Goal: Transaction & Acquisition: Purchase product/service

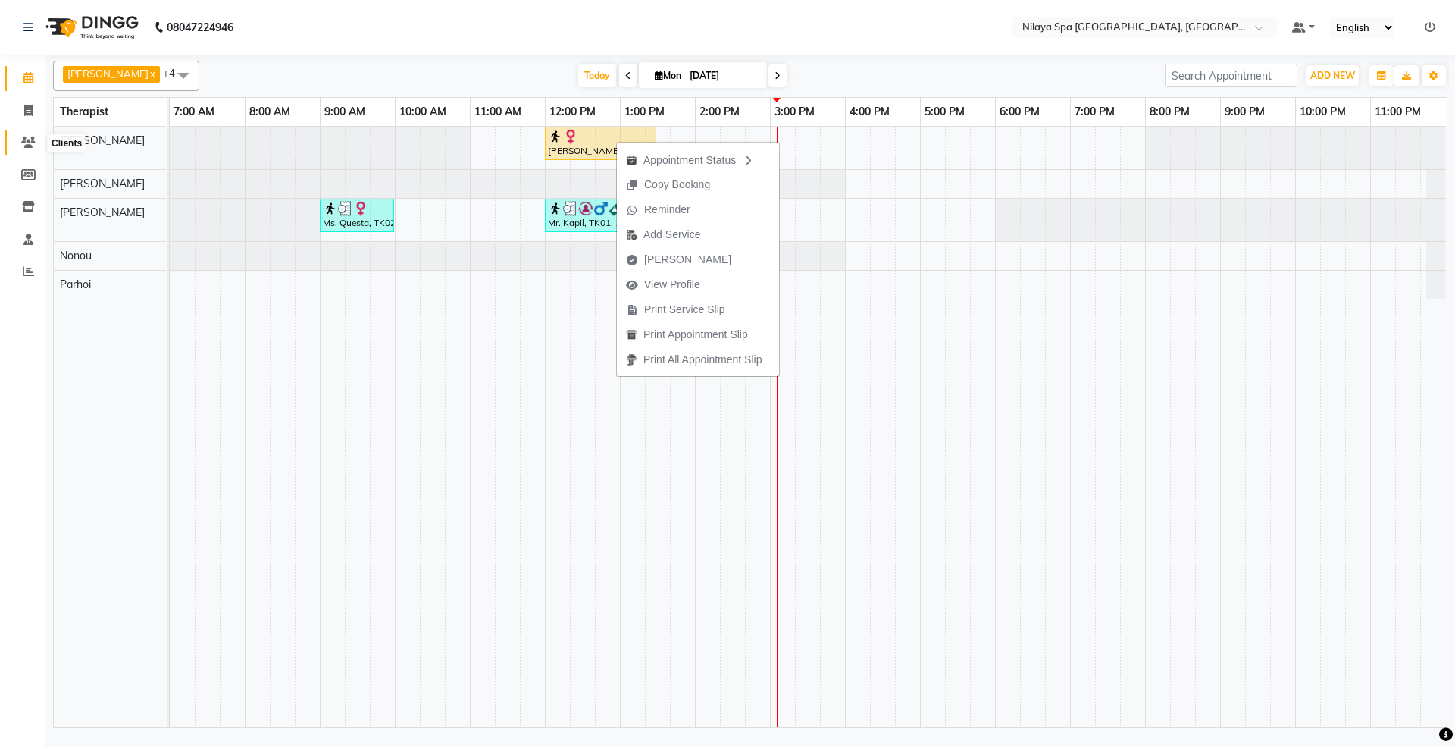
click at [30, 147] on icon at bounding box center [28, 141] width 14 height 11
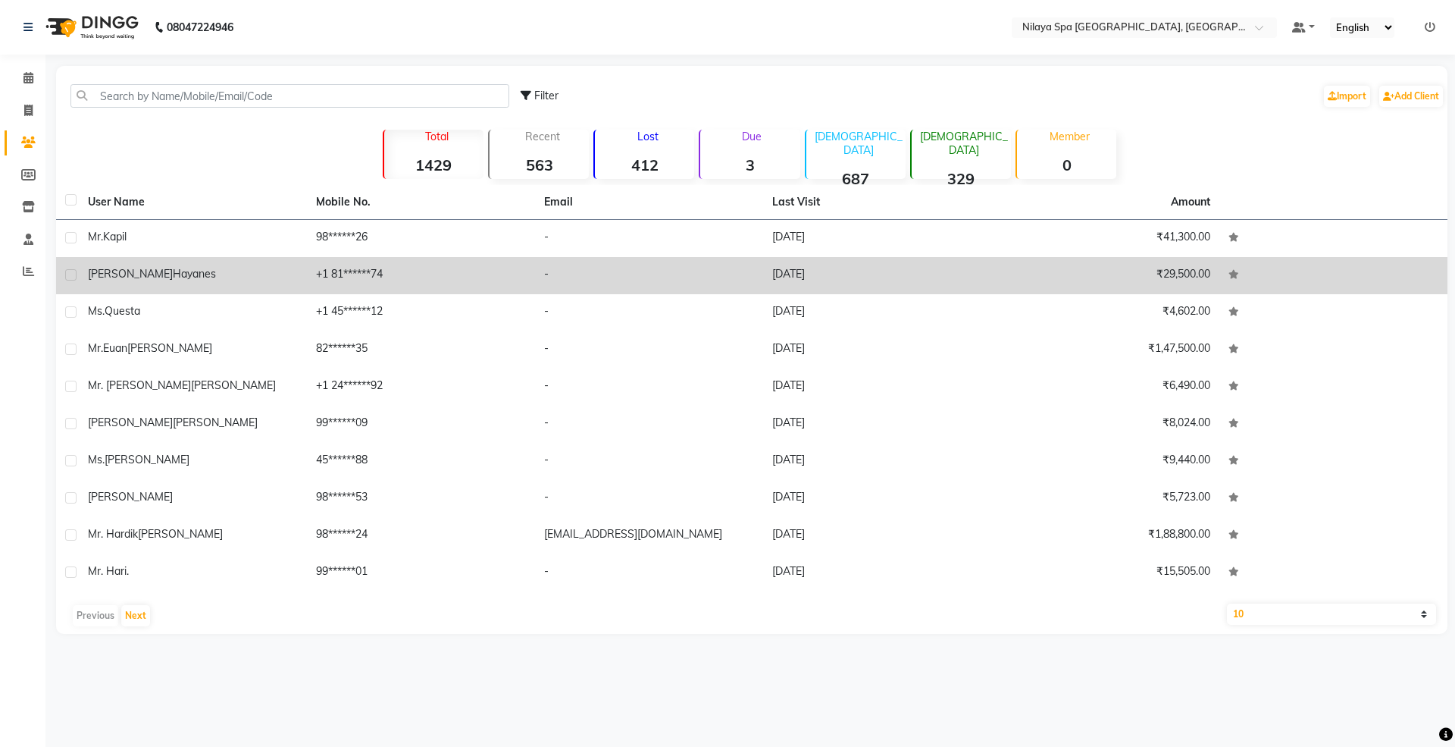
click at [150, 283] on td "[PERSON_NAME]" at bounding box center [193, 275] width 228 height 37
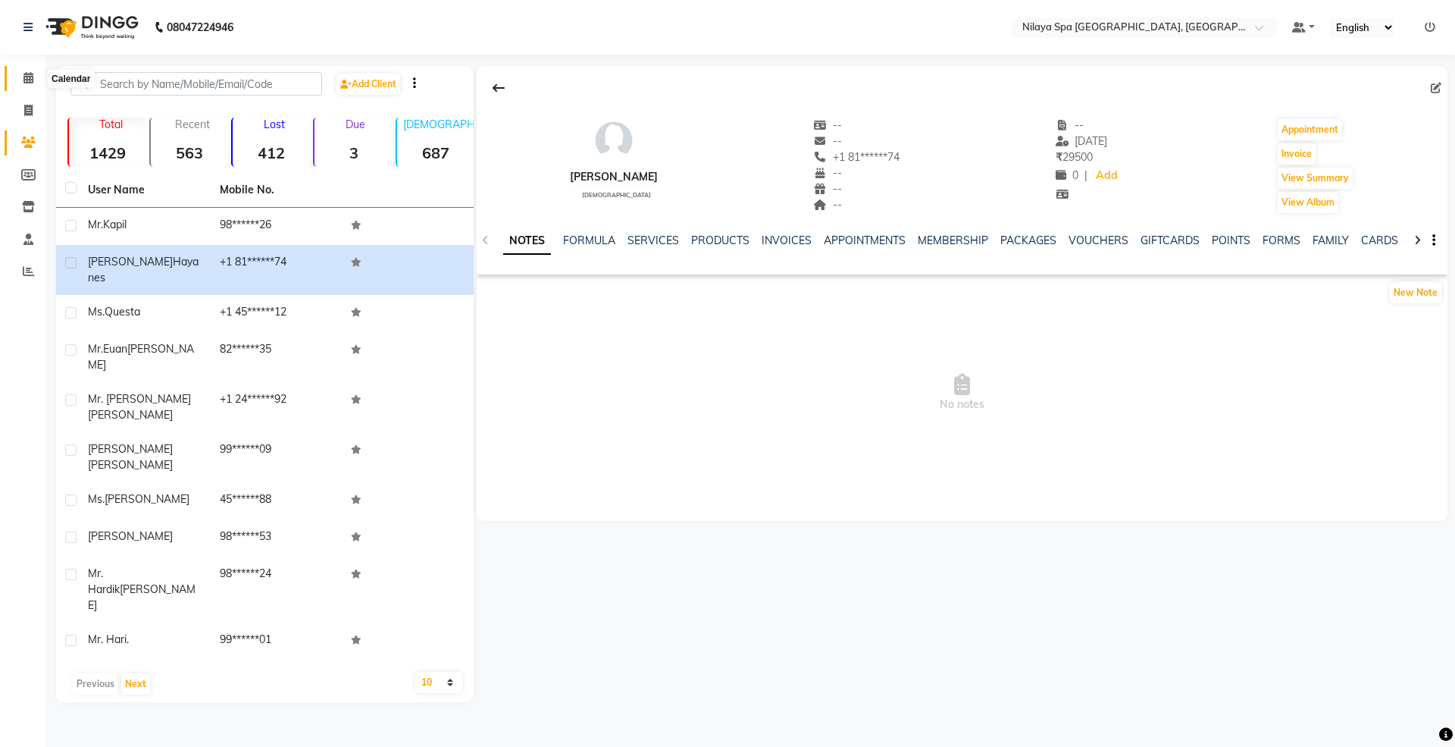
click at [25, 83] on icon at bounding box center [28, 77] width 10 height 11
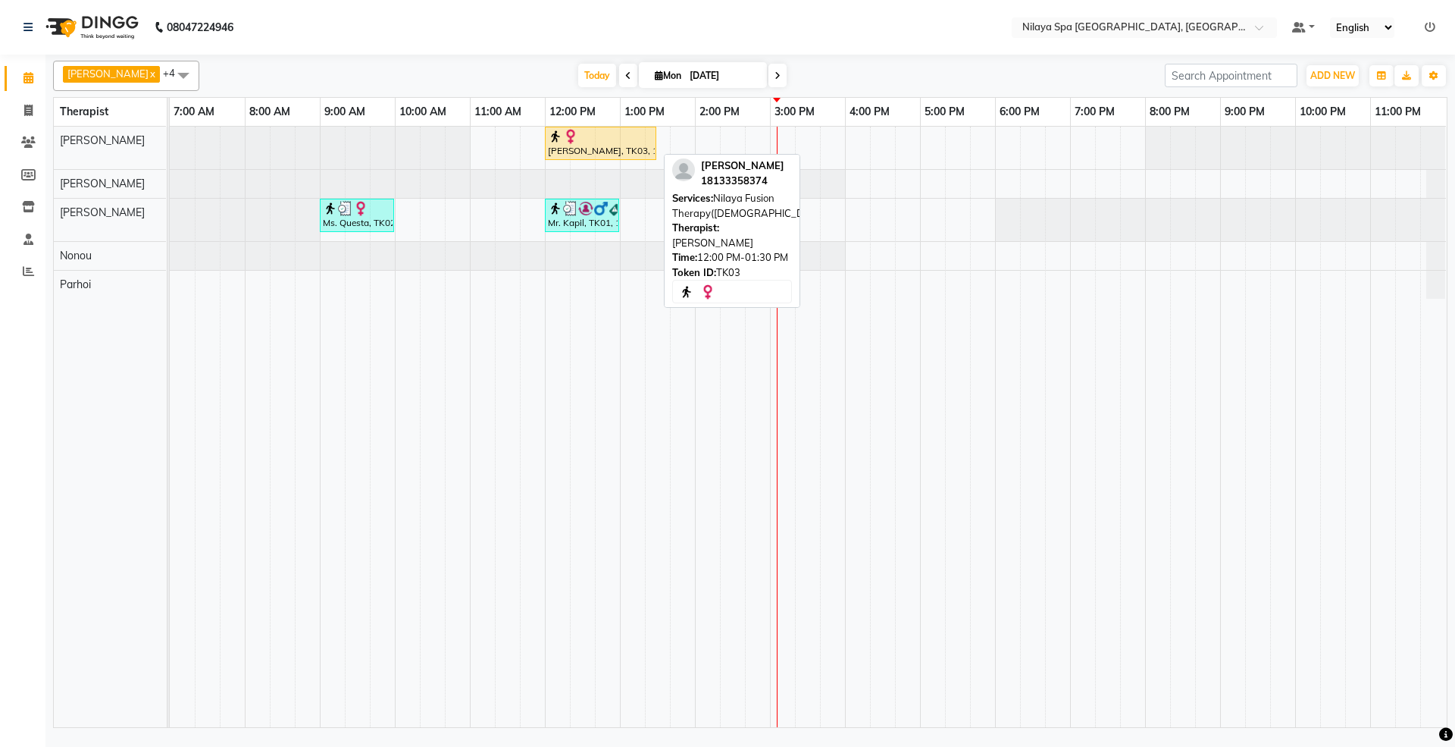
click at [584, 142] on div at bounding box center [600, 136] width 105 height 15
select select "1"
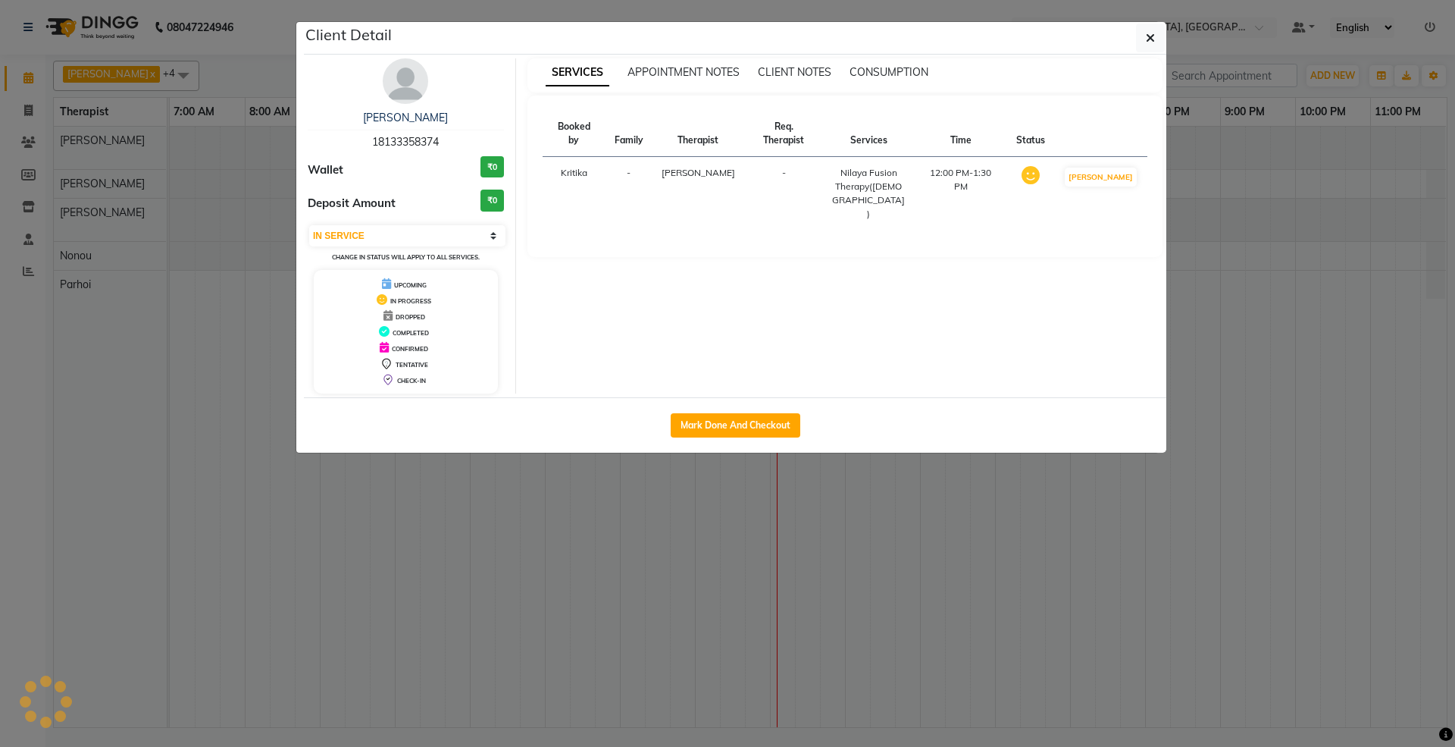
drag, startPoint x: 446, startPoint y: 141, endPoint x: 333, endPoint y: 131, distance: 113.4
click at [333, 131] on div "[PERSON_NAME] 18133358374" at bounding box center [406, 130] width 196 height 40
copy div "[PERSON_NAME] 18133358374"
click at [1156, 33] on button "button" at bounding box center [1150, 37] width 29 height 29
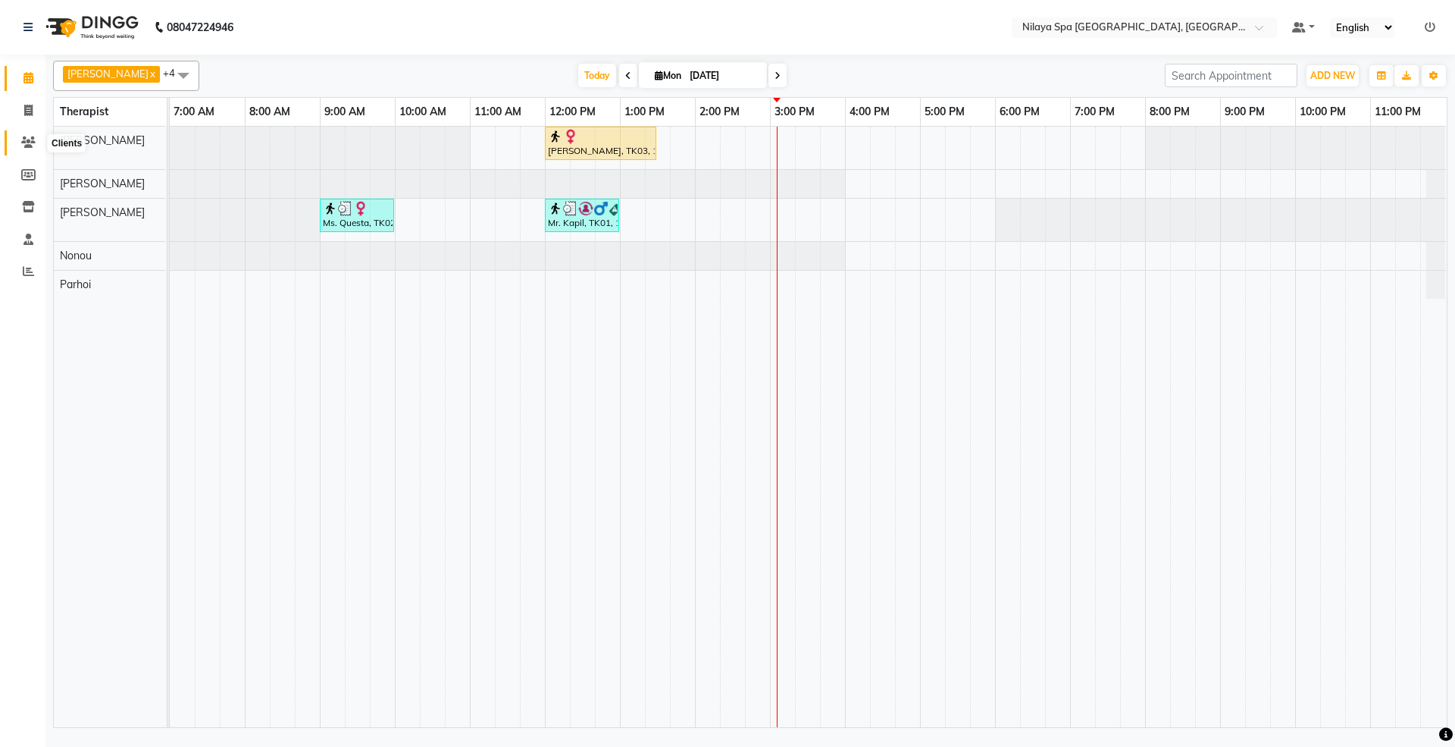
click at [28, 144] on icon at bounding box center [28, 141] width 14 height 11
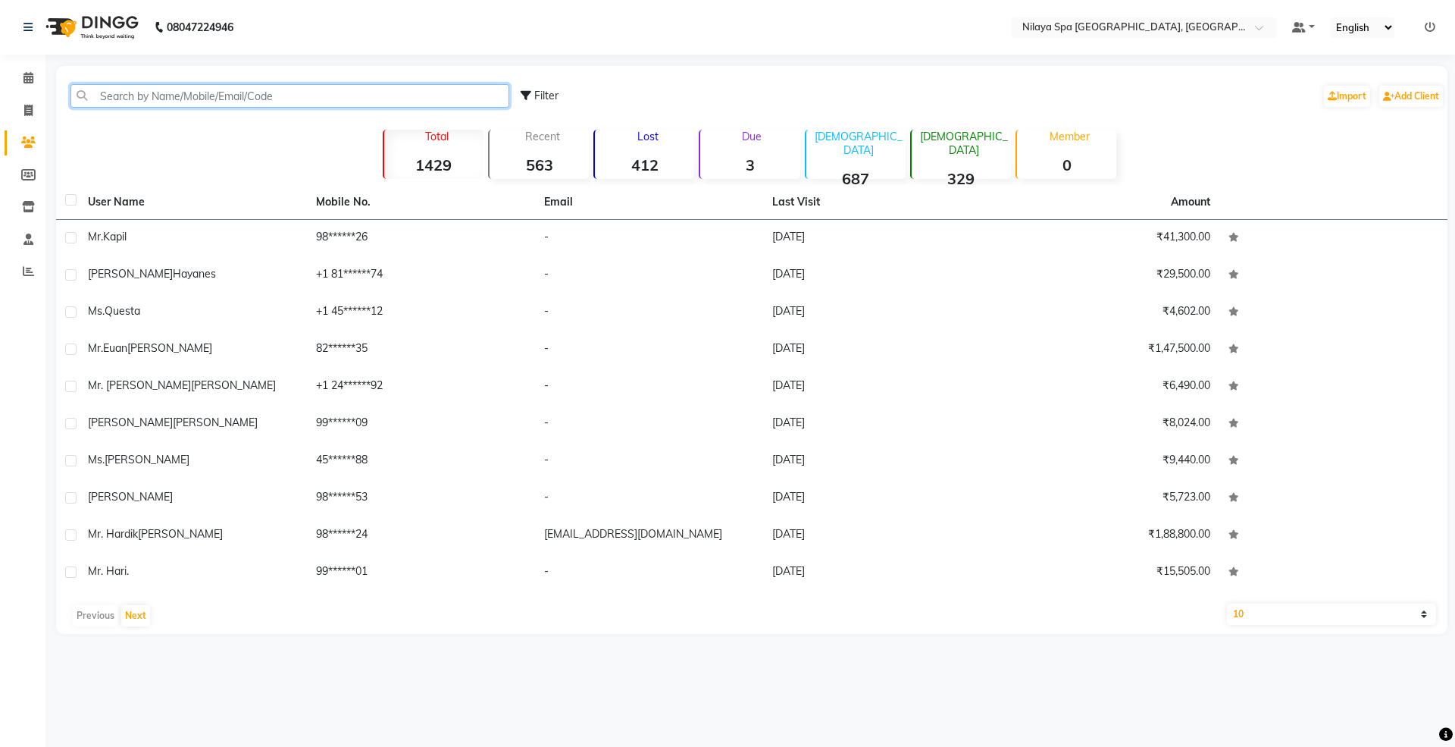
click at [156, 89] on input "text" at bounding box center [289, 95] width 439 height 23
paste input "18133358374"
type input "18133358374"
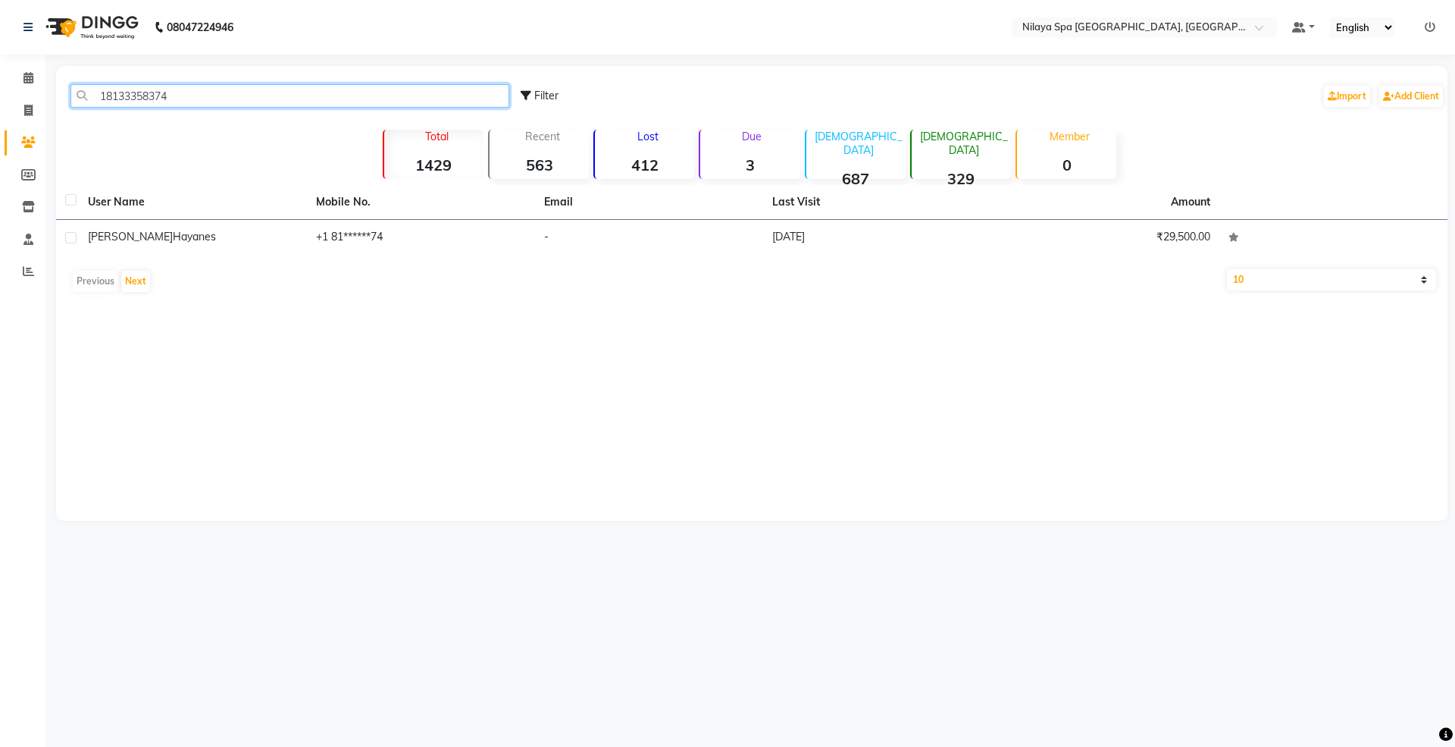
drag, startPoint x: 179, startPoint y: 99, endPoint x: 36, endPoint y: 92, distance: 142.6
click at [36, 92] on app-home "08047224946 Select Location × [GEOGRAPHIC_DATA] Marriott [GEOGRAPHIC_DATA], Whi…" at bounding box center [727, 271] width 1455 height 543
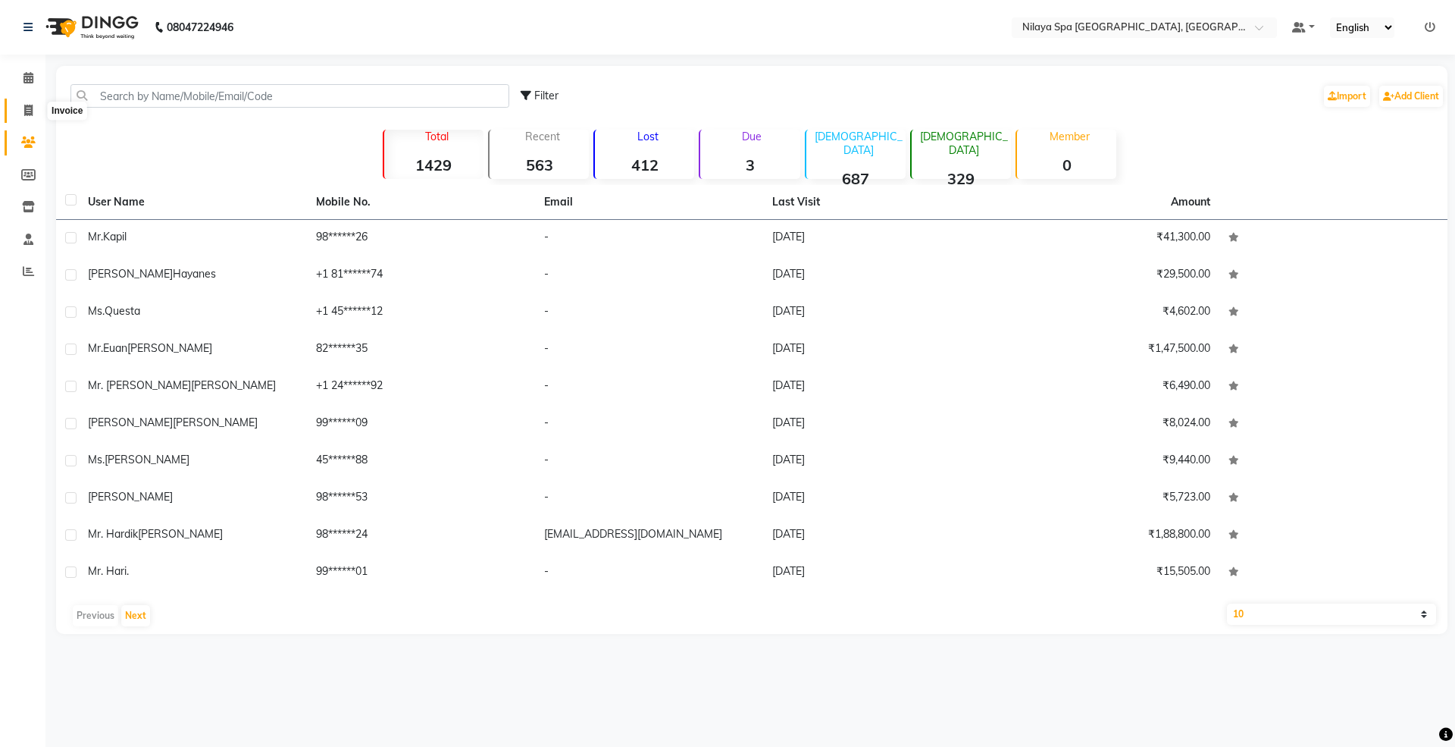
click at [22, 102] on span at bounding box center [28, 110] width 27 height 17
select select "service"
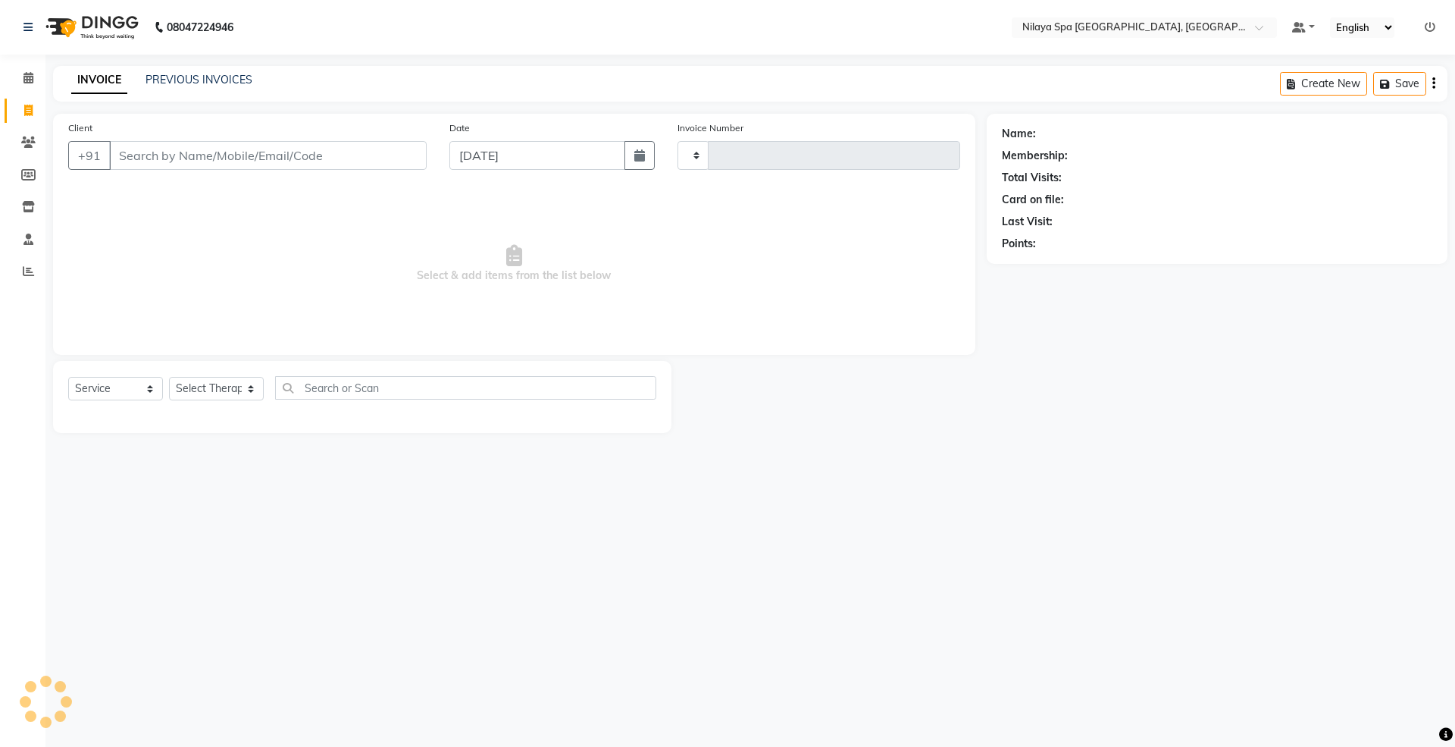
type input "1452"
select select "7950"
select select "package"
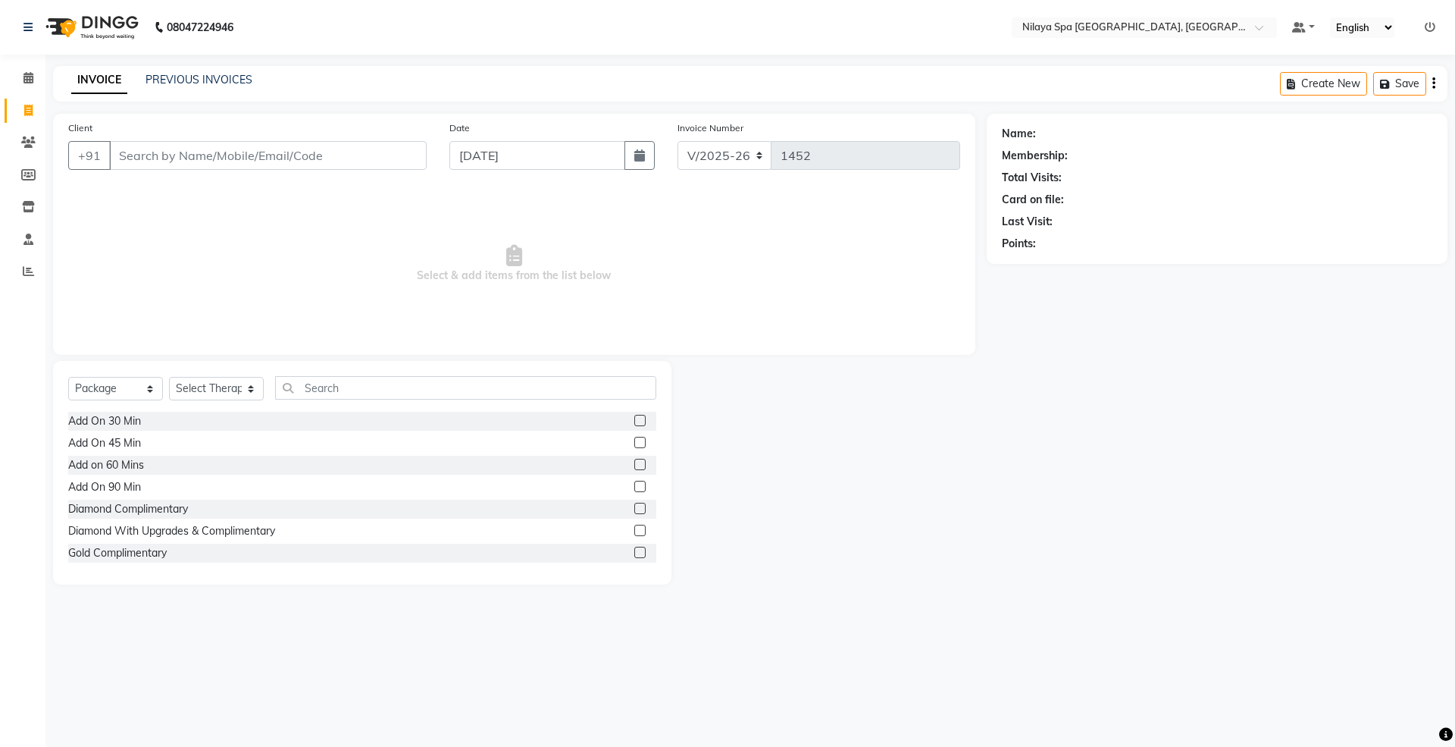
click at [267, 147] on input "Client" at bounding box center [268, 155] width 318 height 29
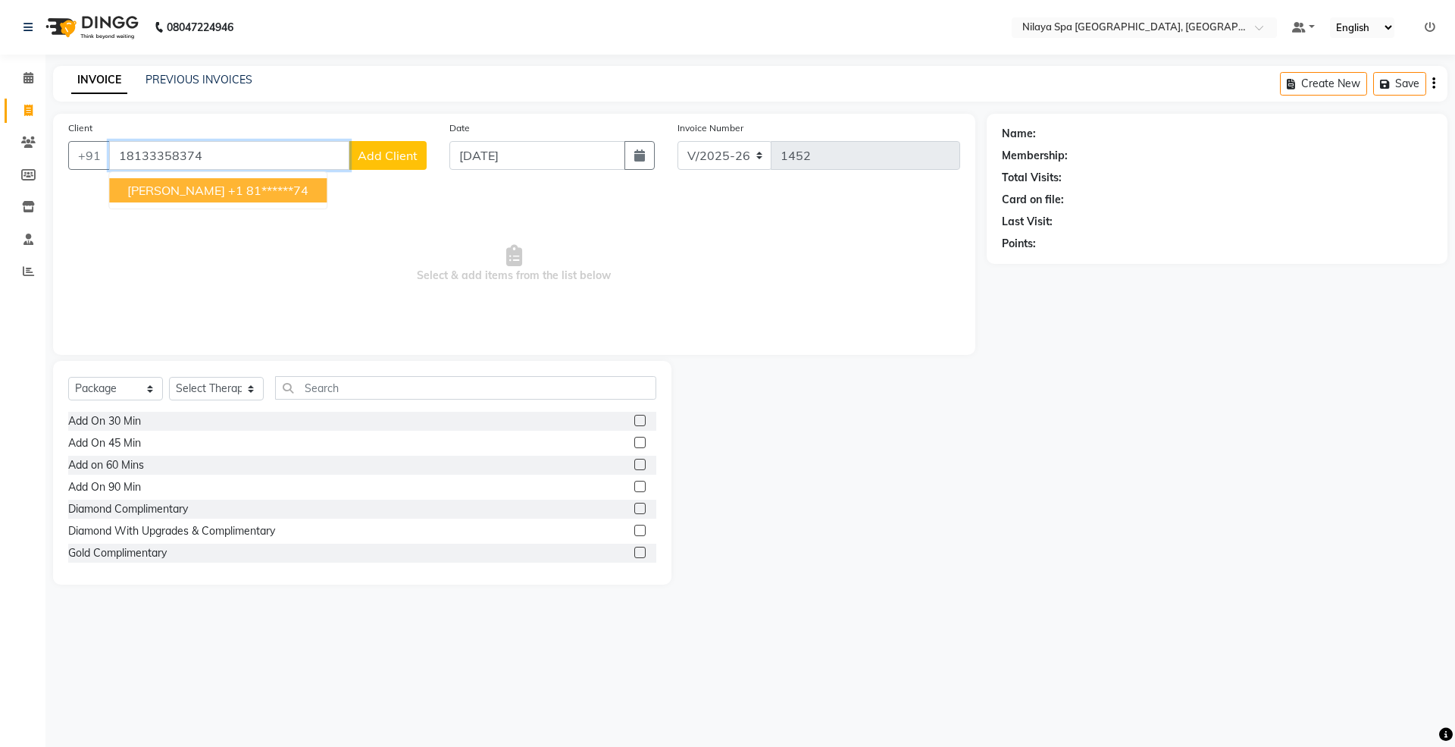
click at [271, 205] on ngb-typeahead-window "[PERSON_NAME] +1 81******74" at bounding box center [217, 190] width 219 height 38
click at [274, 180] on button "[PERSON_NAME] +1 81******74" at bounding box center [218, 190] width 218 height 24
type input "81******74"
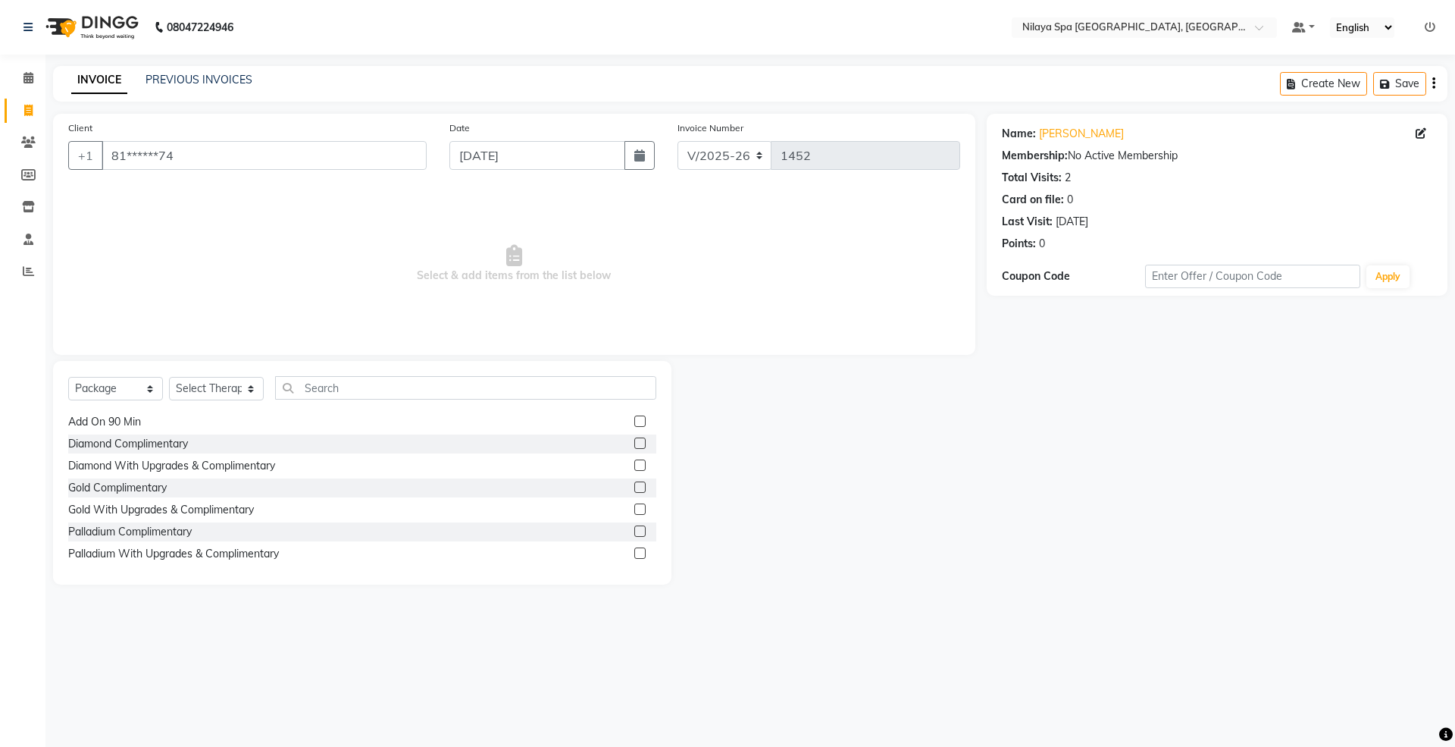
scroll to position [101, 0]
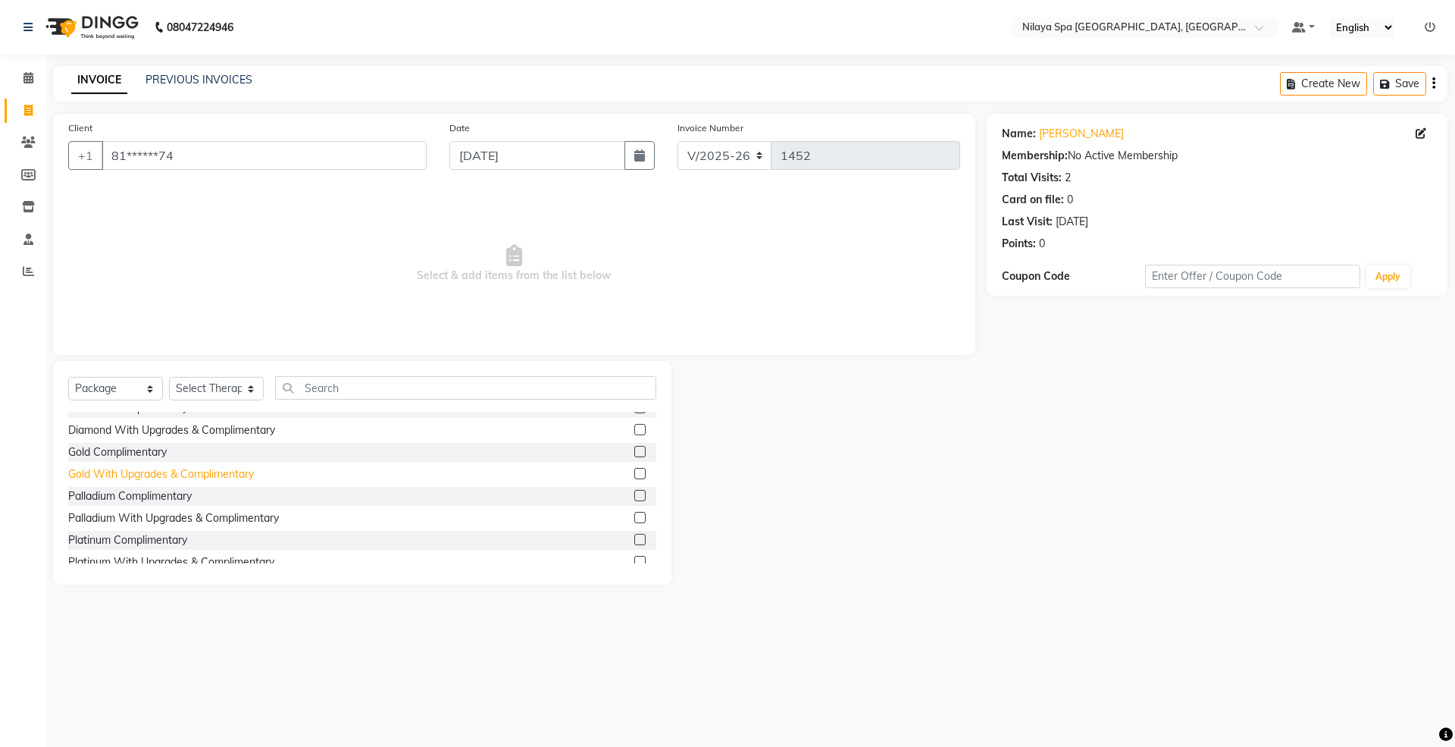
click at [143, 468] on div "Gold With Upgrades & Complimentary" at bounding box center [161, 474] width 186 height 16
checkbox input "false"
click at [204, 390] on select "Select Therapist [PERSON_NAME] [PERSON_NAME] Manager [PERSON_NAME] Parhoi [PERS…" at bounding box center [216, 388] width 95 height 23
select select "74333"
click at [169, 377] on select "Select Therapist [PERSON_NAME] [PERSON_NAME] Manager [PERSON_NAME] Parhoi [PERS…" at bounding box center [216, 388] width 95 height 23
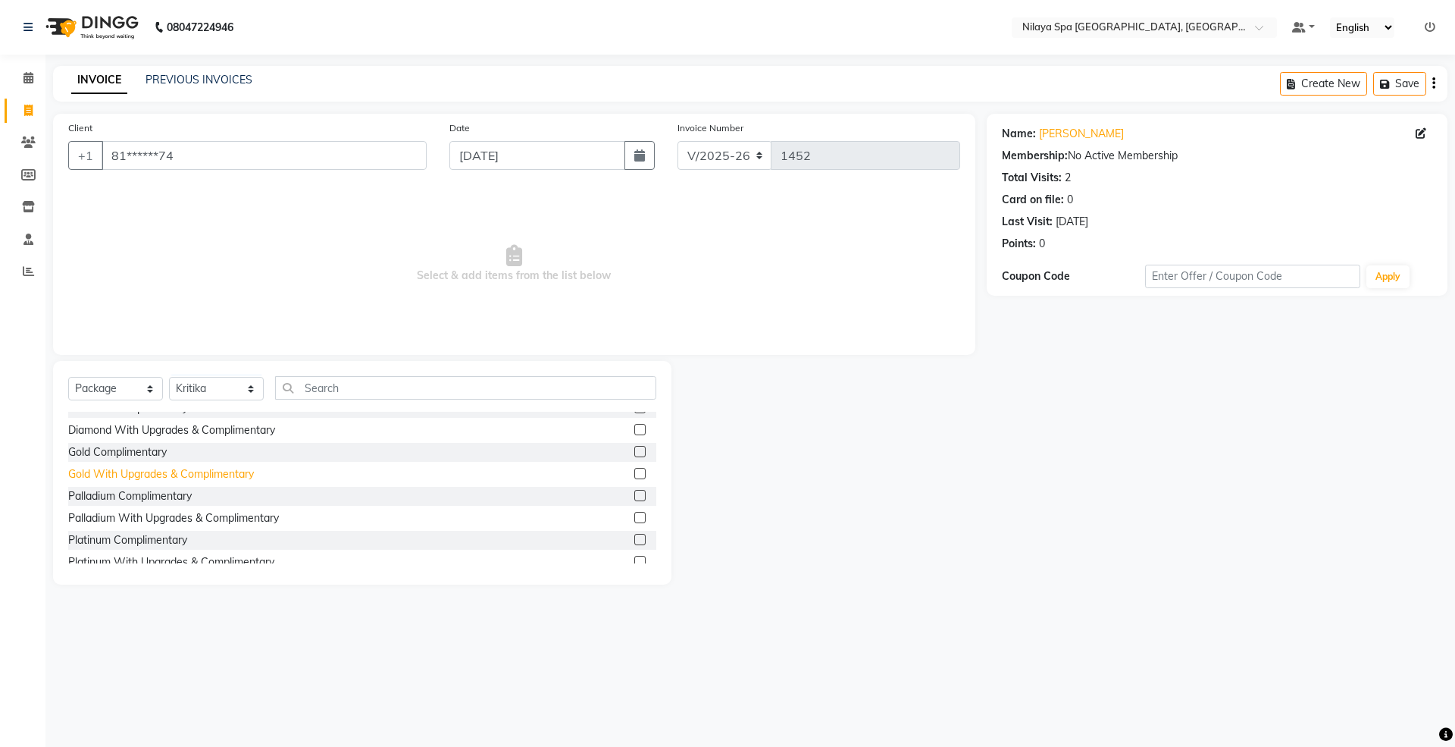
click at [147, 474] on div "Gold With Upgrades & Complimentary" at bounding box center [161, 474] width 186 height 16
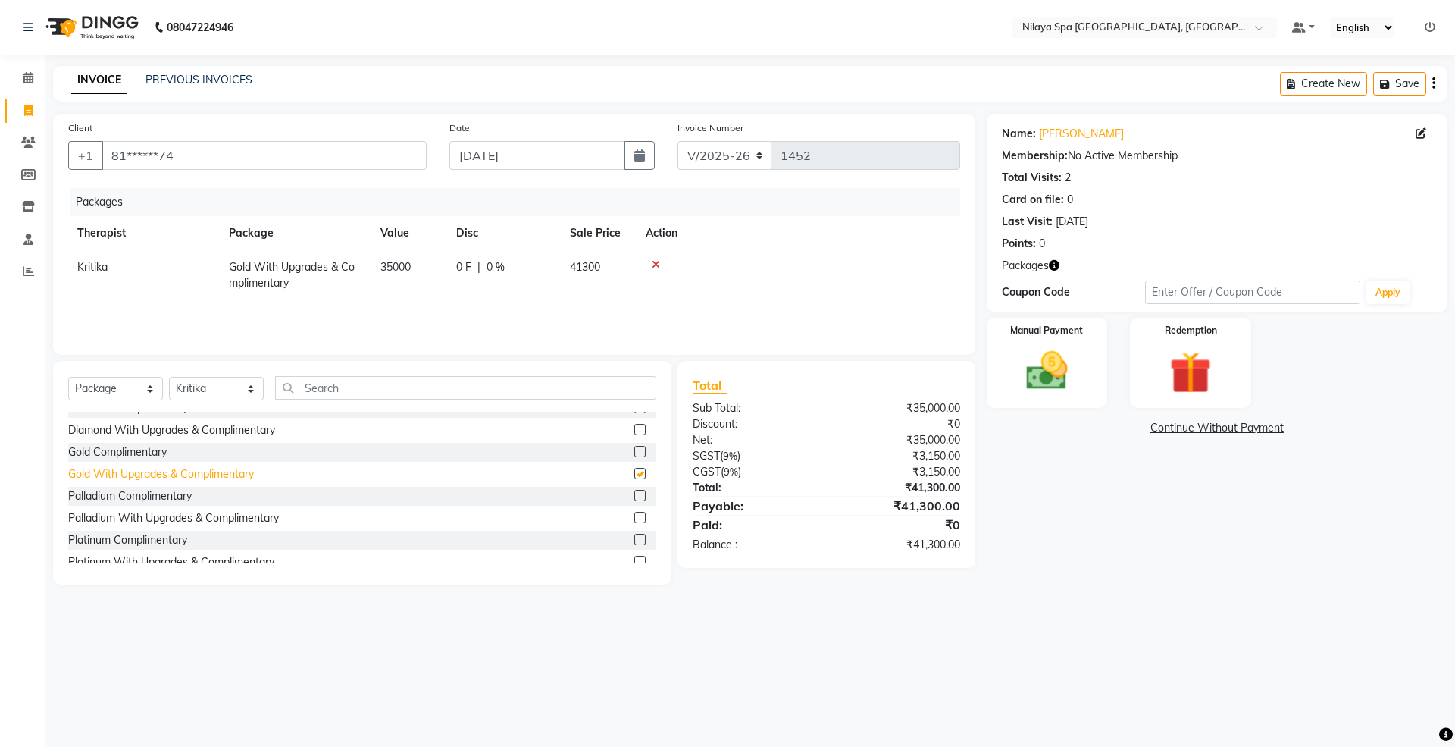
checkbox input "false"
click at [135, 449] on div "Gold Complimentary" at bounding box center [117, 452] width 99 height 16
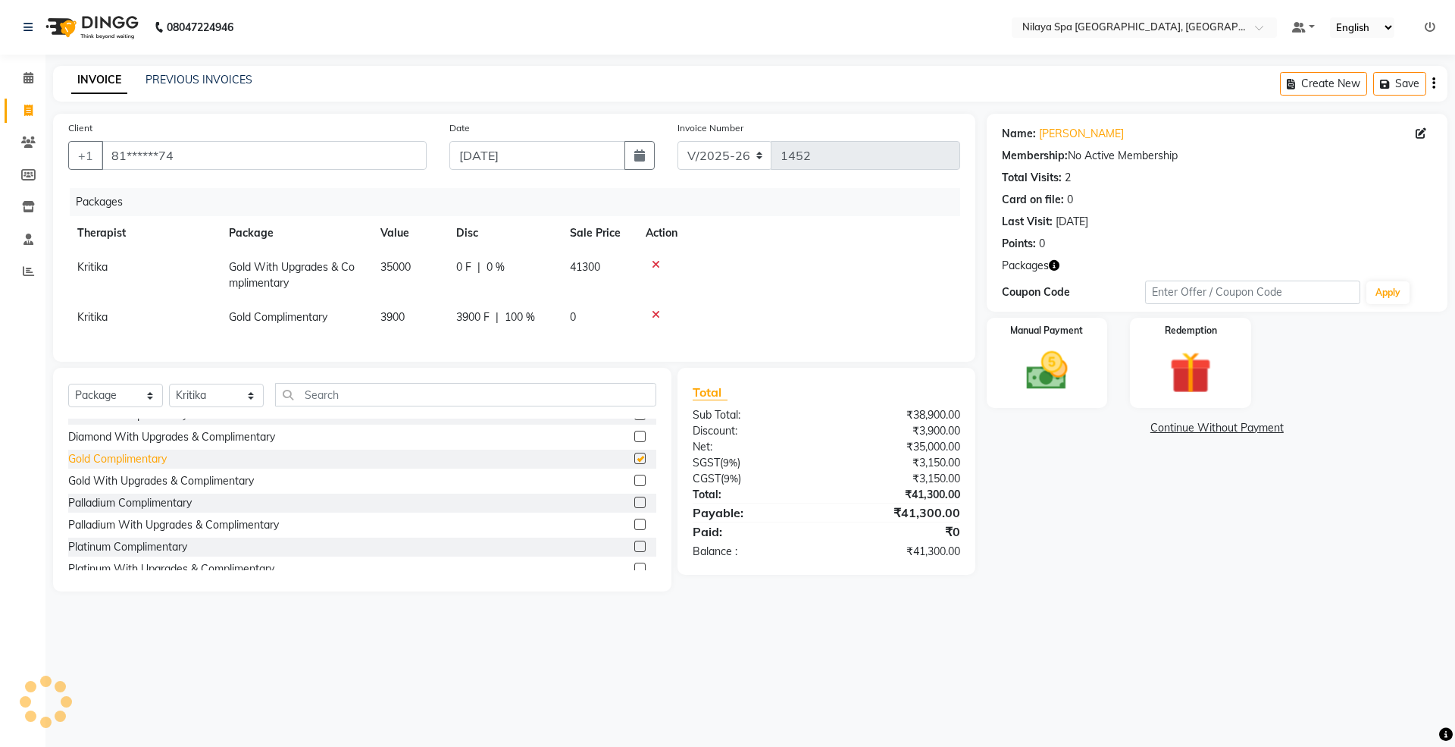
checkbox input "false"
click at [1054, 377] on img at bounding box center [1047, 371] width 70 height 50
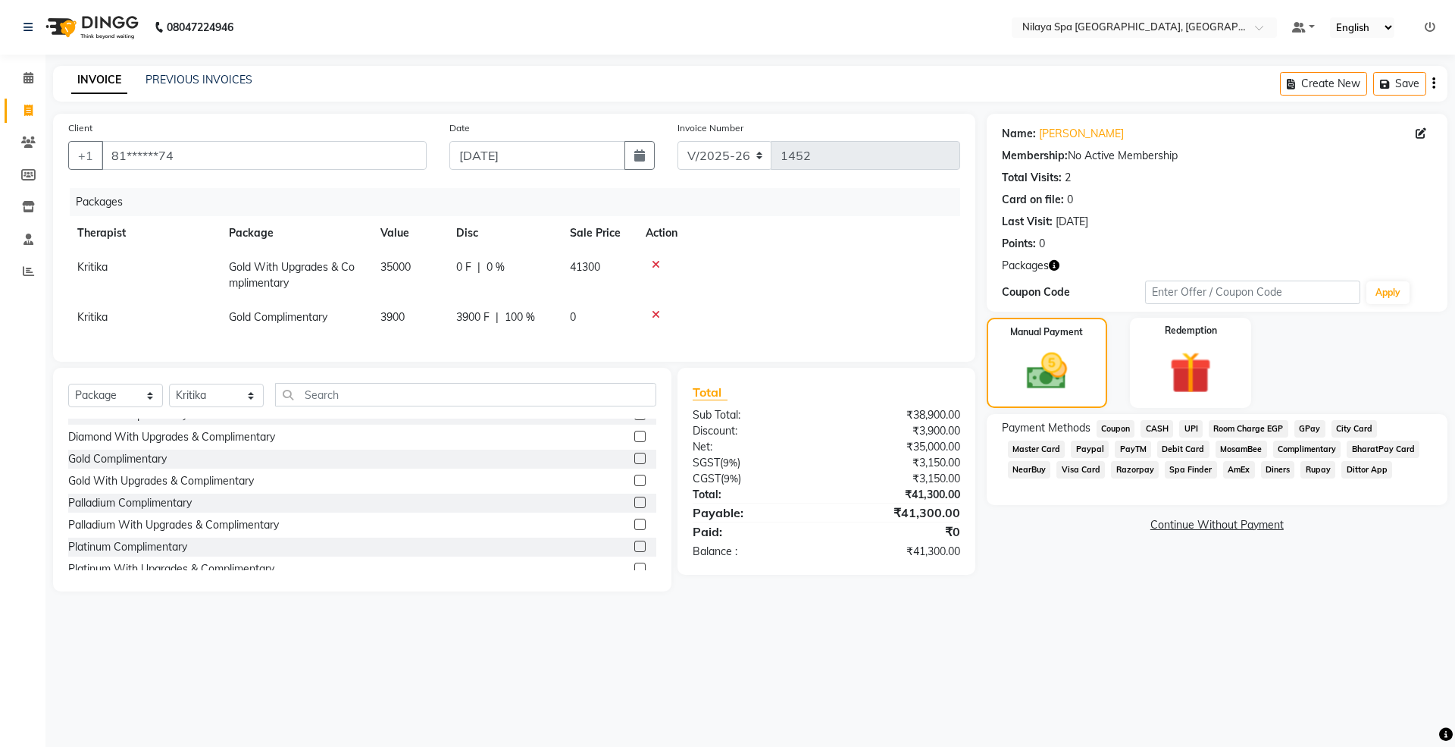
click at [1252, 431] on span "Room Charge EGP" at bounding box center [1249, 428] width 80 height 17
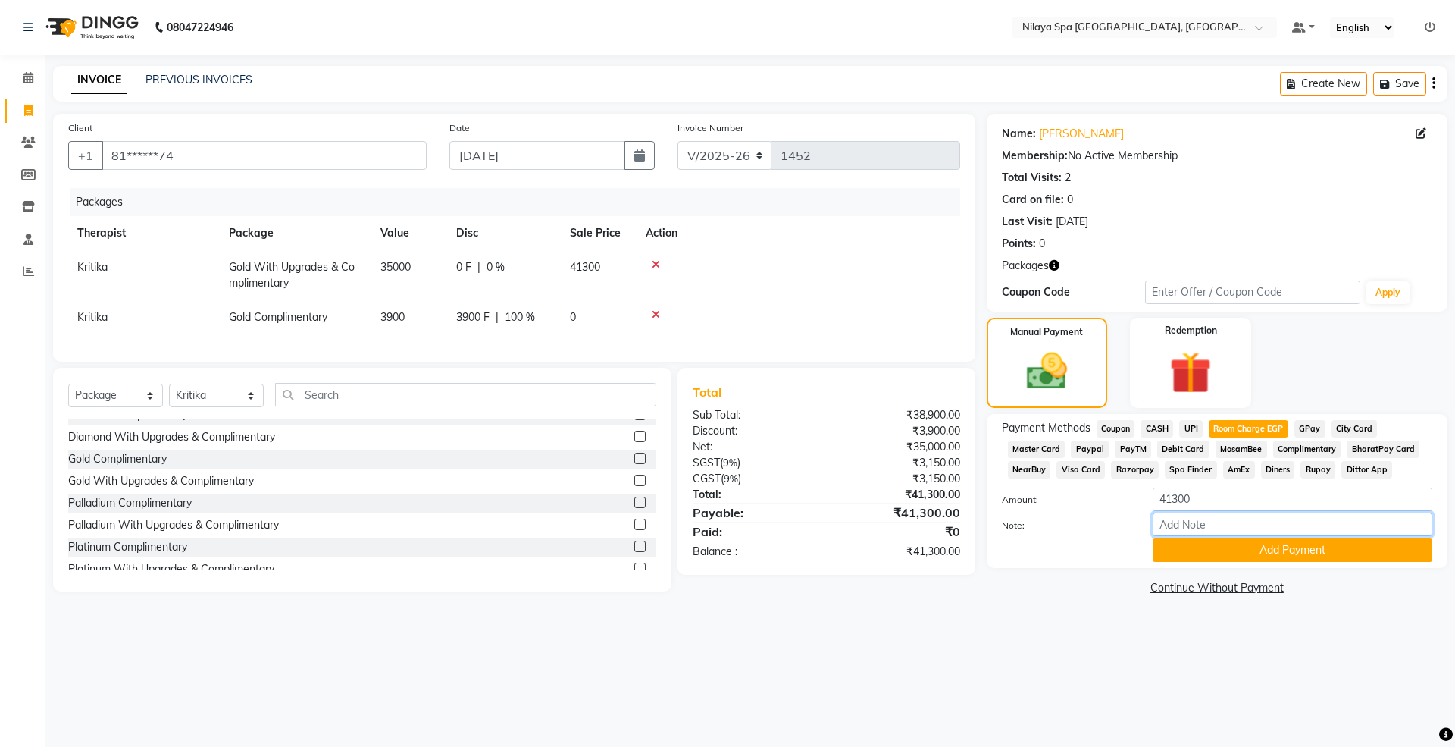
click at [1185, 534] on input "Note:" at bounding box center [1293, 523] width 280 height 23
type input "Room No 1501"
click at [1232, 556] on button "Add Payment" at bounding box center [1293, 549] width 280 height 23
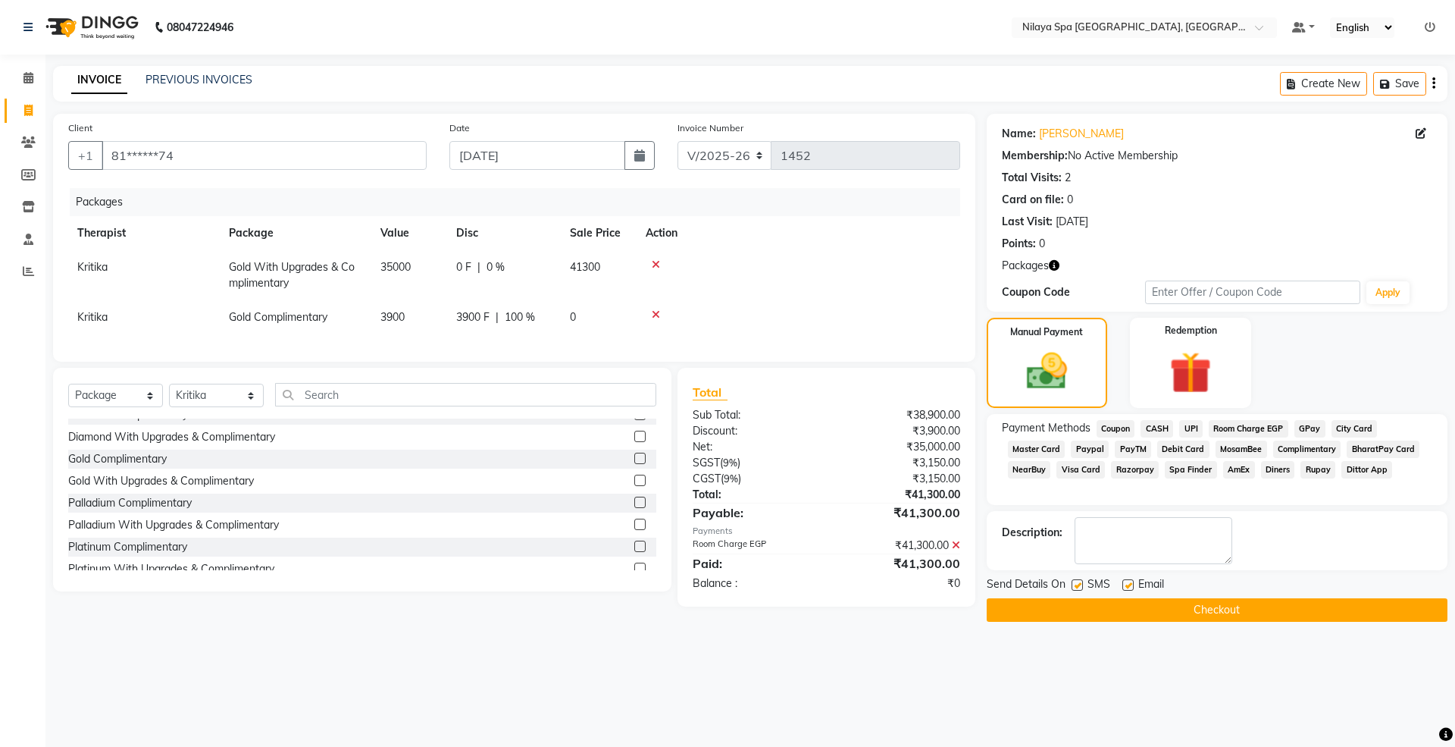
click at [1154, 613] on button "Checkout" at bounding box center [1217, 609] width 461 height 23
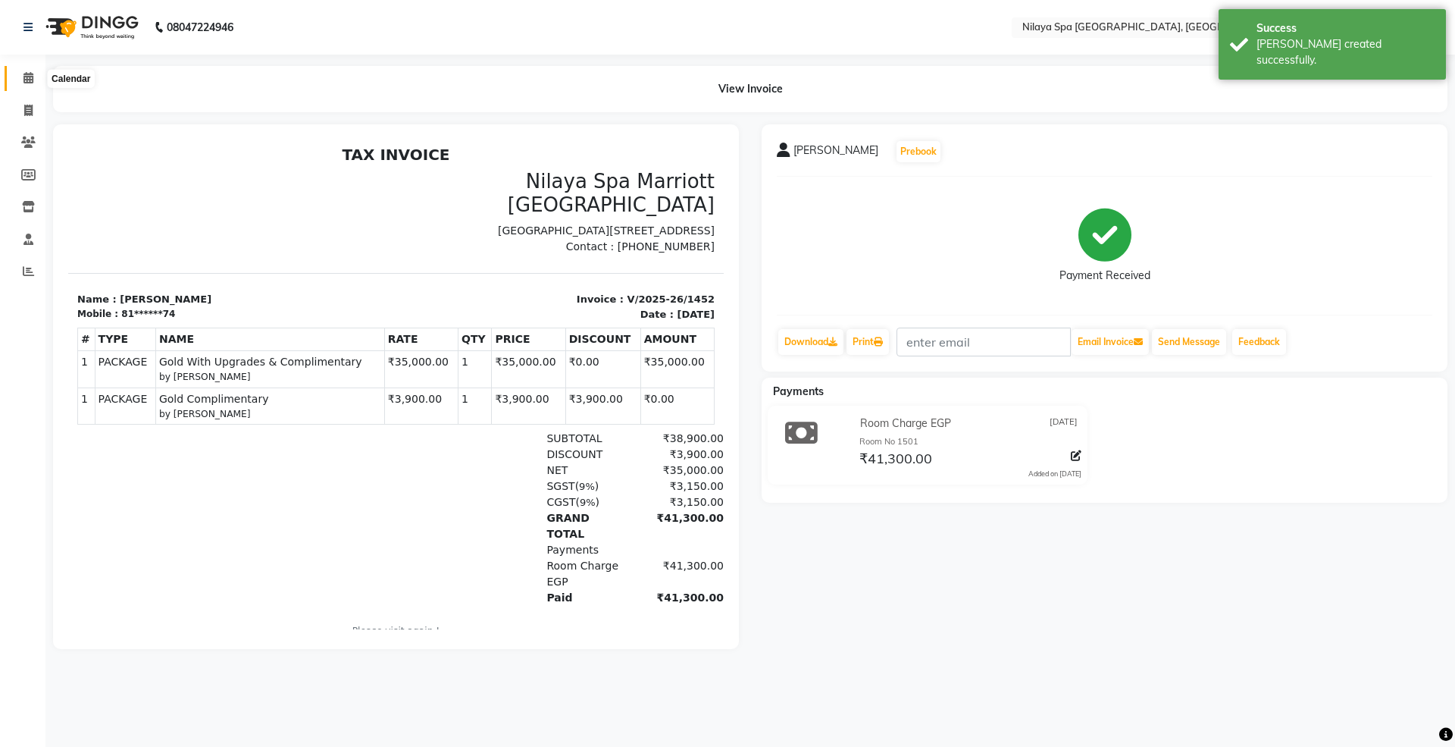
click at [24, 80] on icon at bounding box center [28, 77] width 10 height 11
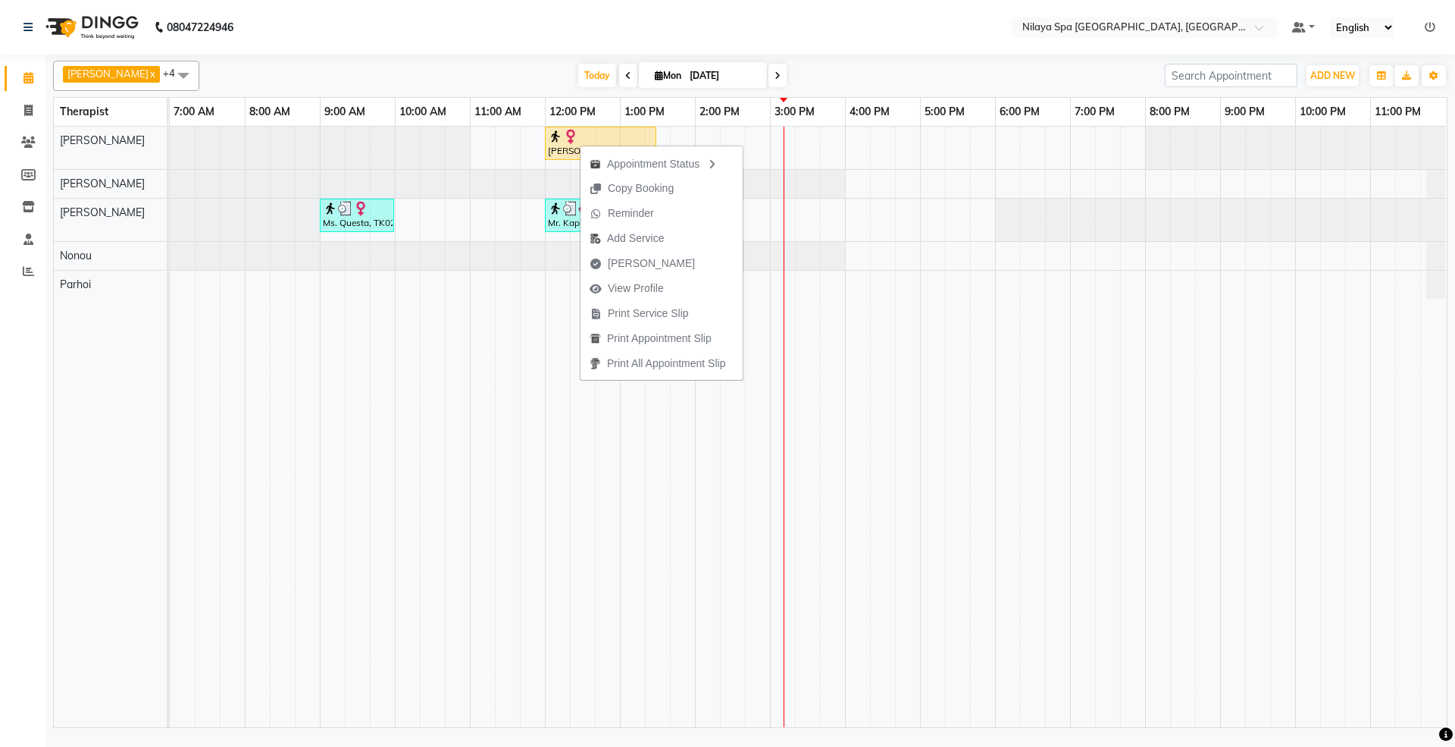
click at [643, 261] on span "[PERSON_NAME]" at bounding box center [651, 263] width 87 height 16
select select "service"
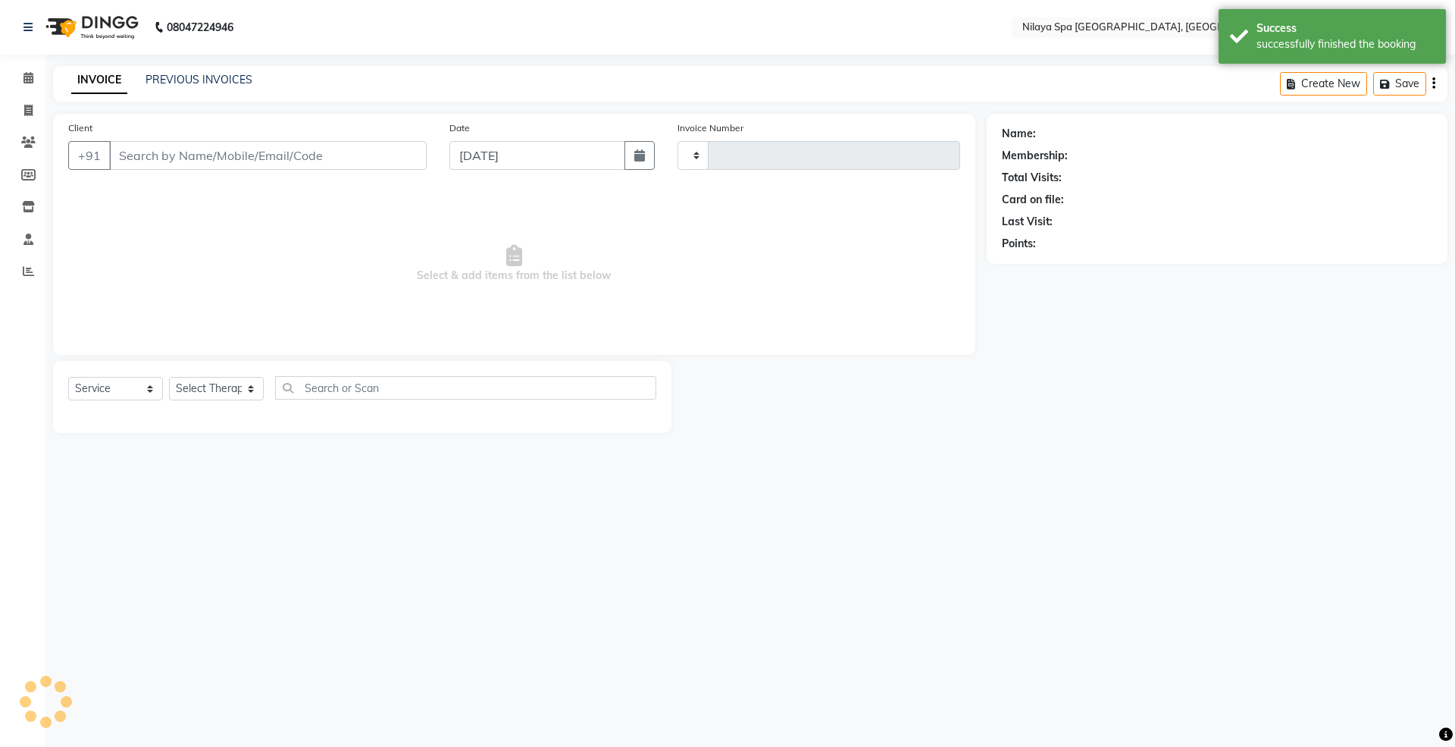
type input "1453"
select select "7950"
select select "package"
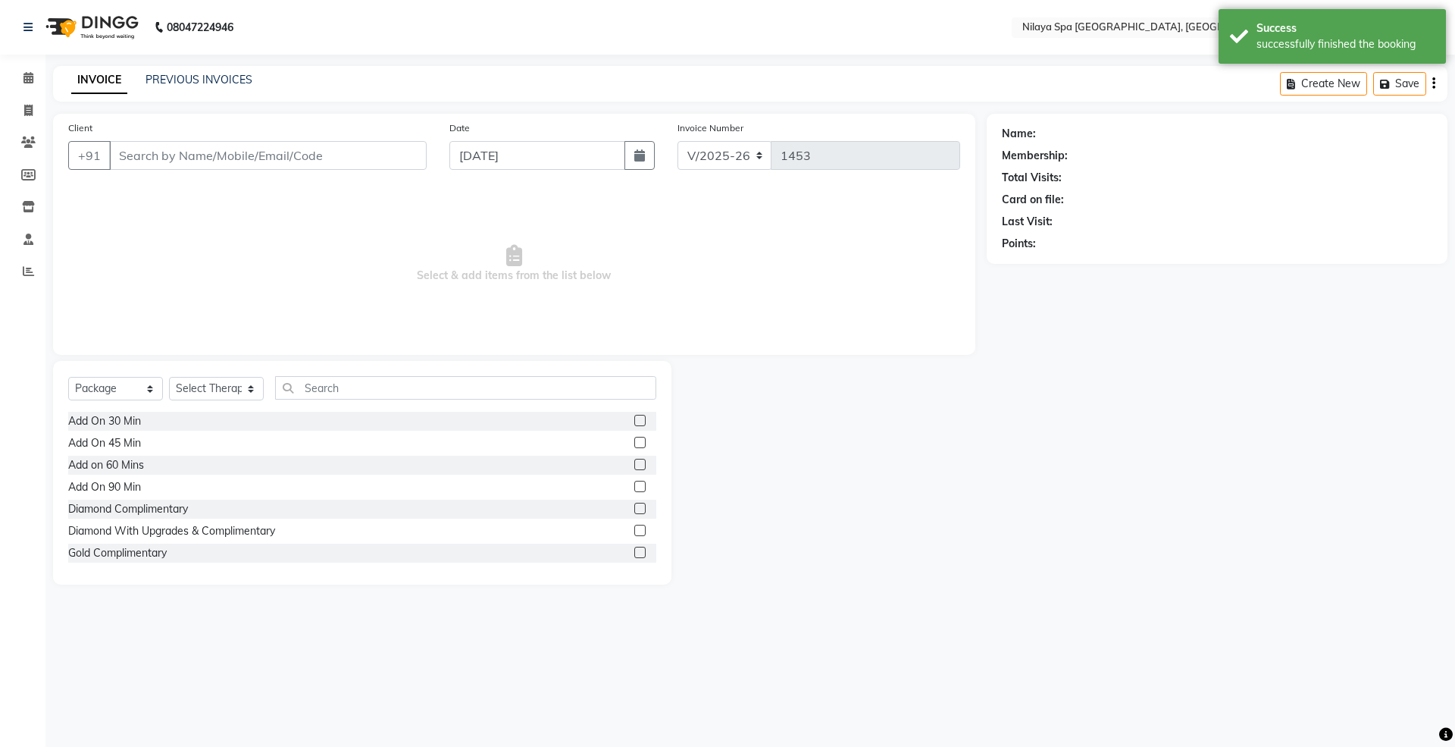
type input "18*******74"
select select "71645"
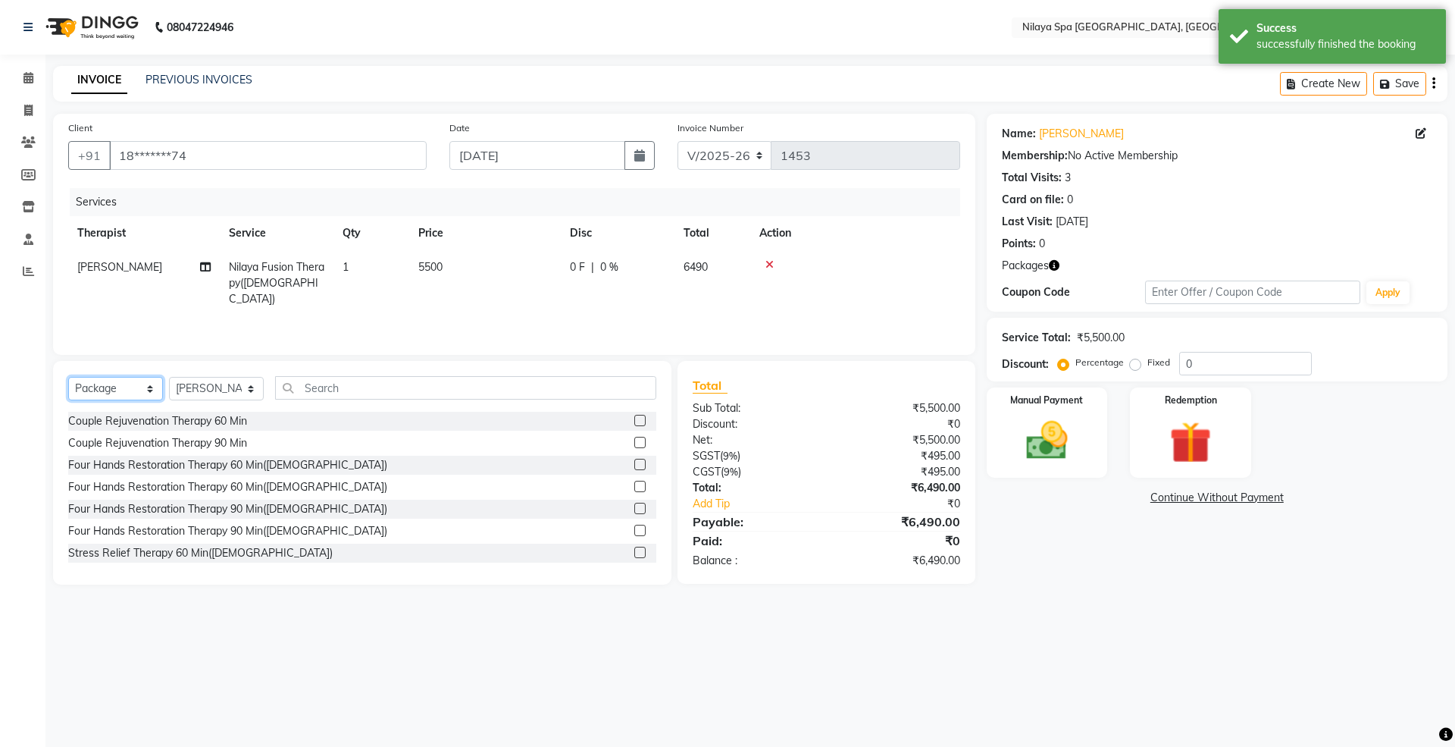
click at [116, 389] on select "Select Service Product Membership Package Voucher Prepaid Gift Card" at bounding box center [115, 388] width 95 height 23
select select "service"
click at [68, 377] on select "Select Service Product Membership Package Voucher Prepaid Gift Card" at bounding box center [115, 388] width 95 height 23
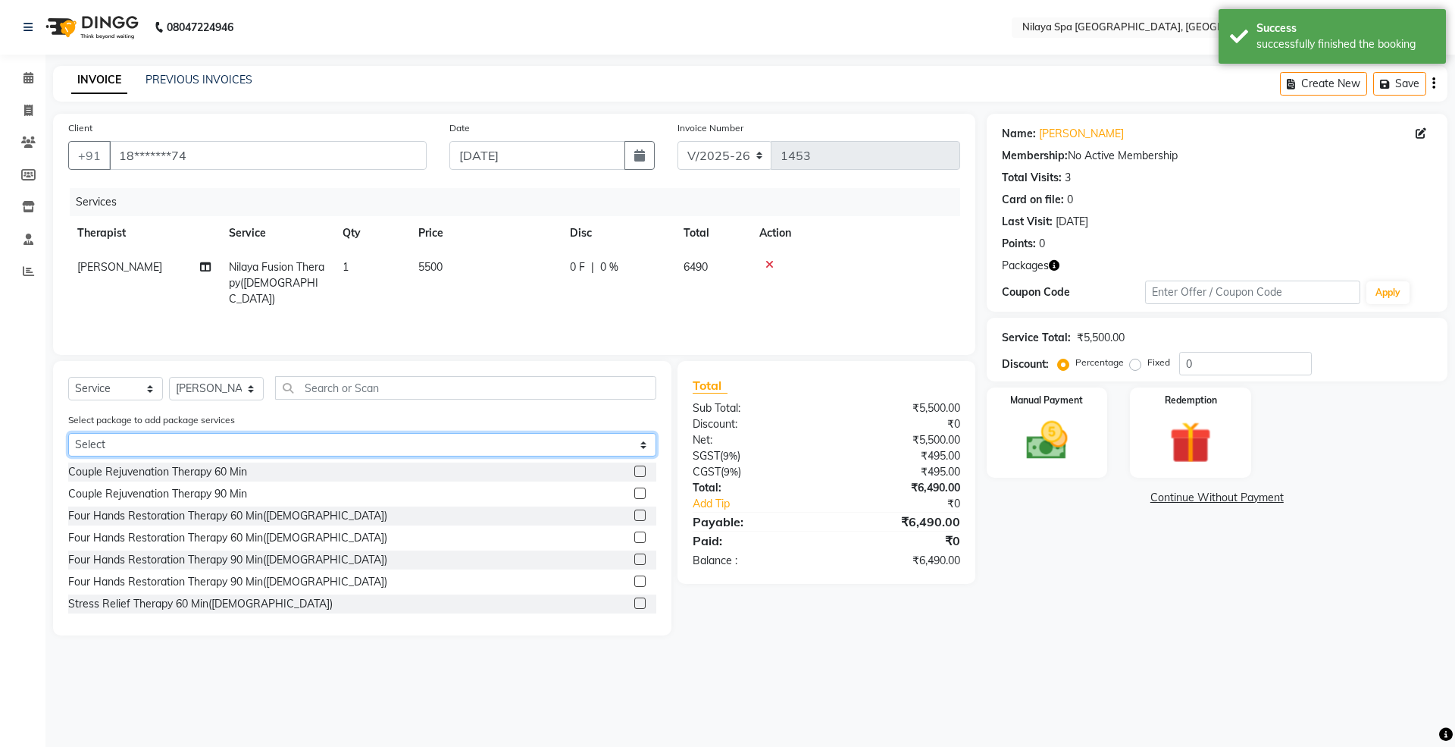
click at [101, 440] on select "Select Gold Complimentary Gold With Upgrades & Complimentary" at bounding box center [362, 444] width 588 height 23
click at [68, 433] on select "Select Gold Complimentary Gold With Upgrades & Complimentary" at bounding box center [362, 444] width 588 height 23
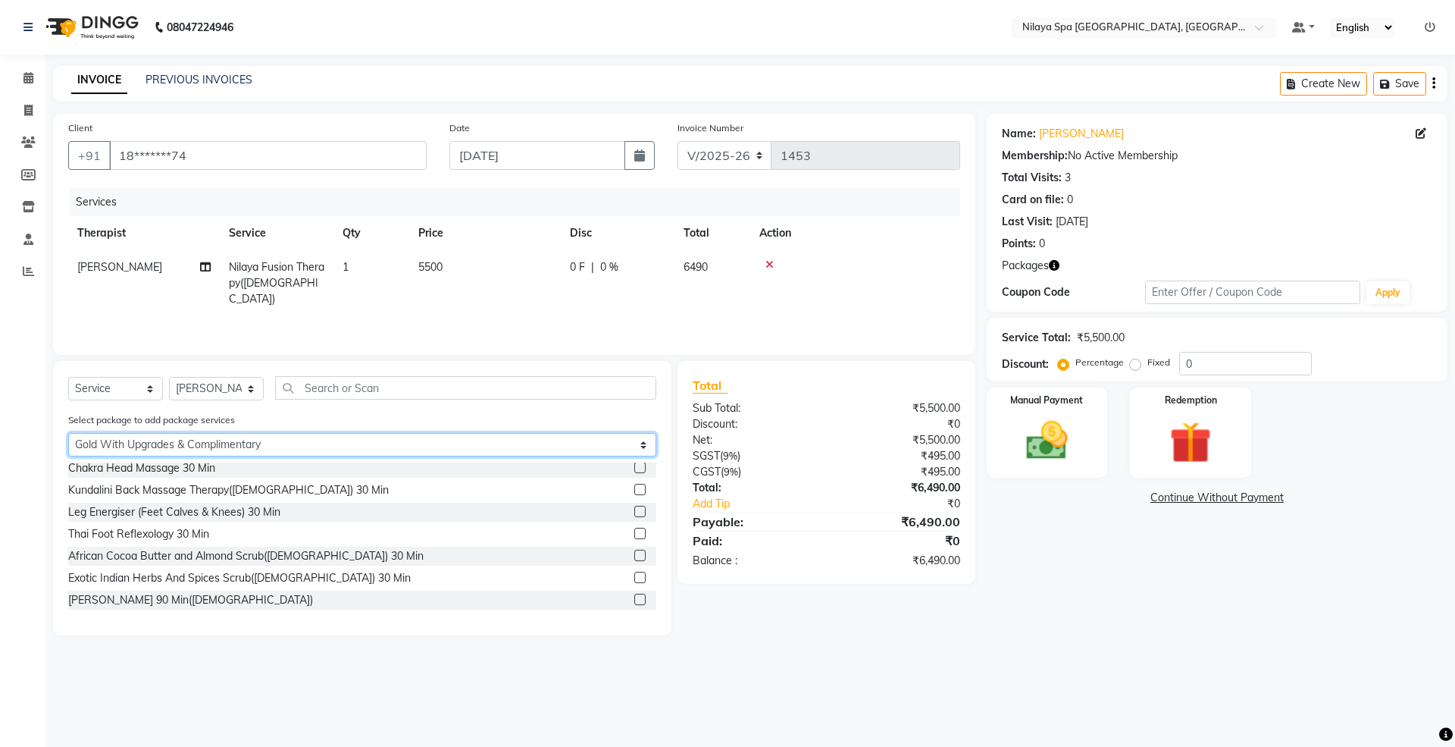
scroll to position [808, 0]
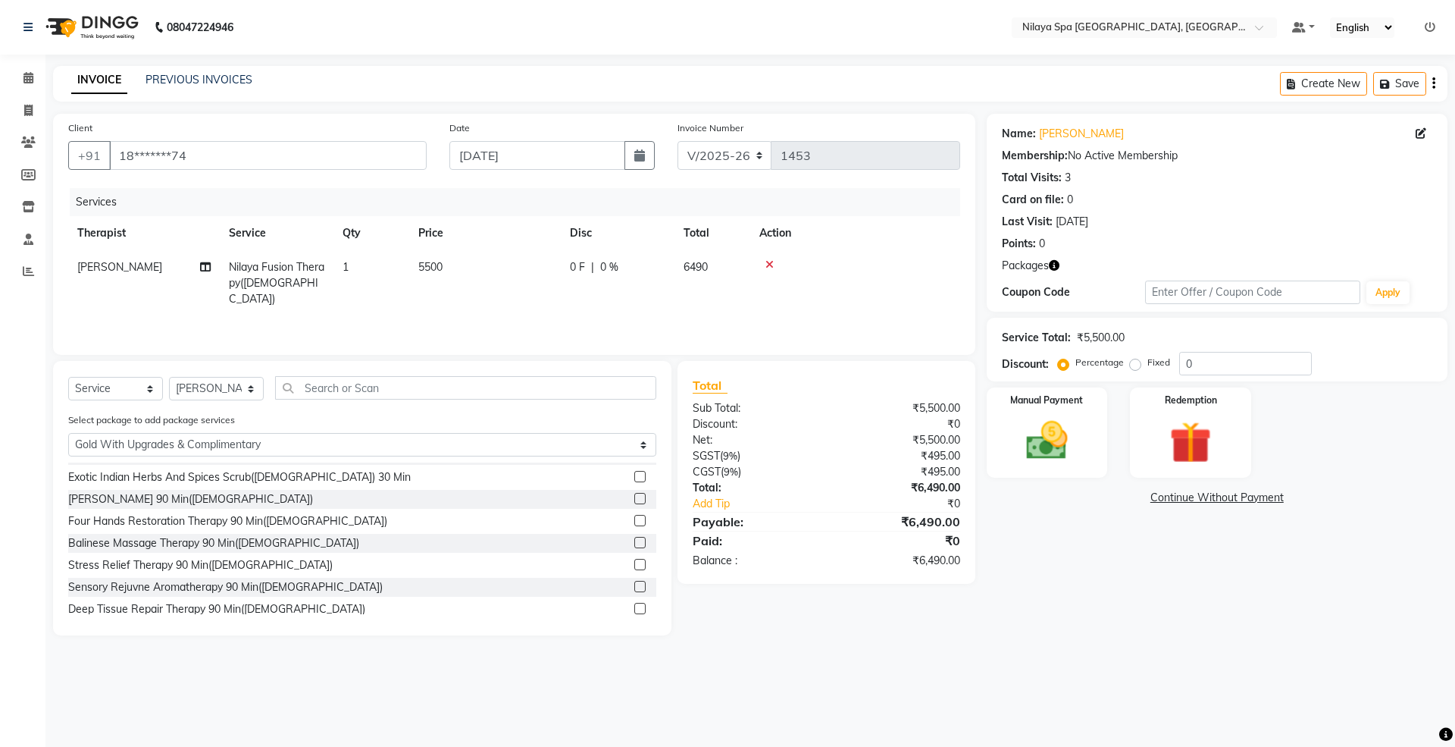
click at [772, 261] on icon at bounding box center [770, 264] width 8 height 11
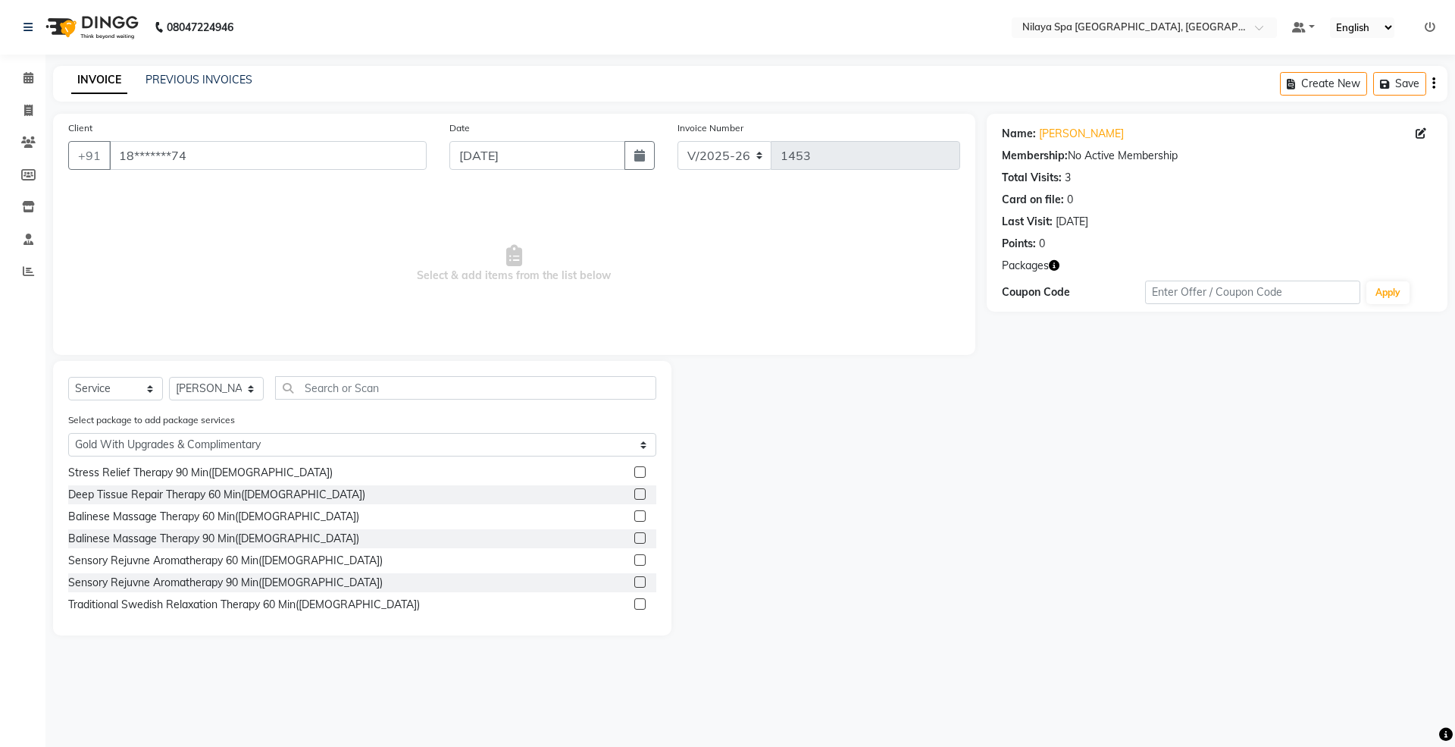
scroll to position [0, 0]
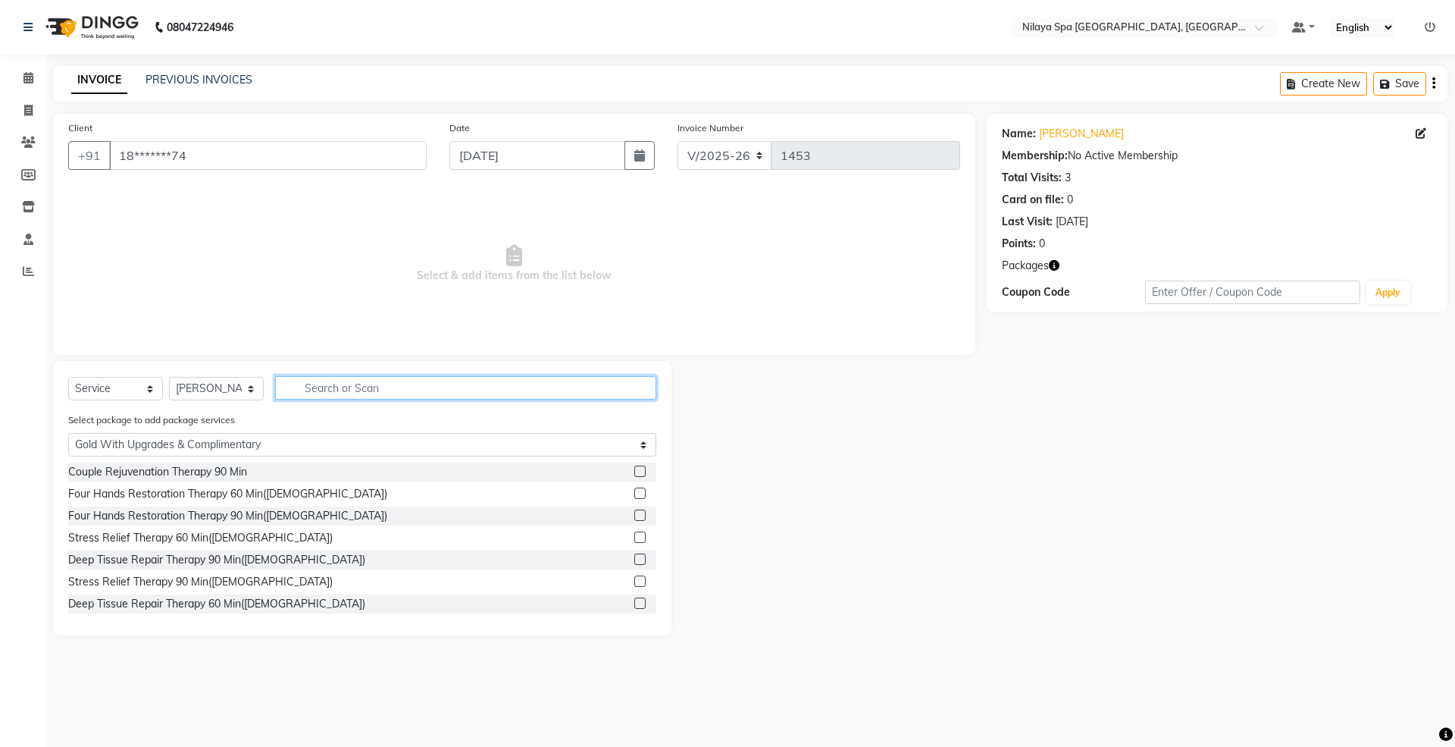
click at [302, 390] on input "text" at bounding box center [465, 387] width 381 height 23
select select "0: undefined"
type input "Ni"
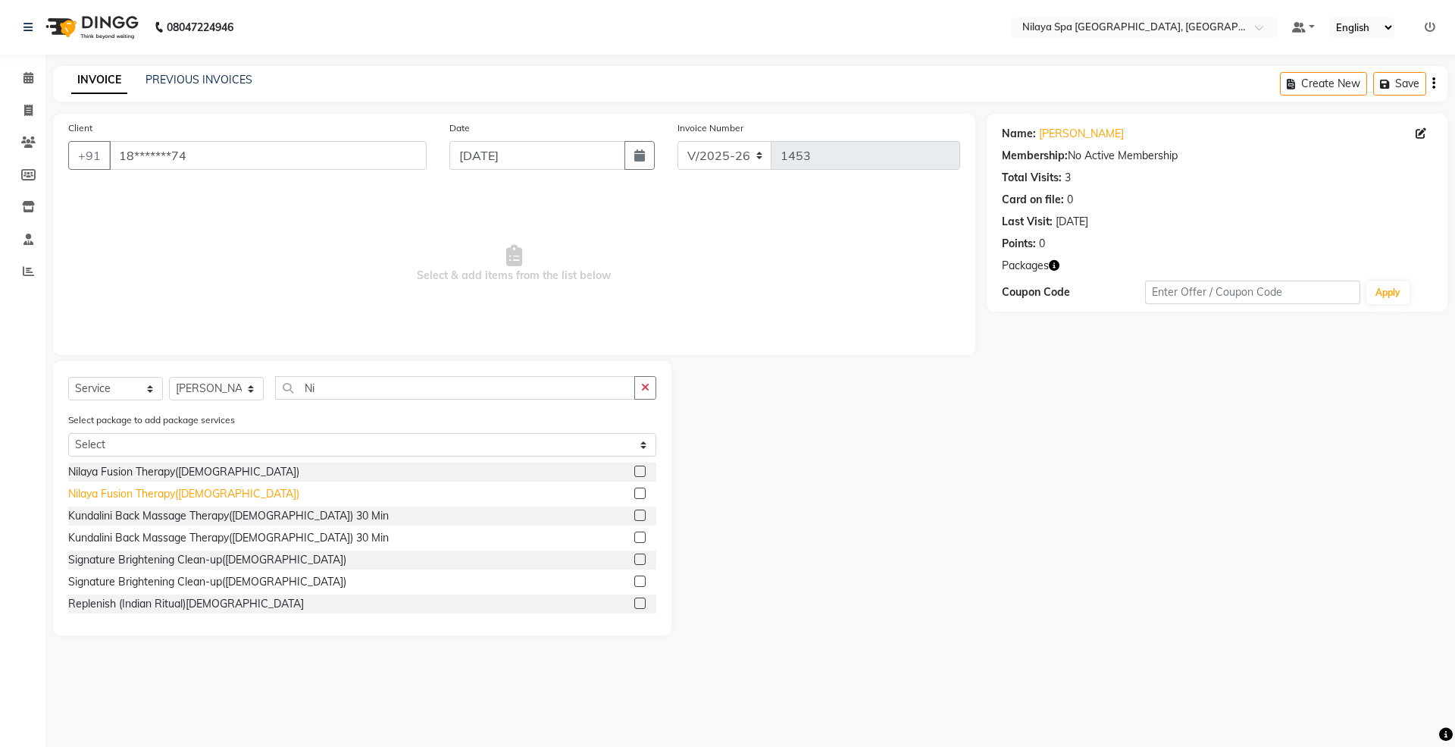
click at [121, 489] on div "Nilaya Fusion Therapy([DEMOGRAPHIC_DATA])" at bounding box center [183, 494] width 231 height 16
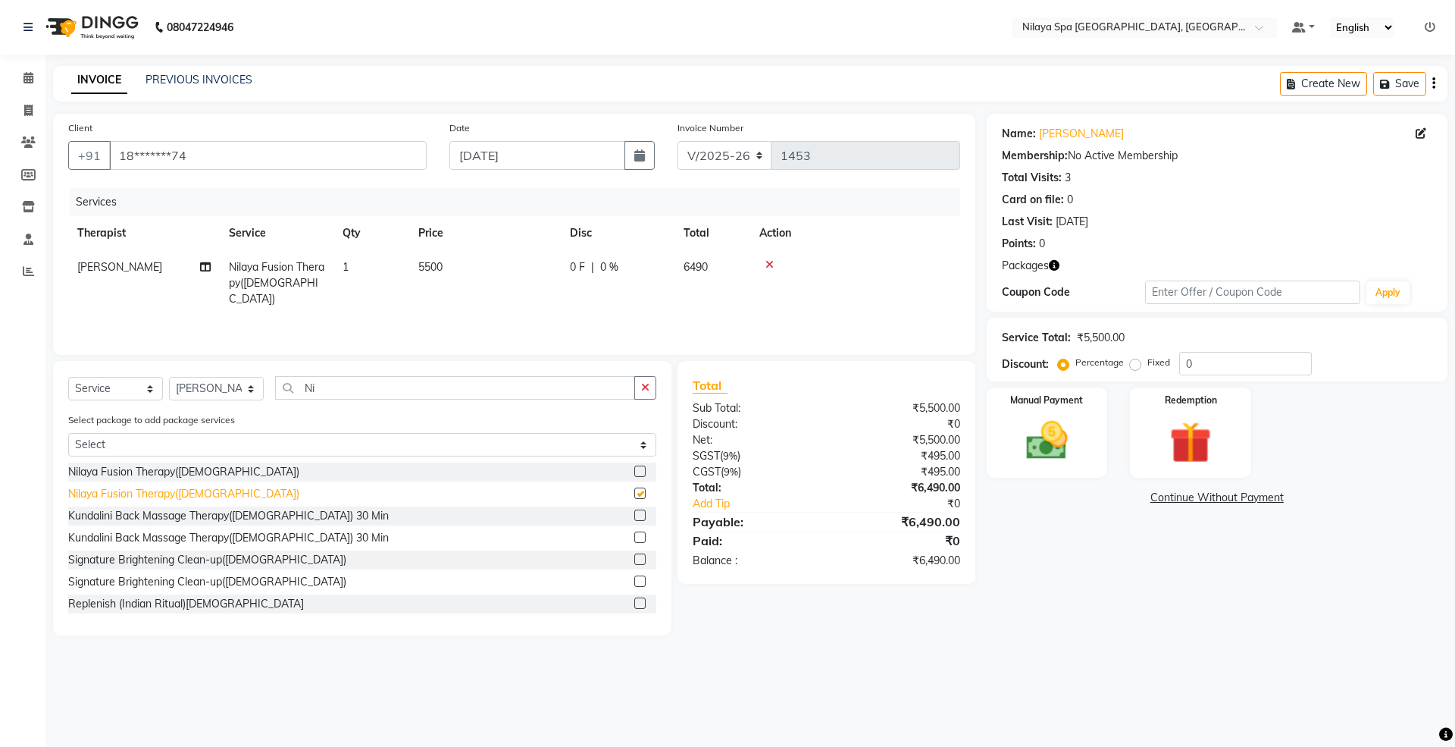
checkbox input "false"
click at [86, 388] on select "Select Service Product Membership Package Voucher Prepaid Gift Card" at bounding box center [115, 388] width 95 height 23
click at [183, 426] on label "Select package to add package services" at bounding box center [151, 420] width 167 height 14
click at [180, 444] on select "Select Gold Complimentary Gold With Upgrades & Complimentary" at bounding box center [362, 444] width 588 height 23
select select "2: Object"
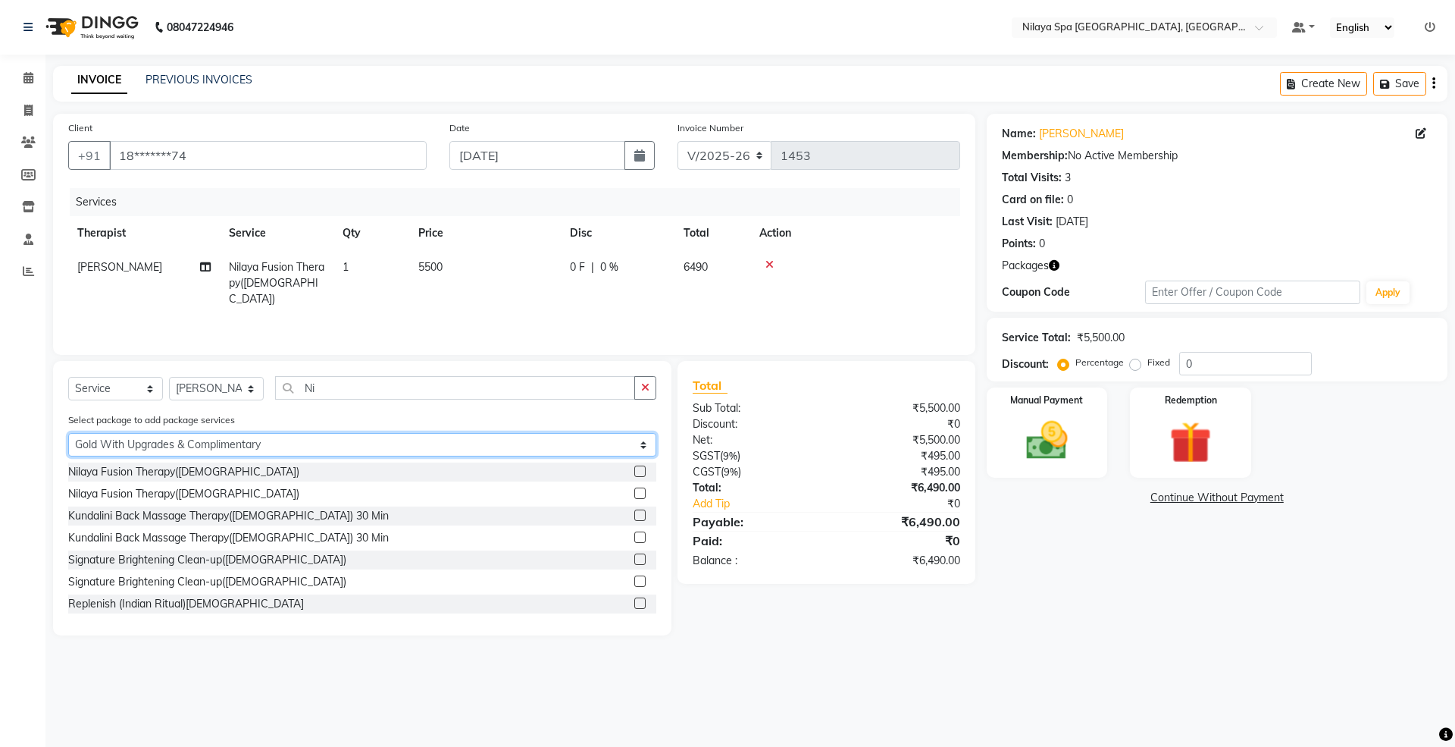
click at [68, 433] on select "Select Gold Complimentary Gold With Upgrades & Complimentary" at bounding box center [362, 444] width 588 height 23
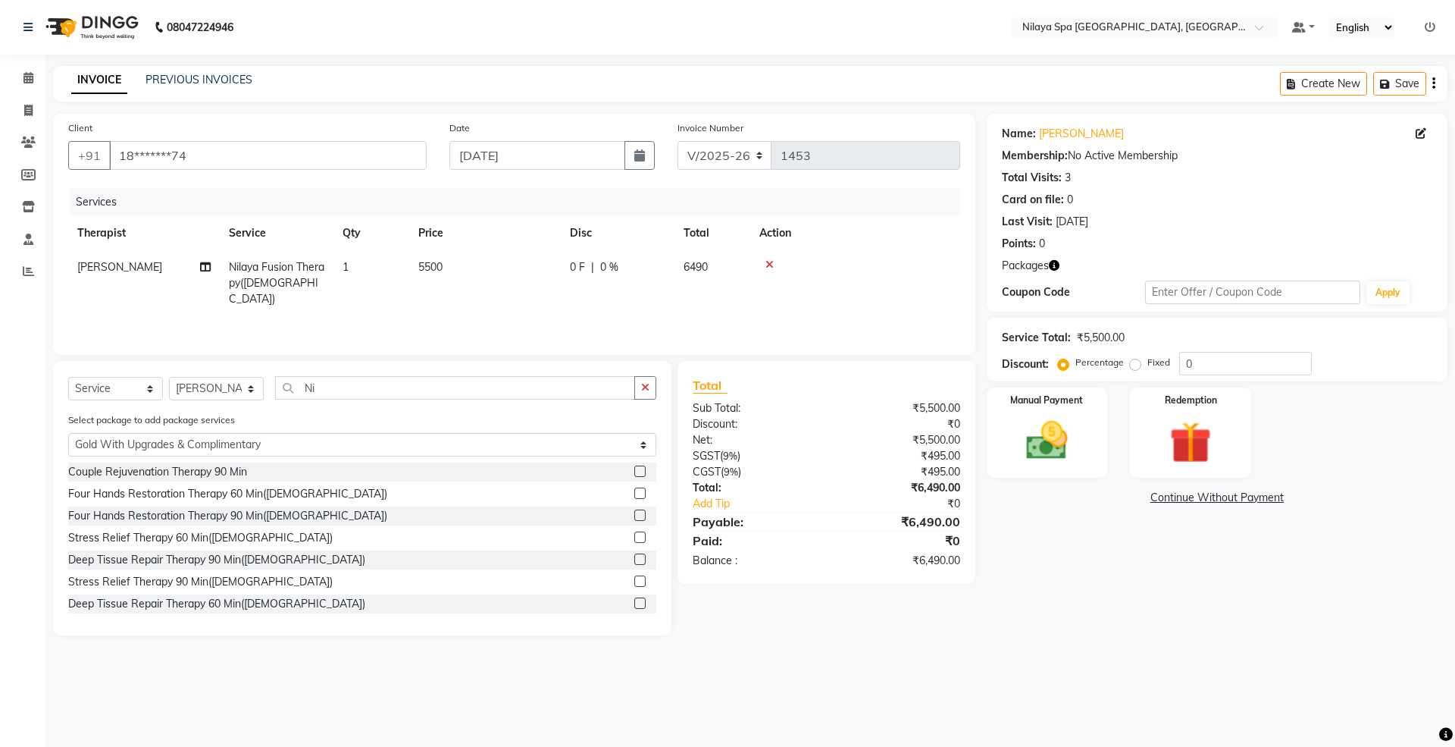
click at [769, 259] on icon at bounding box center [770, 264] width 8 height 11
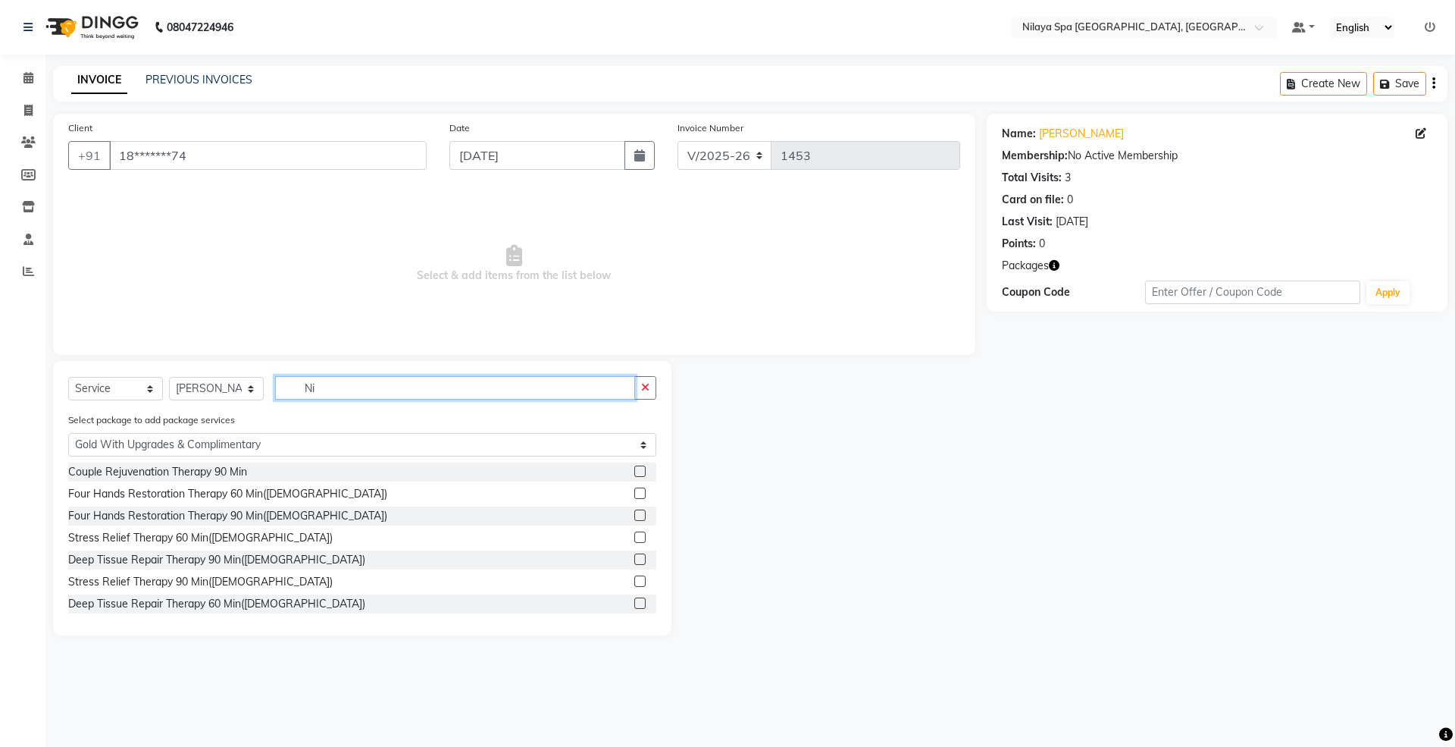
click at [340, 385] on input "Ni" at bounding box center [455, 387] width 360 height 23
click at [329, 389] on input "Ni" at bounding box center [455, 387] width 360 height 23
drag, startPoint x: 329, startPoint y: 389, endPoint x: 297, endPoint y: 387, distance: 31.9
click at [297, 387] on input "Ni" at bounding box center [455, 387] width 360 height 23
type input "n"
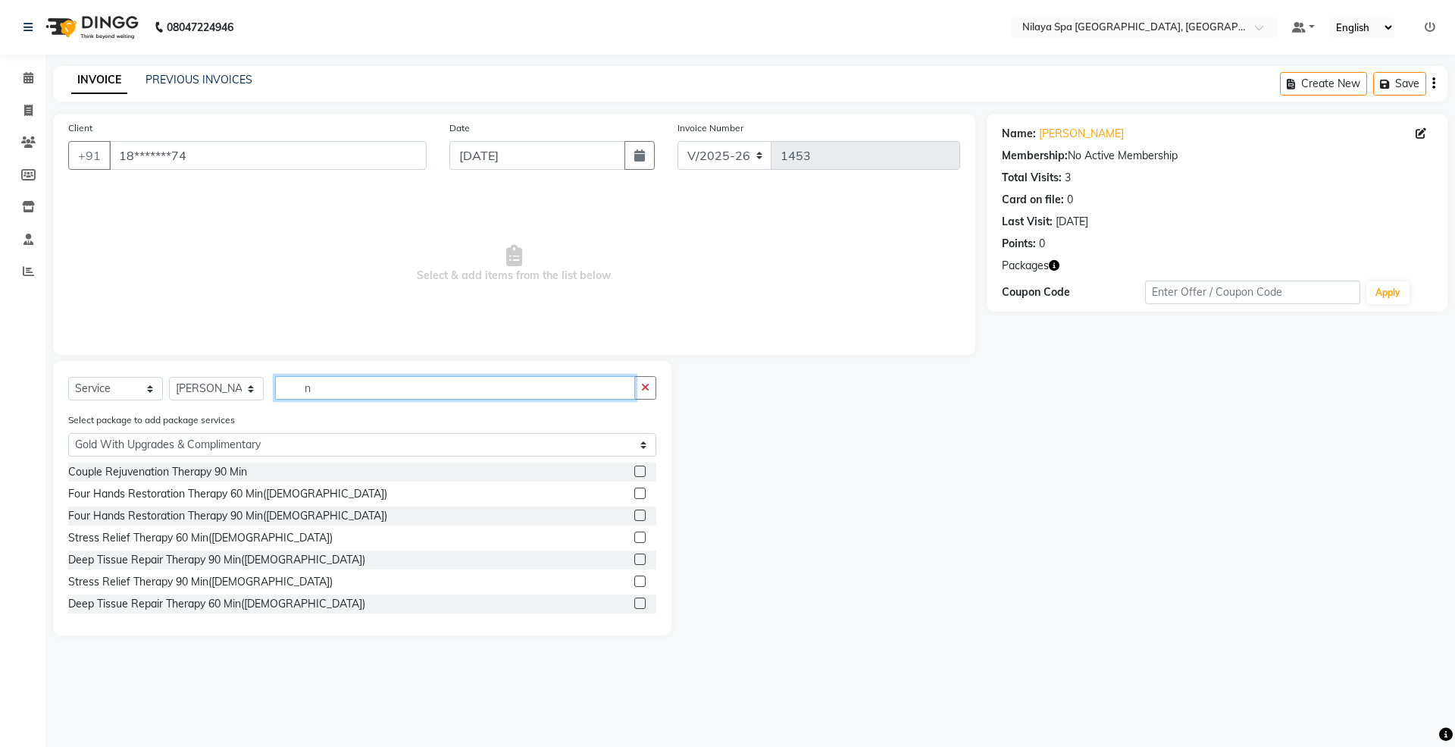
select select "0: undefined"
type input "ni"
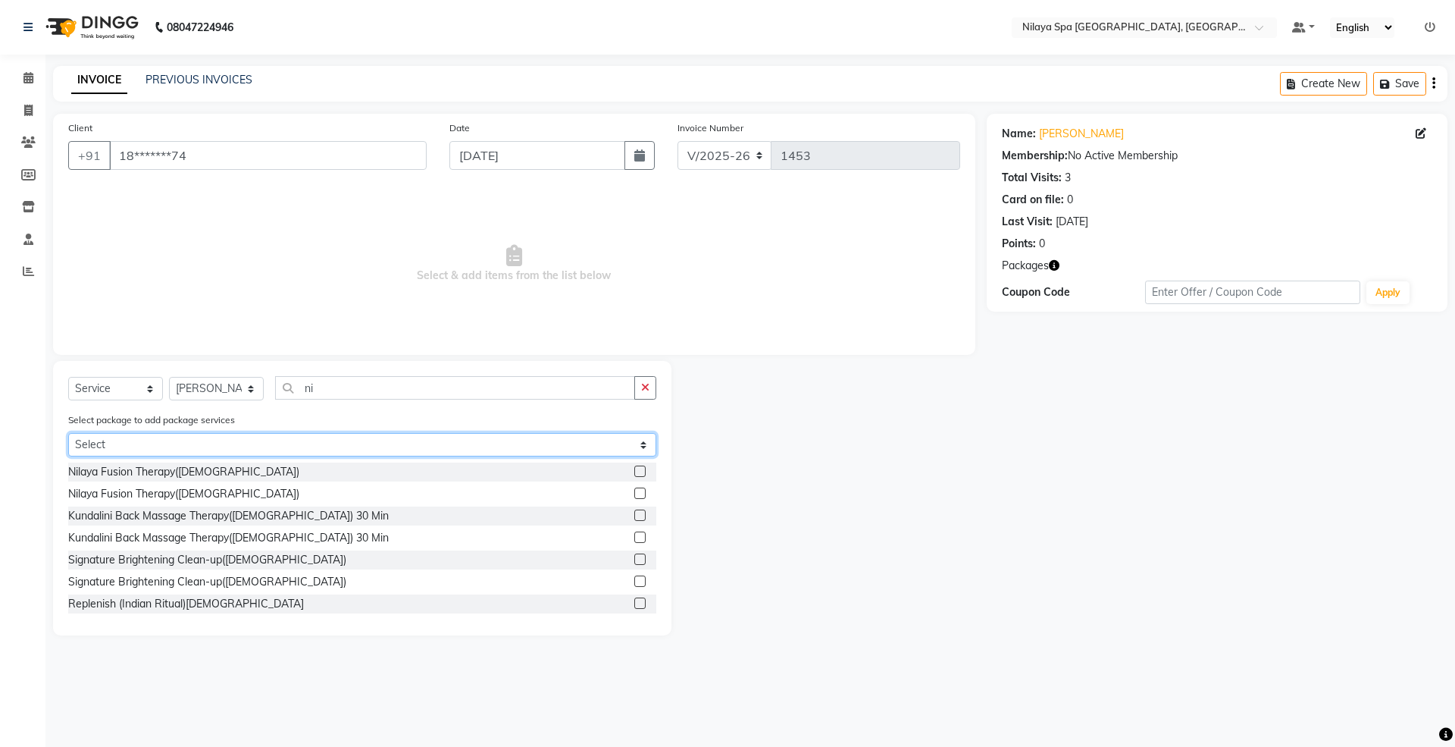
click at [106, 444] on select "Select Gold Complimentary Gold With Upgrades & Complimentary" at bounding box center [362, 444] width 588 height 23
select select "2: Object"
click at [68, 433] on select "Select Gold Complimentary Gold With Upgrades & Complimentary" at bounding box center [362, 444] width 588 height 23
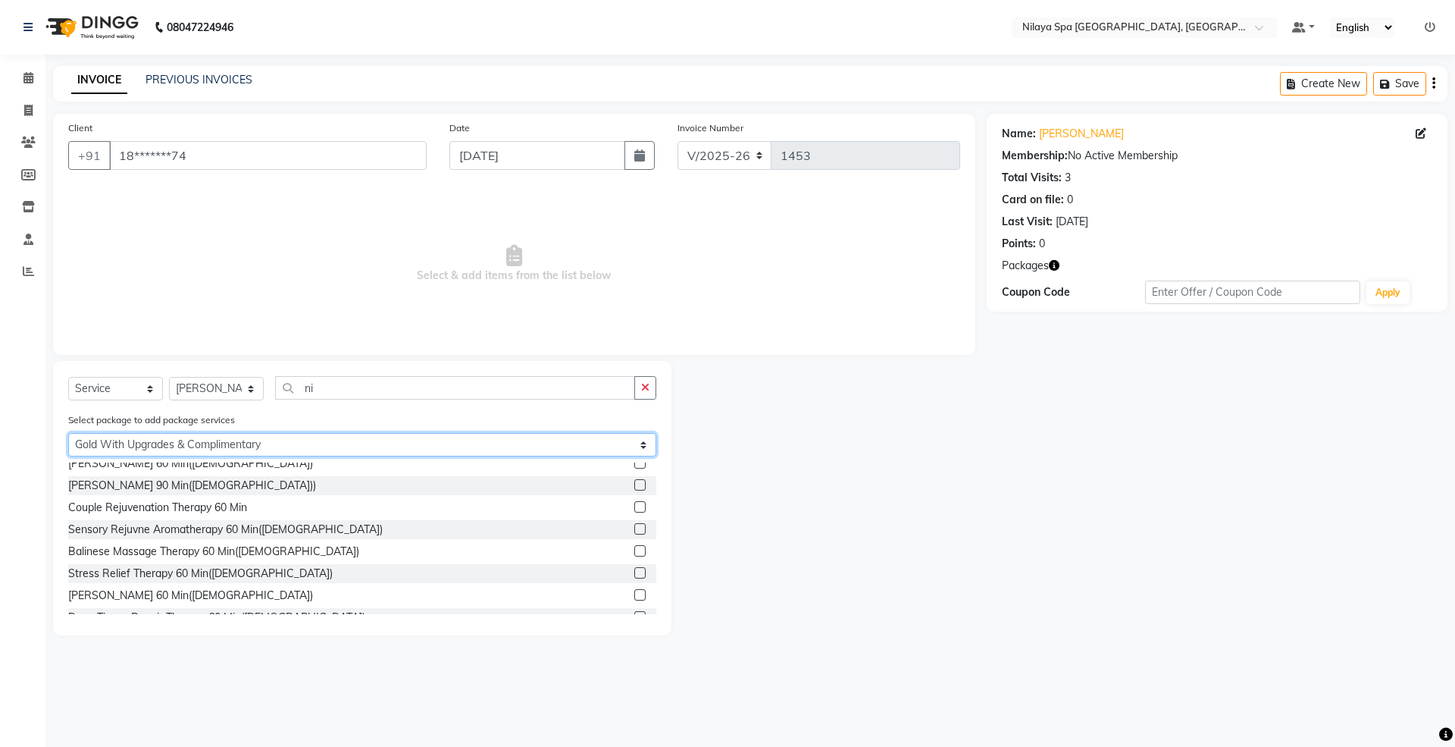
scroll to position [303, 0]
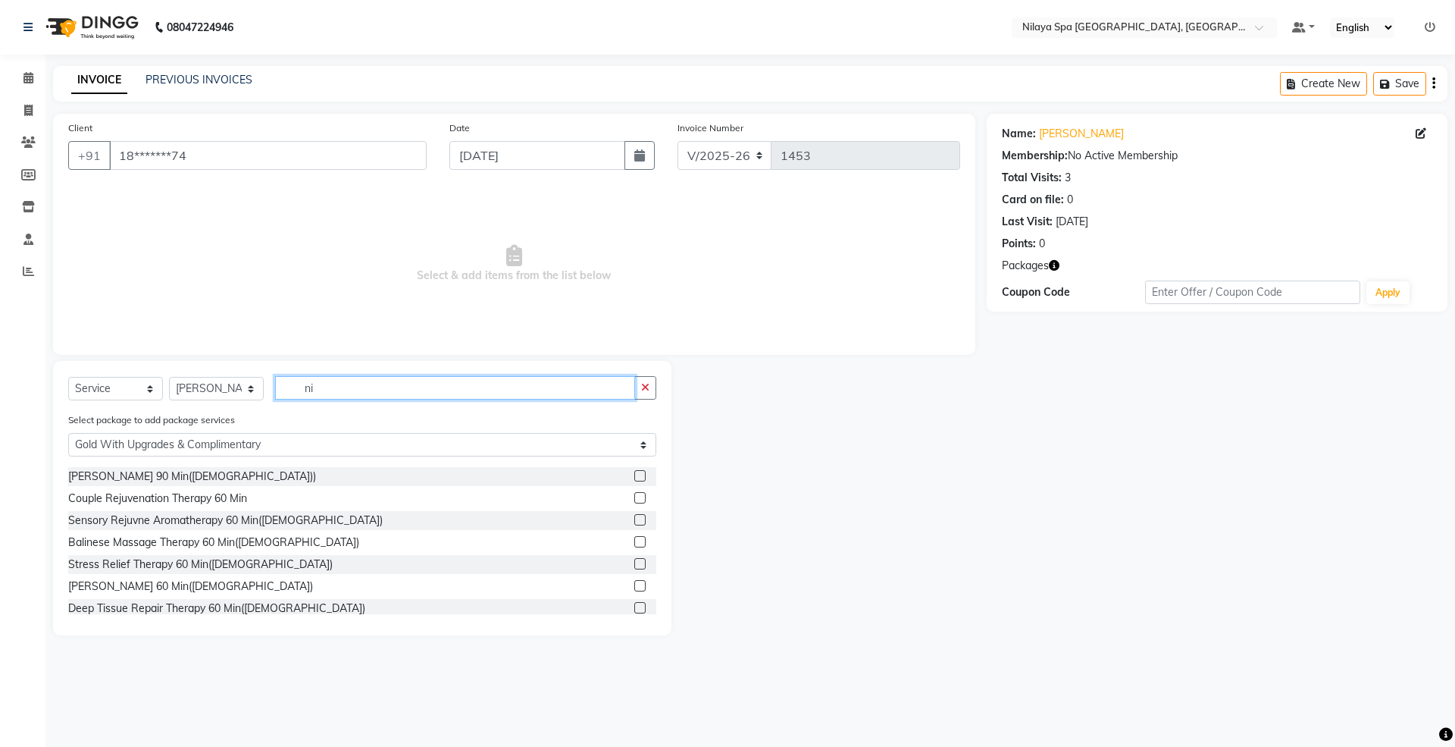
click at [343, 391] on input "ni" at bounding box center [455, 387] width 360 height 23
drag, startPoint x: 343, startPoint y: 391, endPoint x: 283, endPoint y: 380, distance: 61.7
click at [283, 380] on input "ni" at bounding box center [455, 387] width 360 height 23
click at [97, 397] on select "Select Service Product Membership Package Voucher Prepaid Gift Card" at bounding box center [115, 388] width 95 height 23
click at [68, 377] on select "Select Service Product Membership Package Voucher Prepaid Gift Card" at bounding box center [115, 388] width 95 height 23
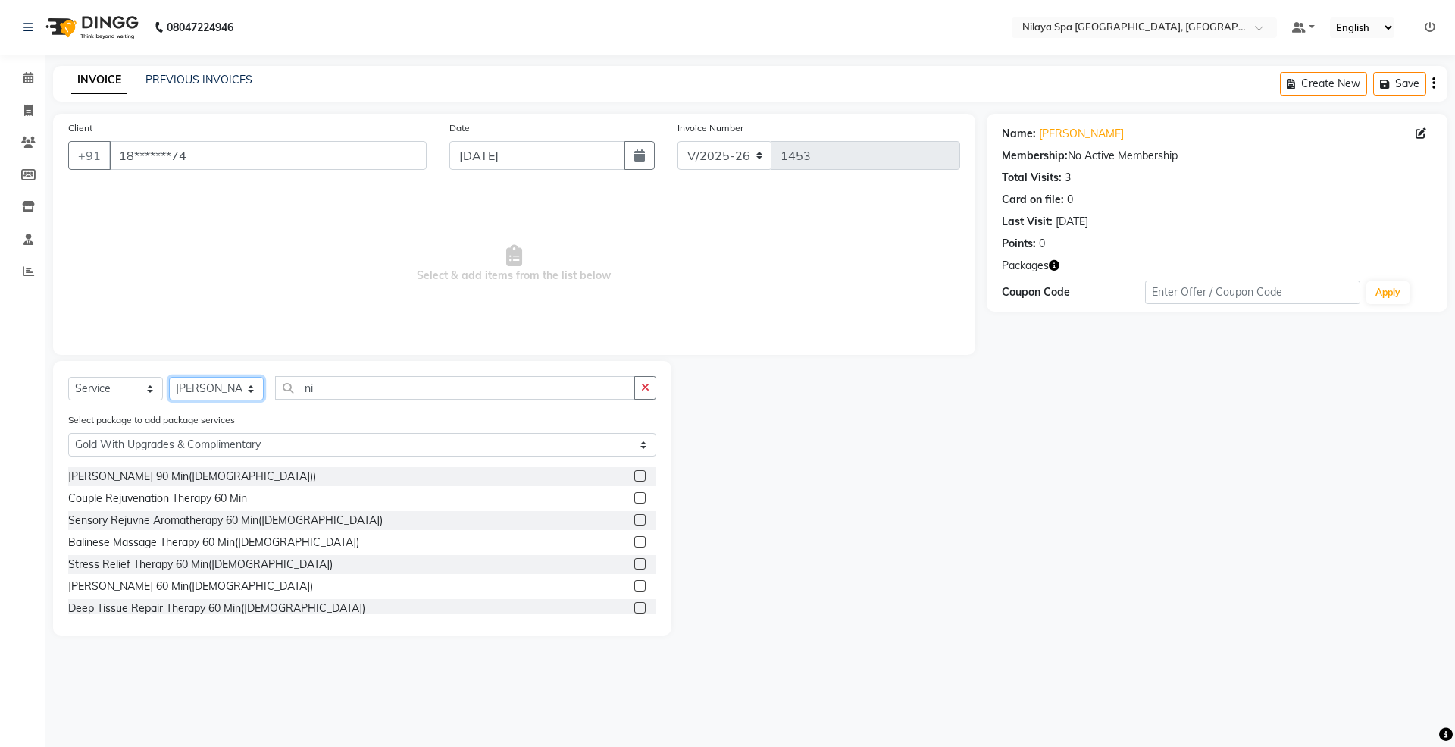
click at [207, 391] on select "Select Therapist [PERSON_NAME] [PERSON_NAME] Manager [PERSON_NAME] Parhoi [PERS…" at bounding box center [216, 388] width 95 height 23
click at [169, 377] on select "Select Therapist [PERSON_NAME] [PERSON_NAME] Manager [PERSON_NAME] Parhoi [PERS…" at bounding box center [216, 388] width 95 height 23
click at [347, 395] on input "ni" at bounding box center [455, 387] width 360 height 23
type input "n"
select select "0: undefined"
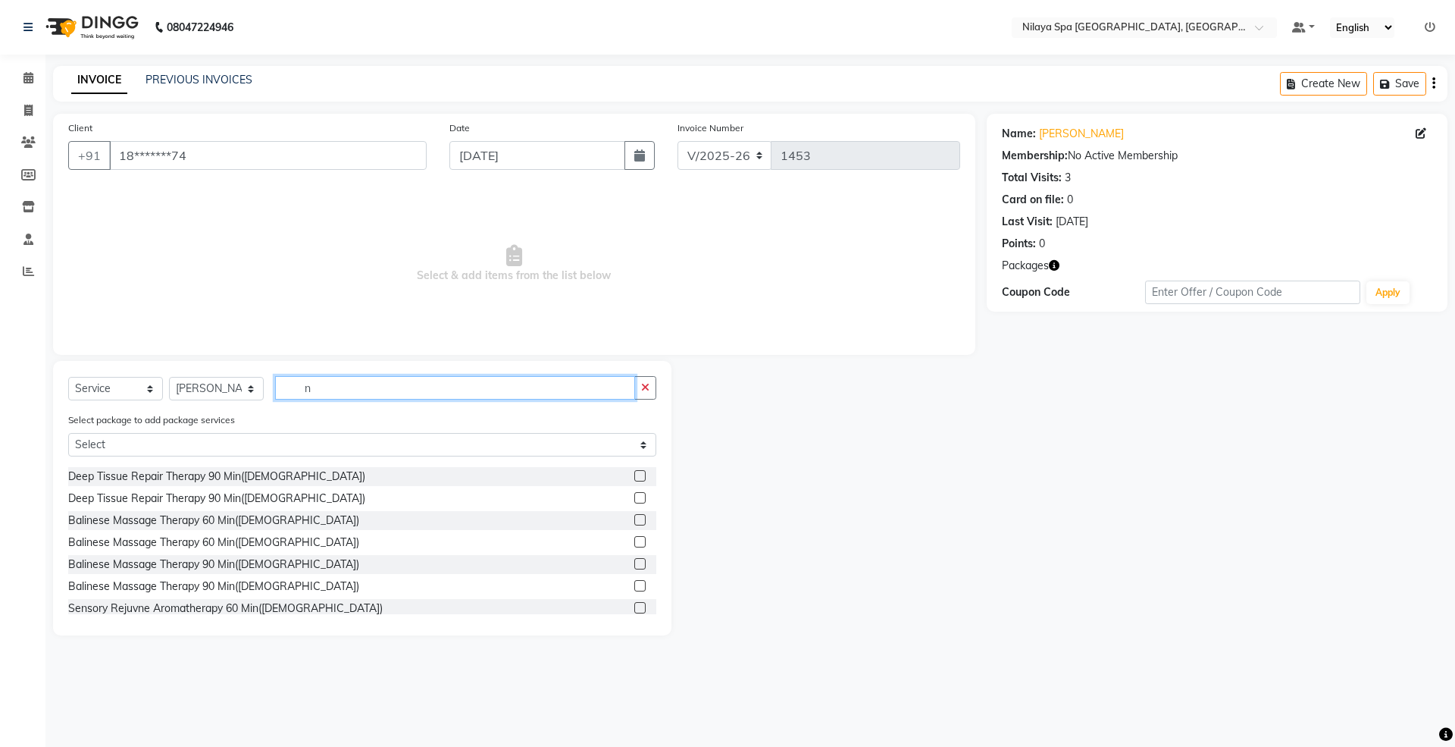
type input "n"
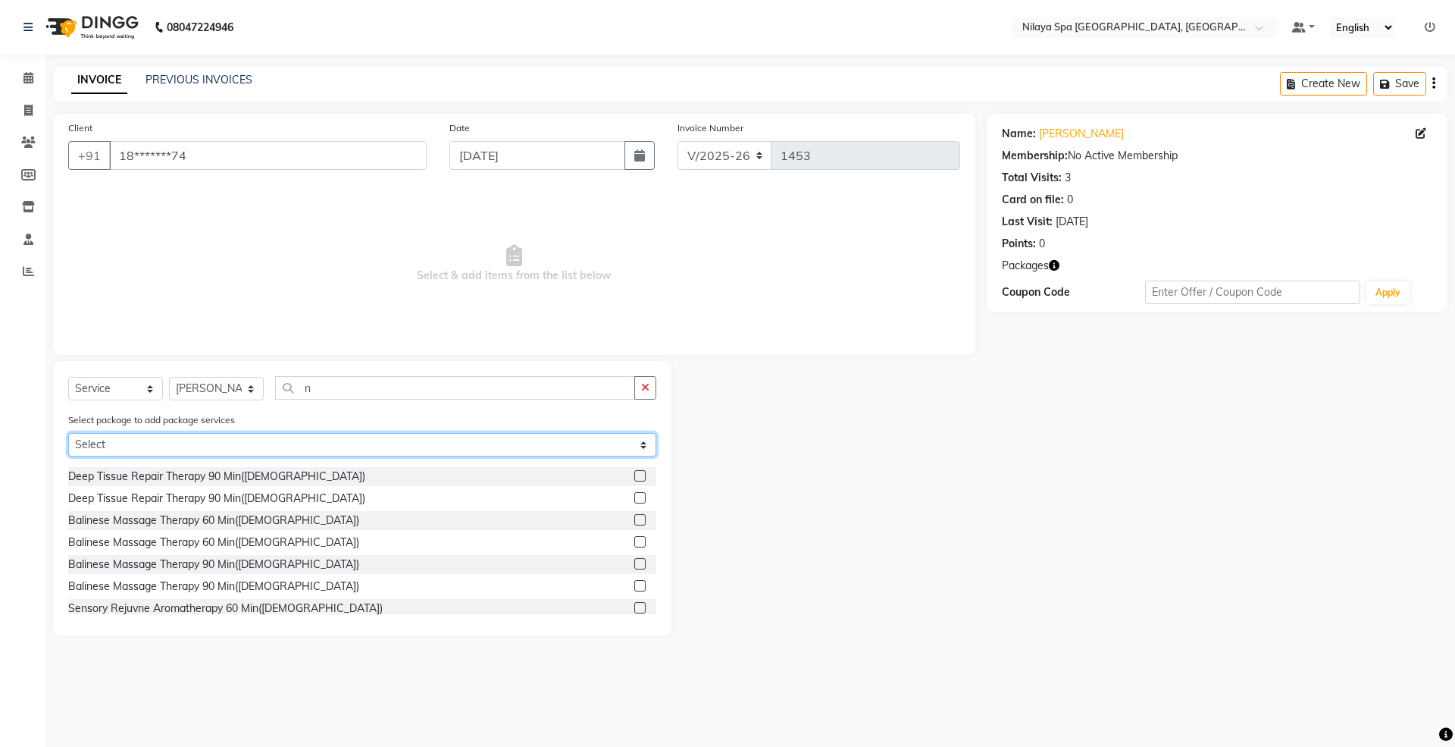
click at [104, 449] on select "Select Gold Complimentary Gold With Upgrades & Complimentary" at bounding box center [362, 444] width 588 height 23
select select "2: Object"
click at [68, 433] on select "Select Gold Complimentary Gold With Upgrades & Complimentary" at bounding box center [362, 444] width 588 height 23
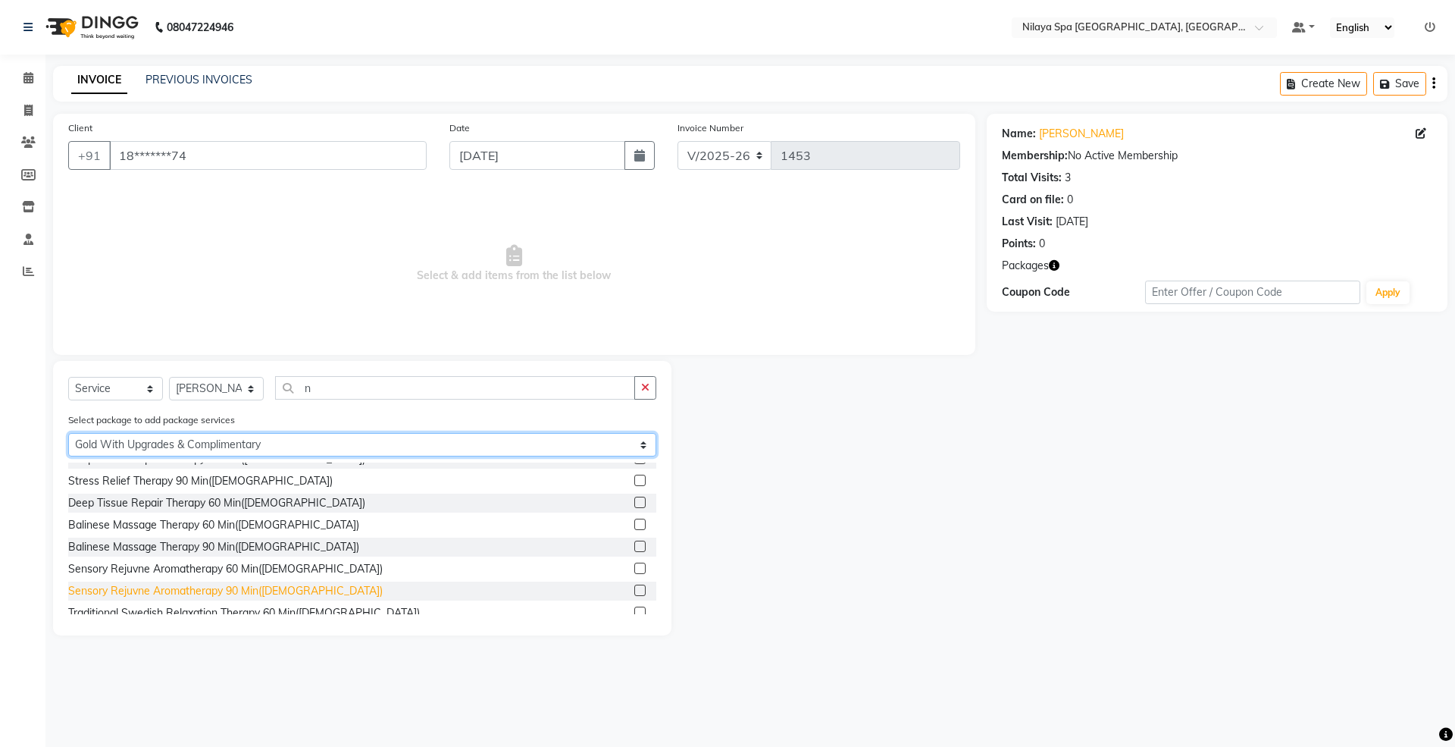
scroll to position [202, 0]
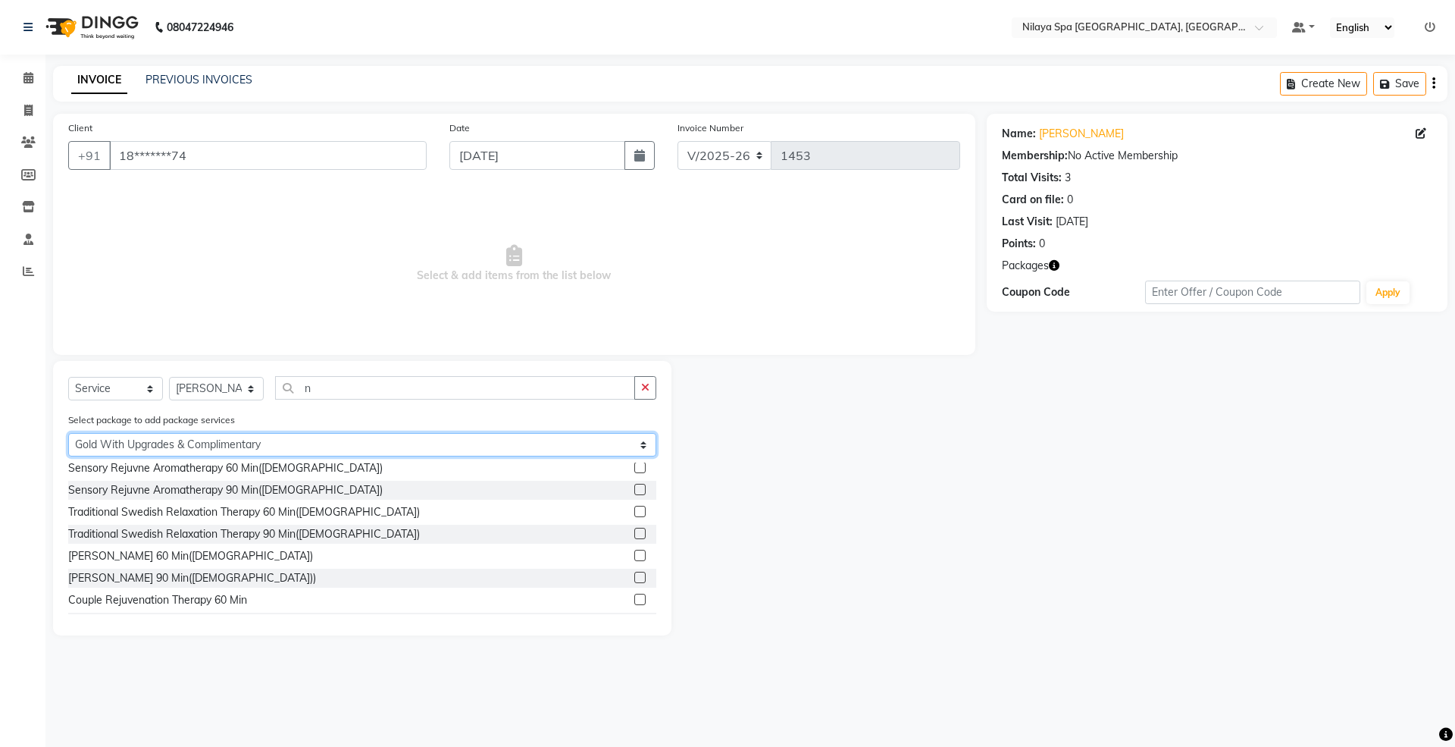
click at [212, 440] on select "Select Gold Complimentary Gold With Upgrades & Complimentary" at bounding box center [362, 444] width 588 height 23
click at [68, 433] on select "Select Gold Complimentary Gold With Upgrades & Complimentary" at bounding box center [362, 444] width 588 height 23
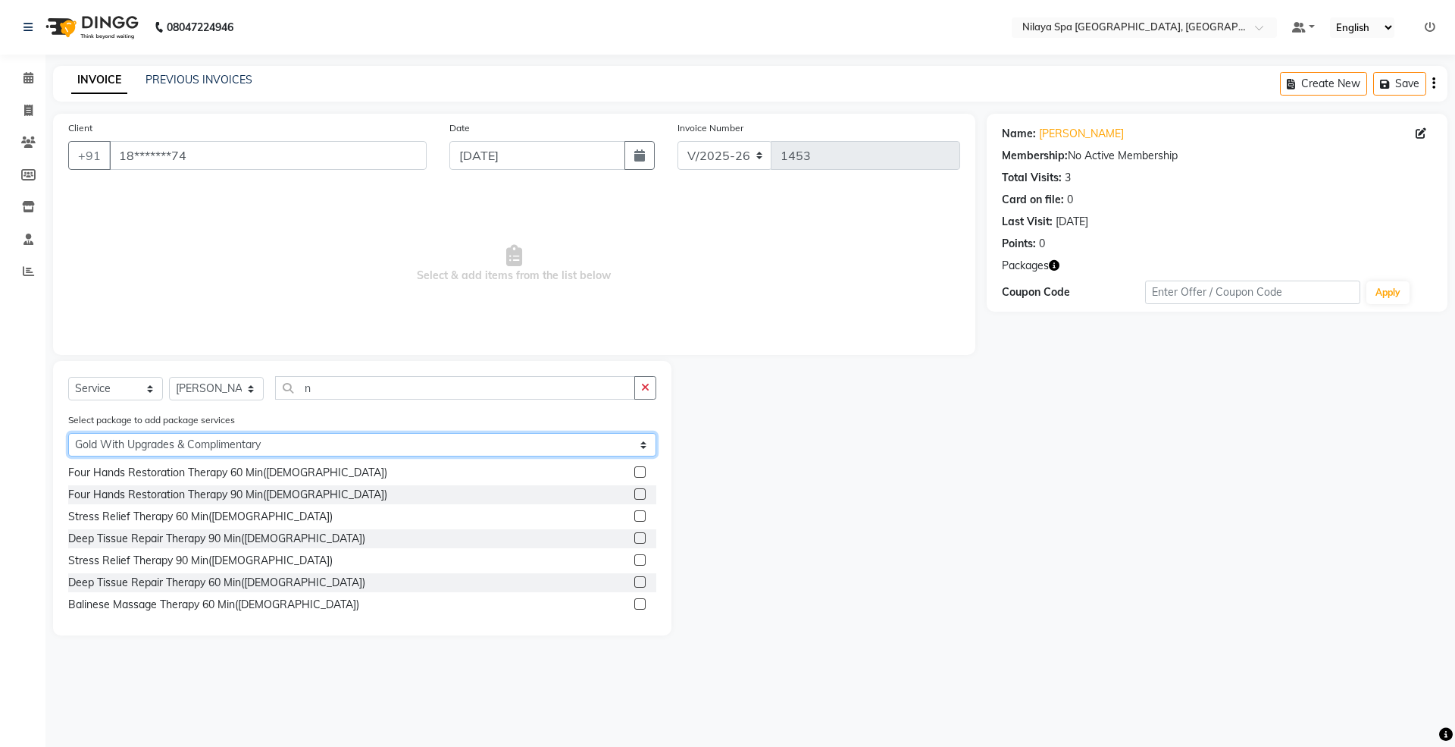
scroll to position [0, 0]
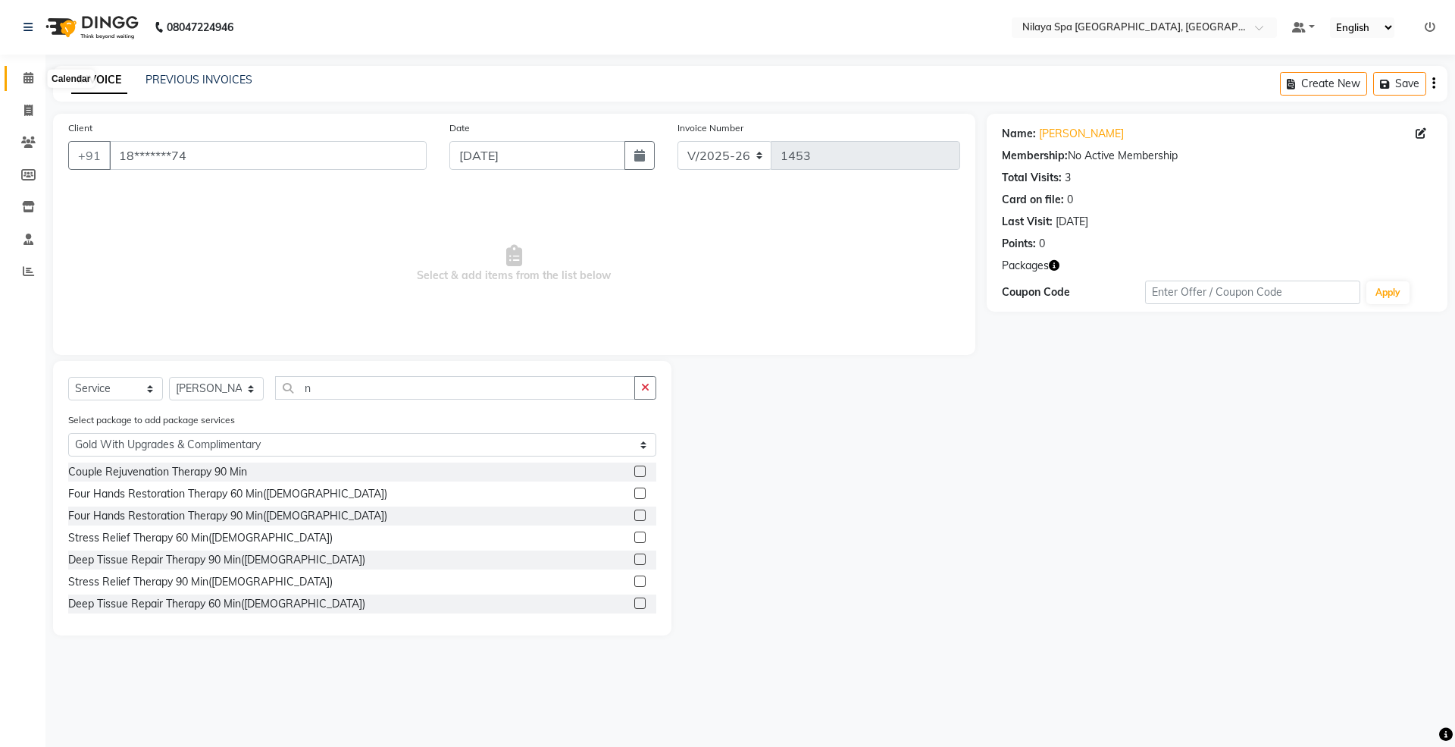
click at [24, 73] on icon at bounding box center [28, 77] width 10 height 11
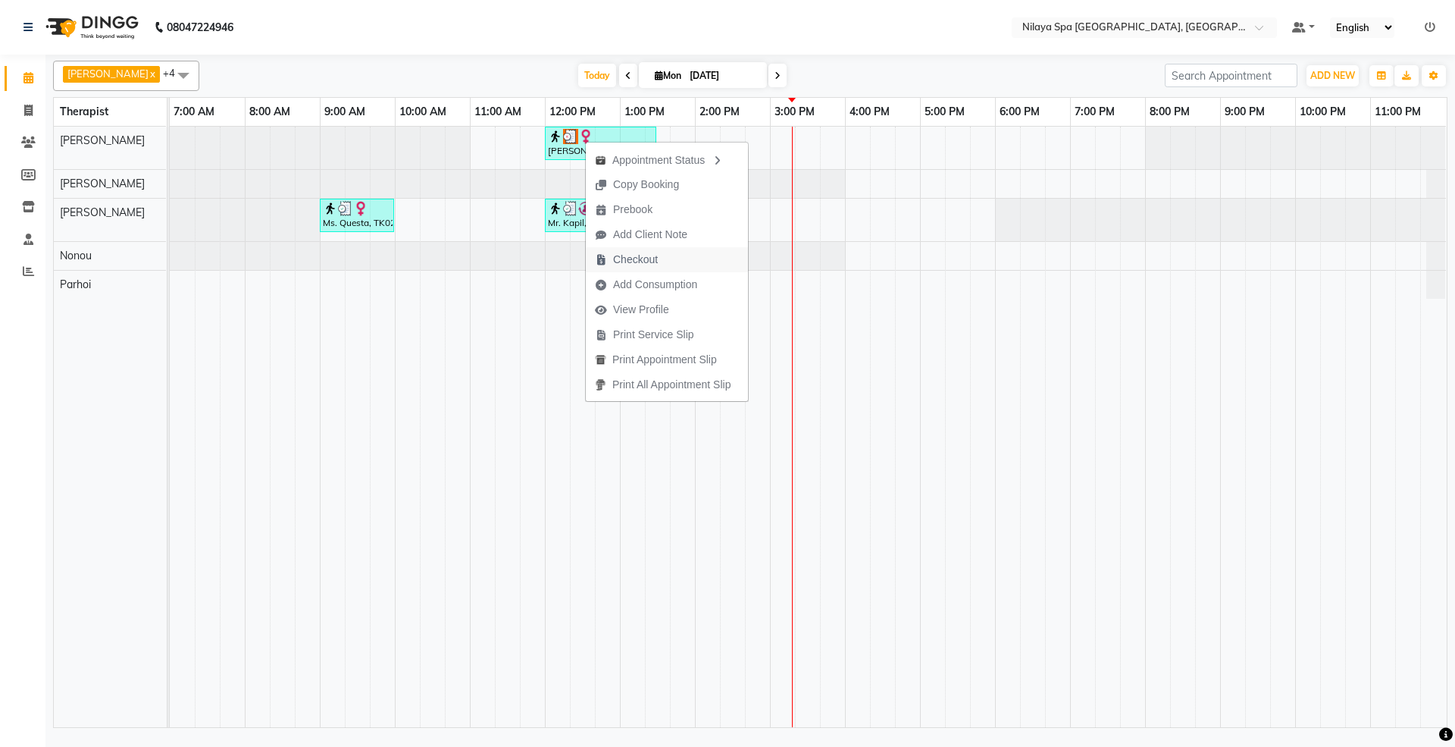
click at [631, 261] on span "Checkout" at bounding box center [635, 260] width 45 height 16
select select "service"
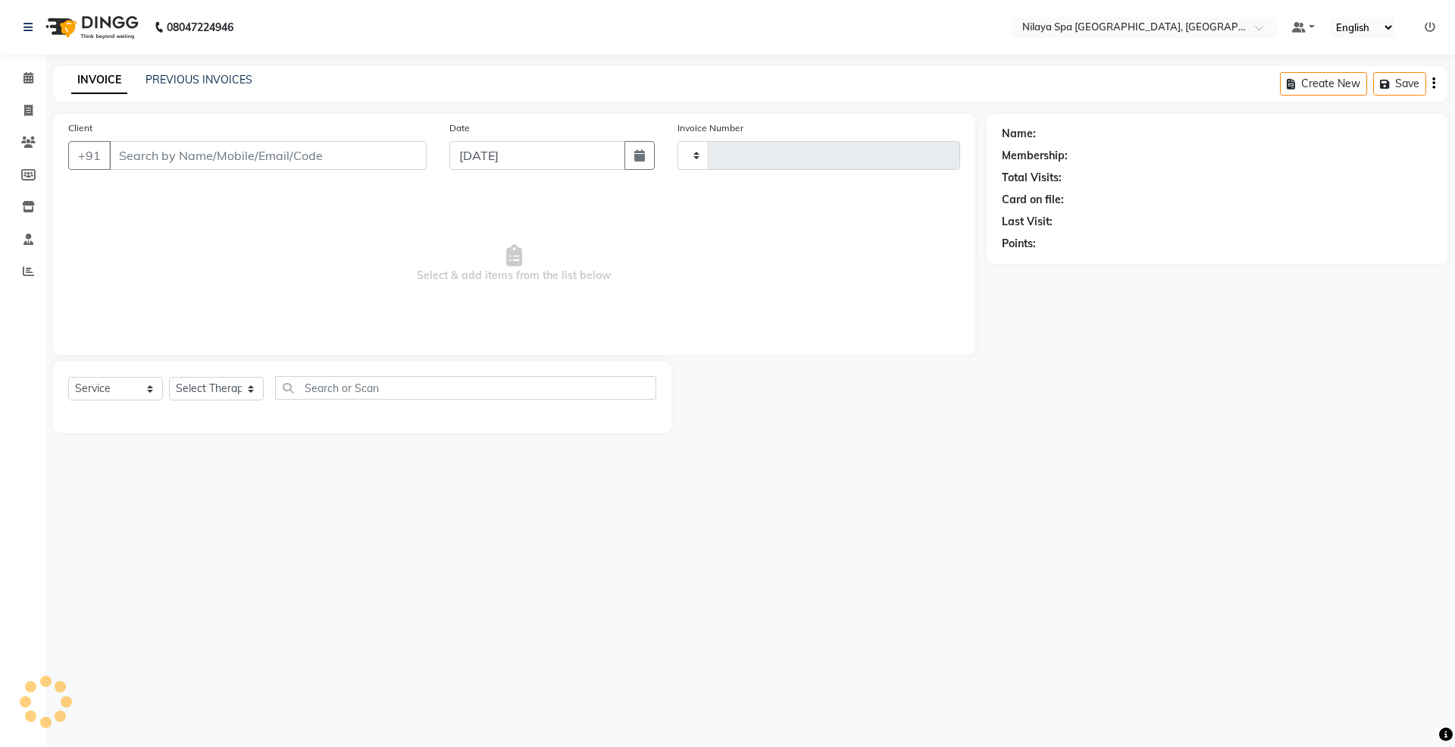
type input "1453"
select select "7950"
select select "package"
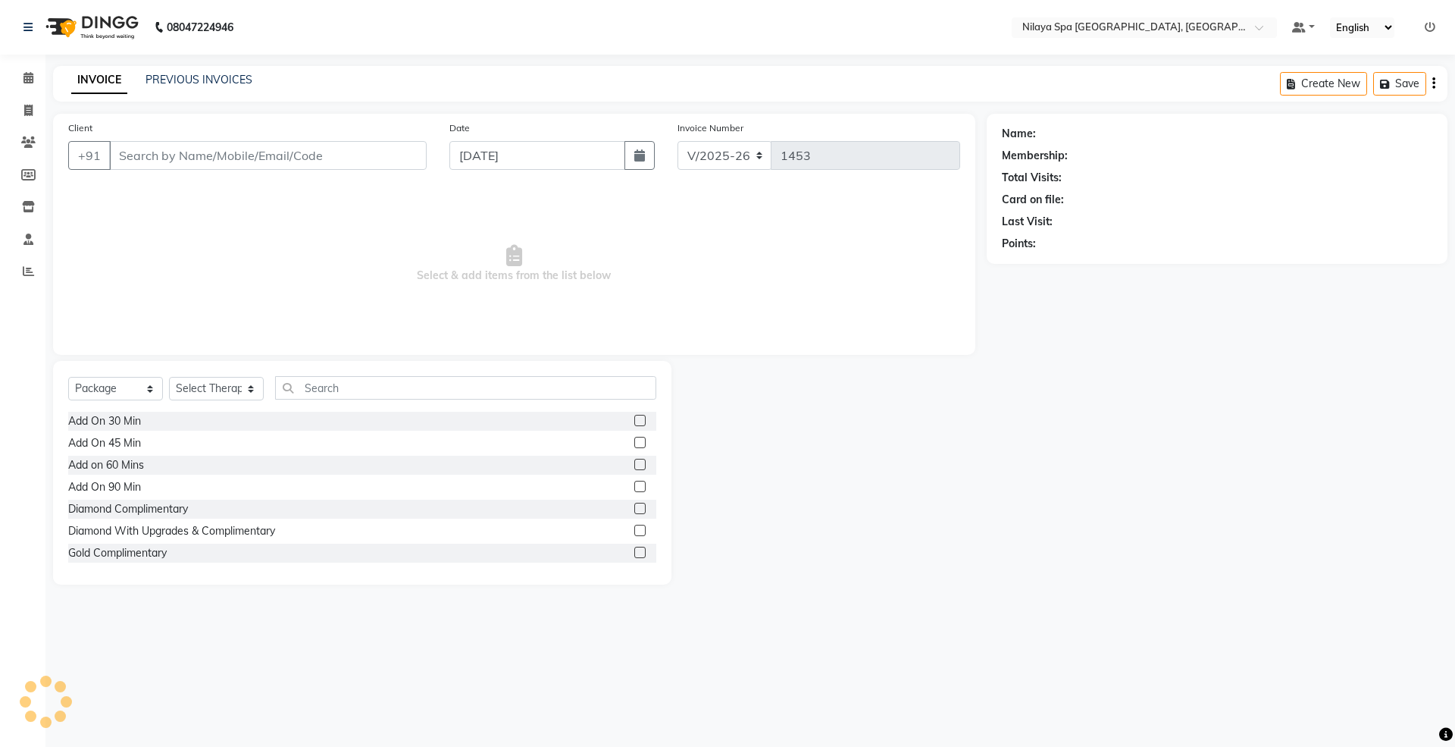
type input "18*******74"
select select "71645"
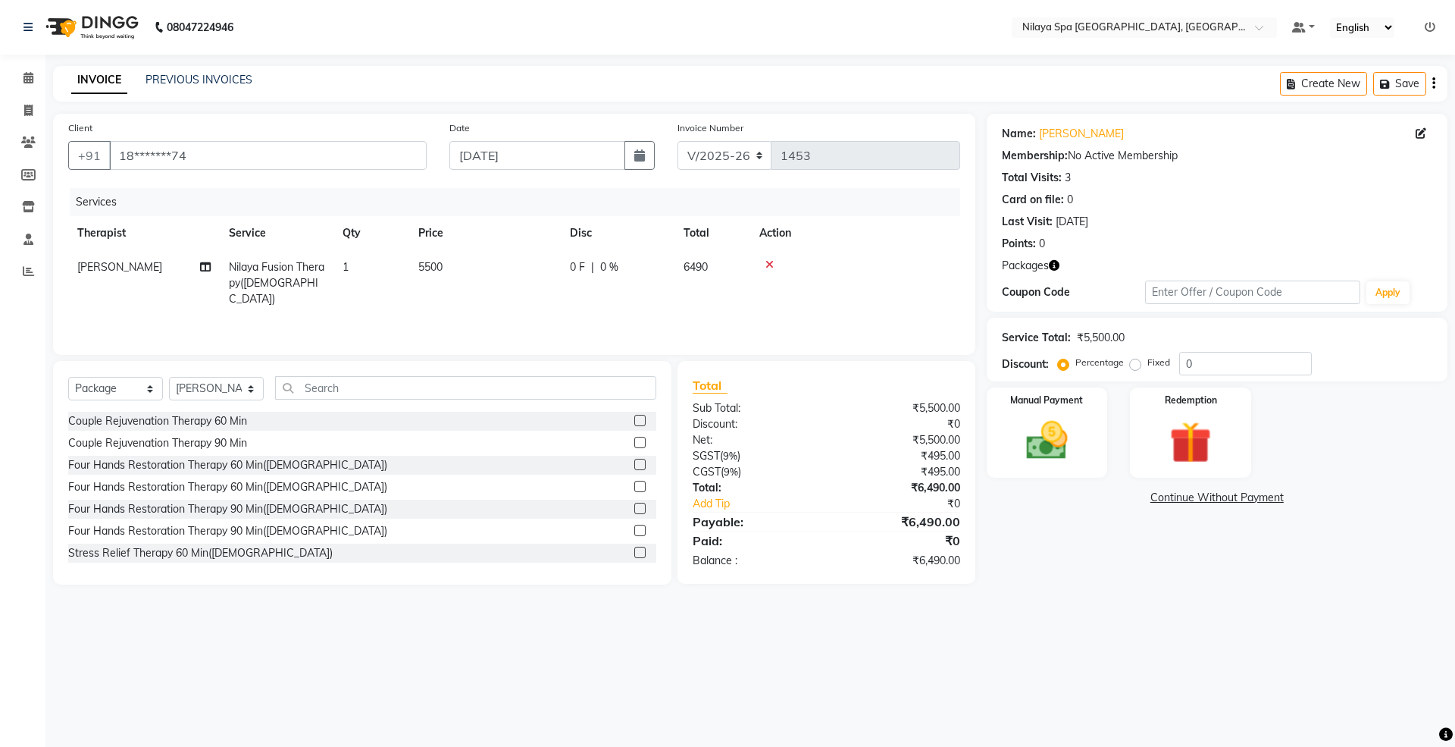
click at [770, 264] on icon at bounding box center [770, 264] width 8 height 11
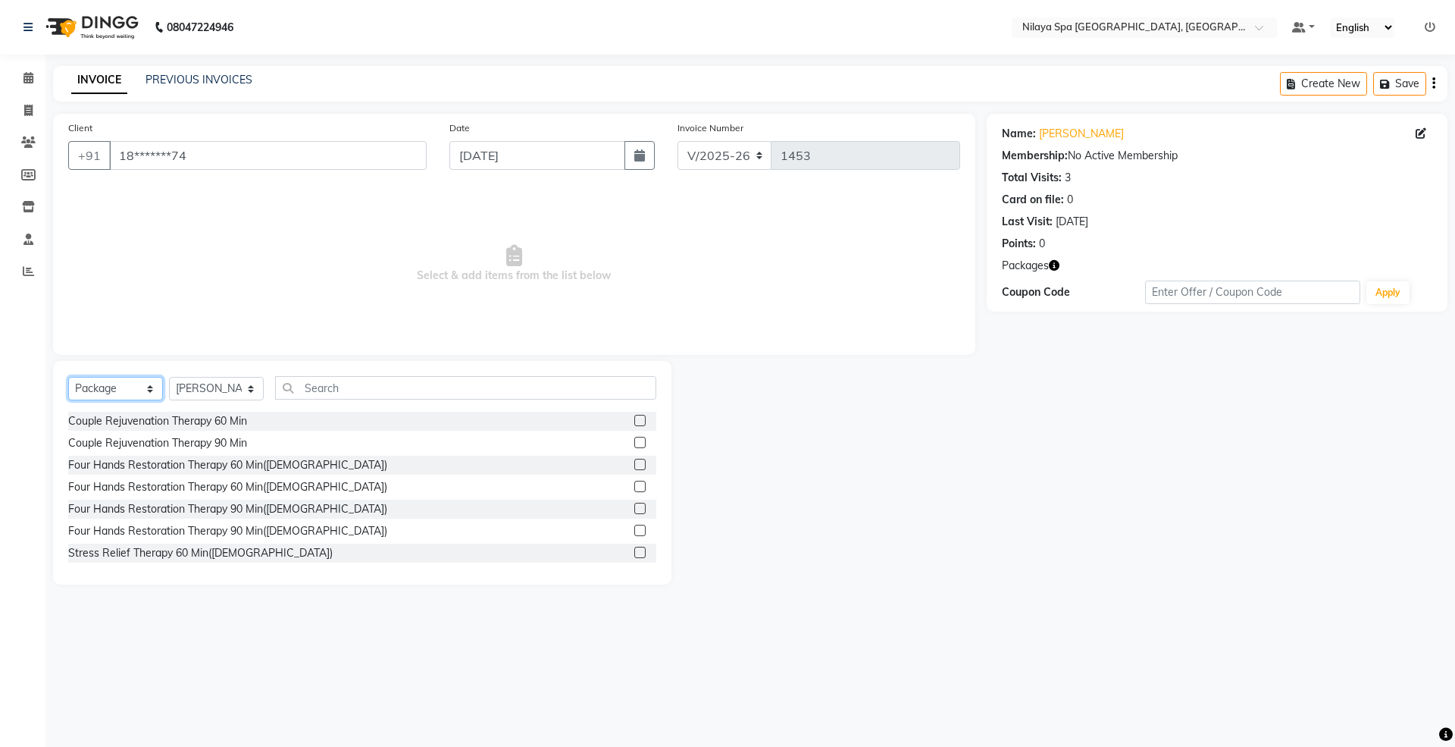
click at [107, 385] on select "Select Service Product Membership Package Voucher Prepaid Gift Card" at bounding box center [115, 388] width 95 height 23
select select "service"
click at [68, 377] on select "Select Service Product Membership Package Voucher Prepaid Gift Card" at bounding box center [115, 388] width 95 height 23
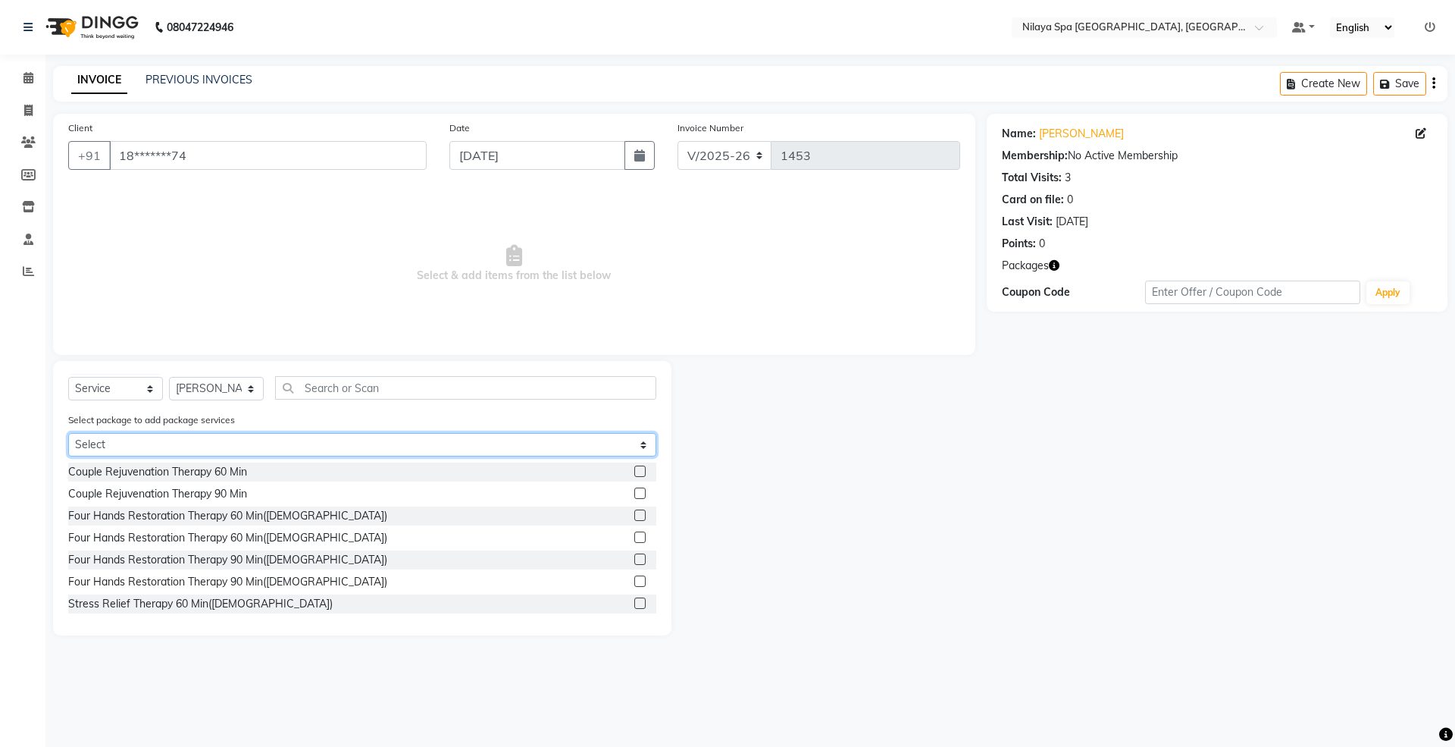
click at [128, 449] on select "Select Gold Complimentary Gold With Upgrades & Complimentary" at bounding box center [362, 444] width 588 height 23
select select "2: Object"
click at [68, 433] on select "Select Gold Complimentary Gold With Upgrades & Complimentary" at bounding box center [362, 444] width 588 height 23
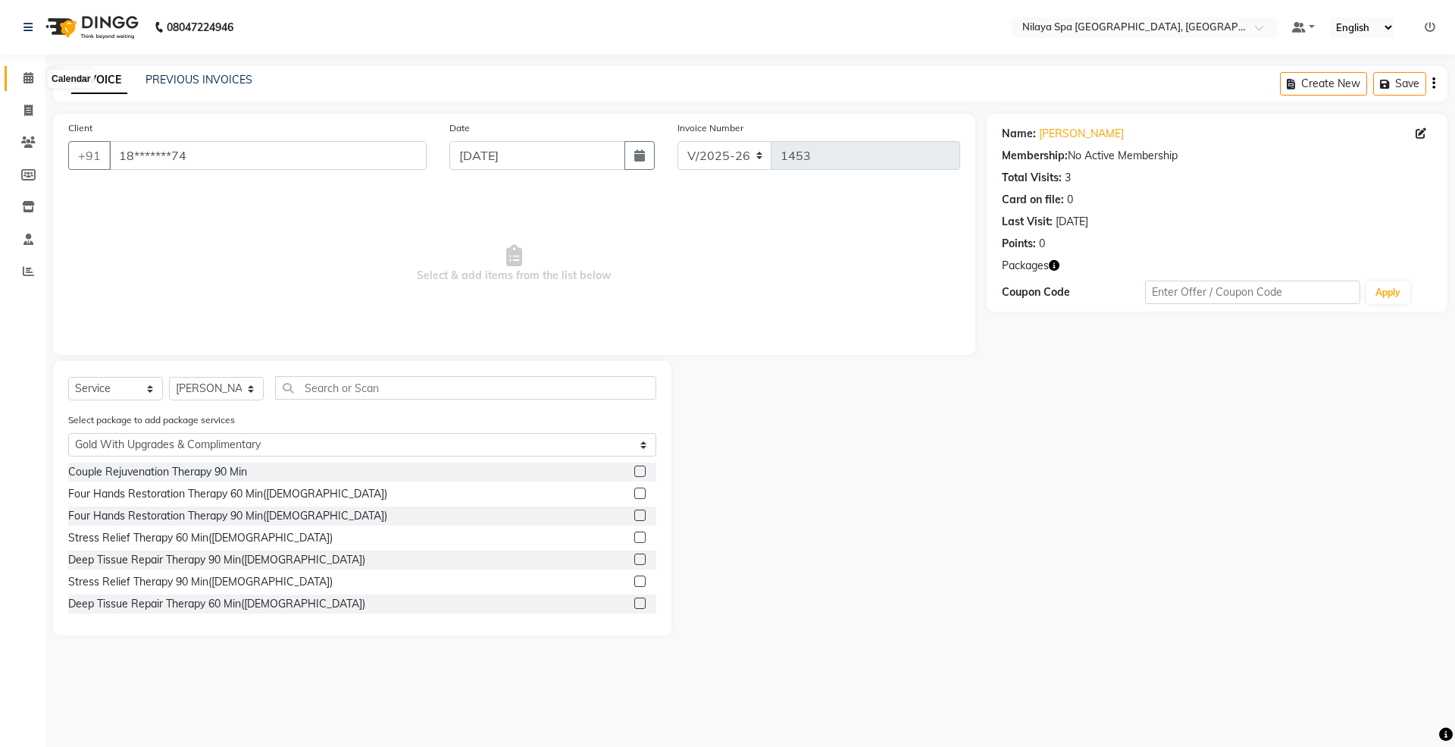
click at [20, 80] on span at bounding box center [28, 78] width 27 height 17
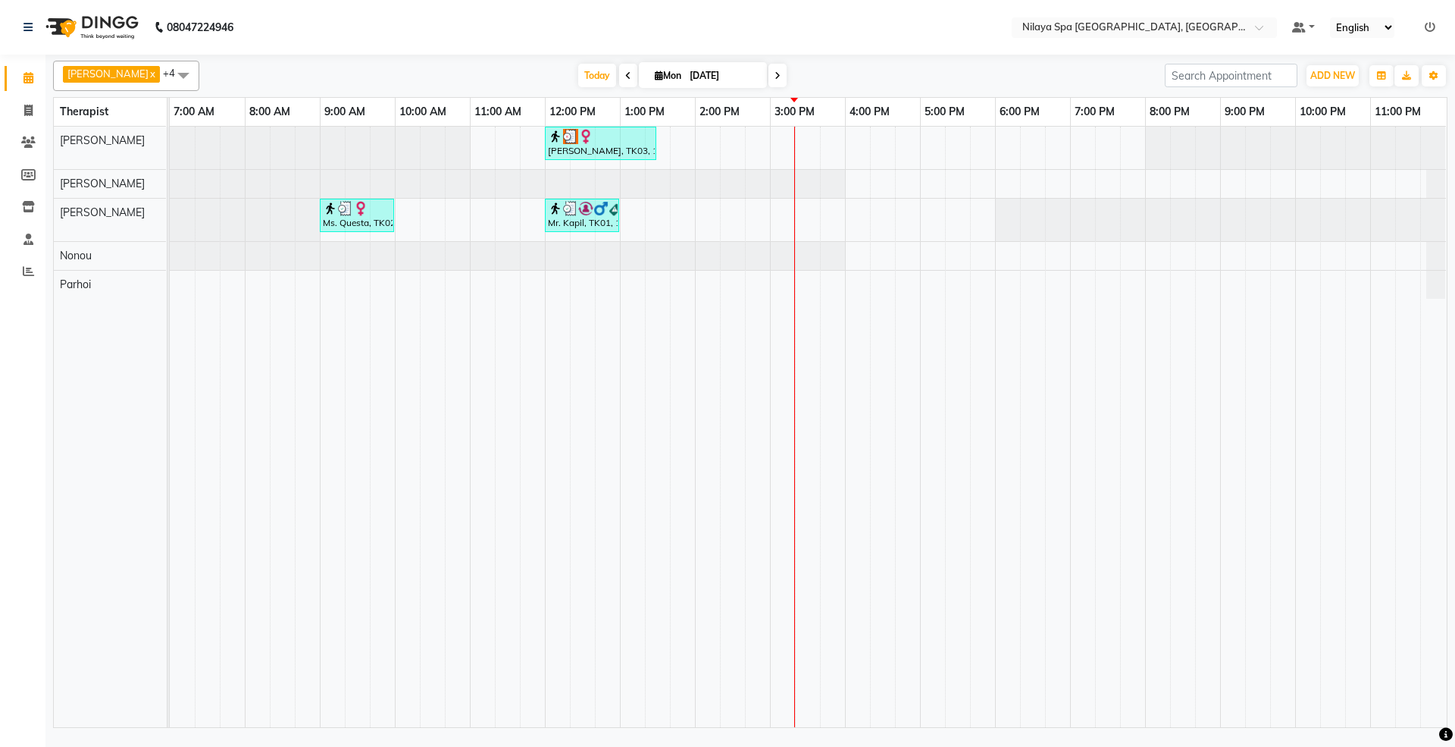
click at [625, 73] on icon at bounding box center [628, 75] width 6 height 9
type input "[DATE]"
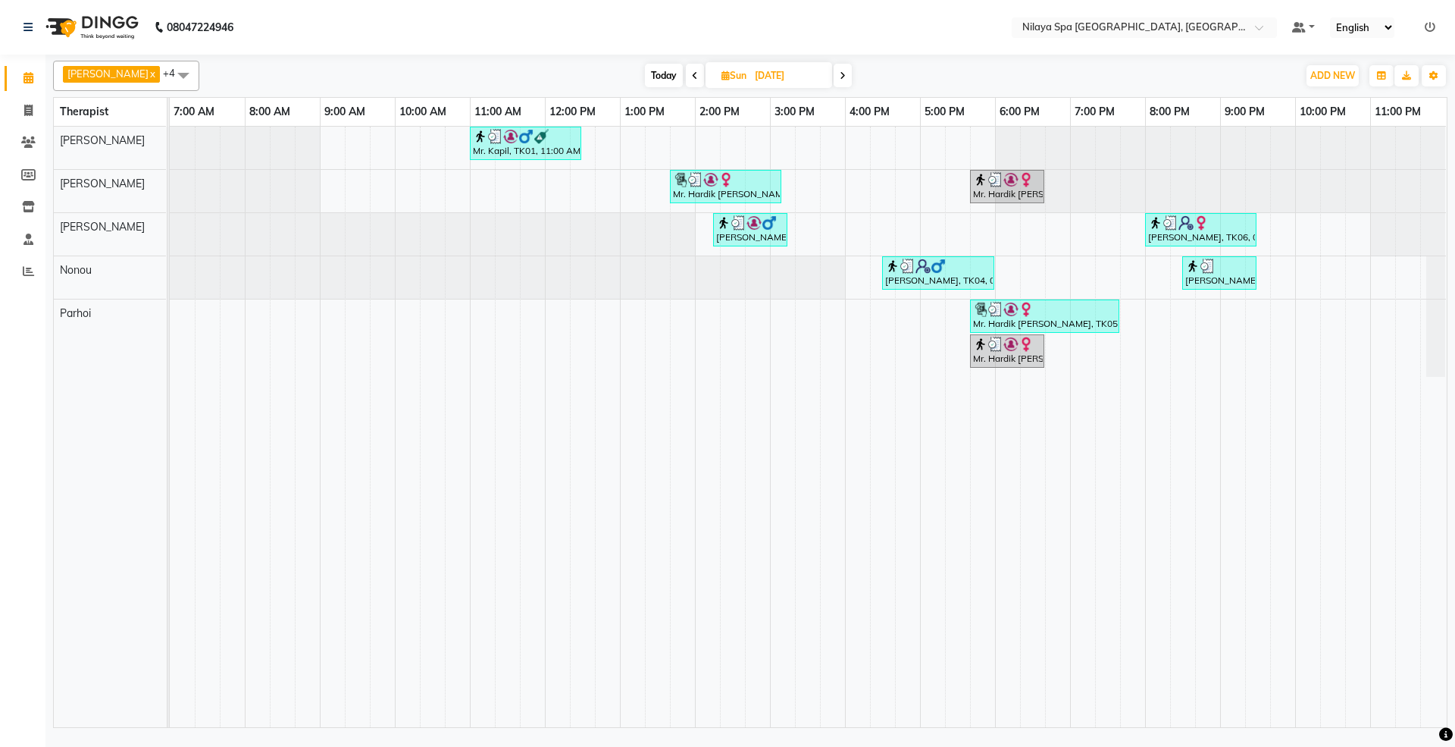
click at [715, 340] on div "Mr. Kapil, TK01, 11:00 AM-12:30 PM, Balinese Massage Therapy 90 Min(Male) Mr. H…" at bounding box center [808, 427] width 1277 height 600
select select "86194"
select select "tentative"
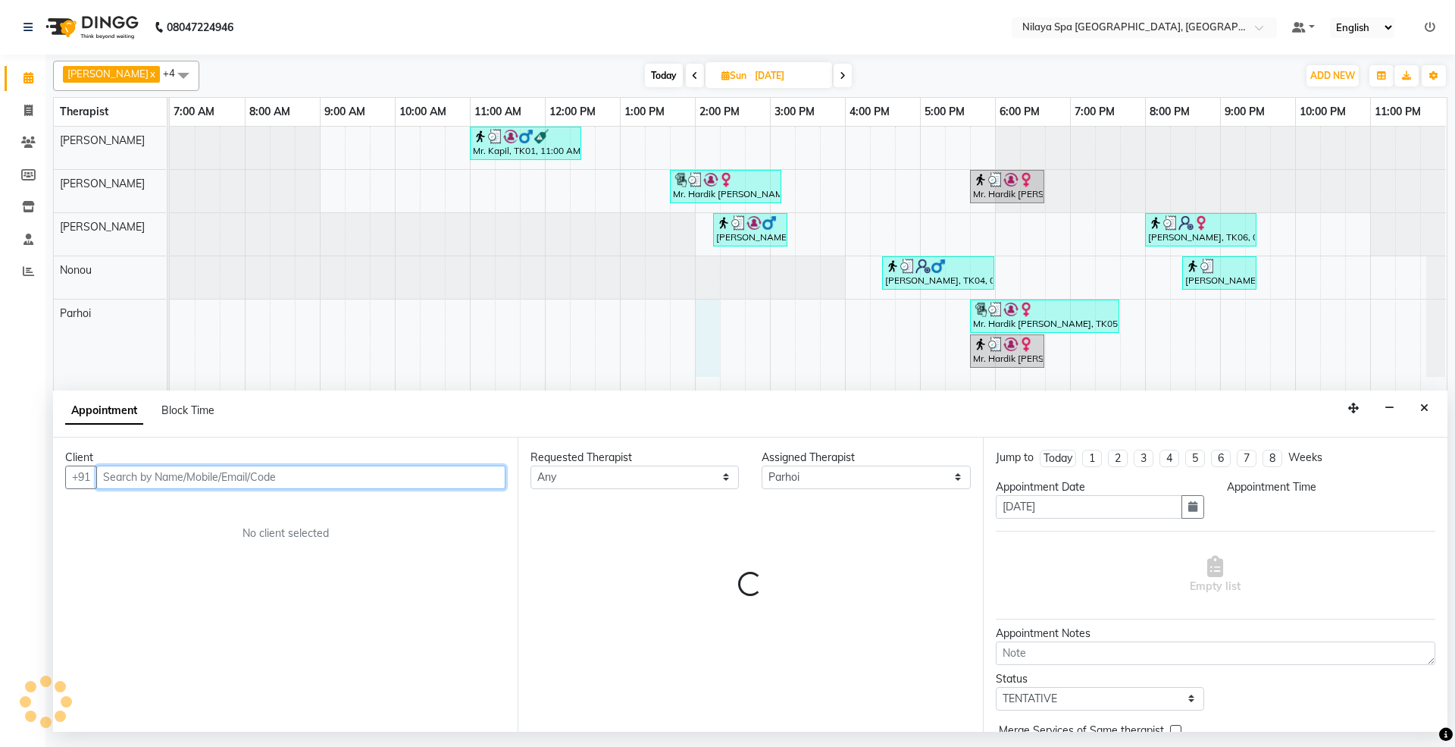
select select "840"
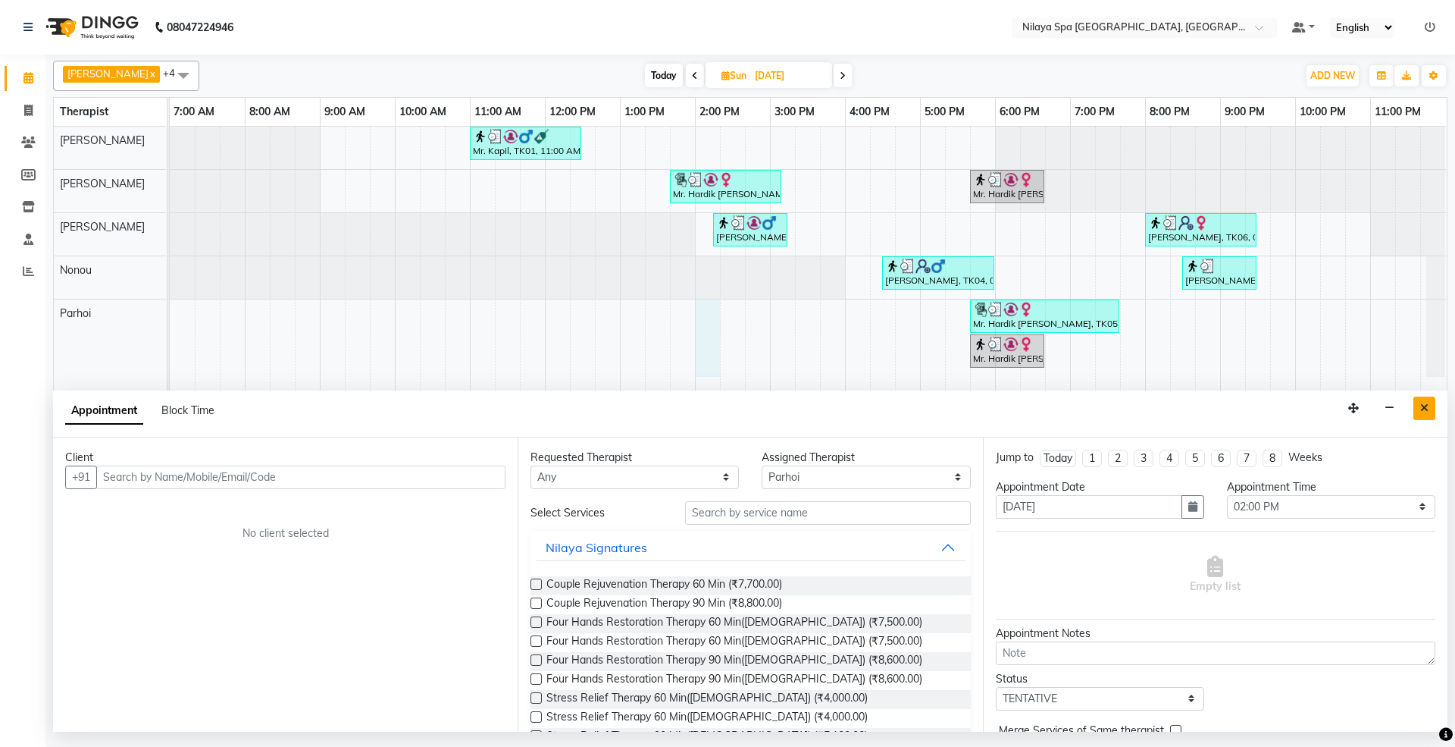
click at [1428, 410] on icon "Close" at bounding box center [1424, 407] width 8 height 11
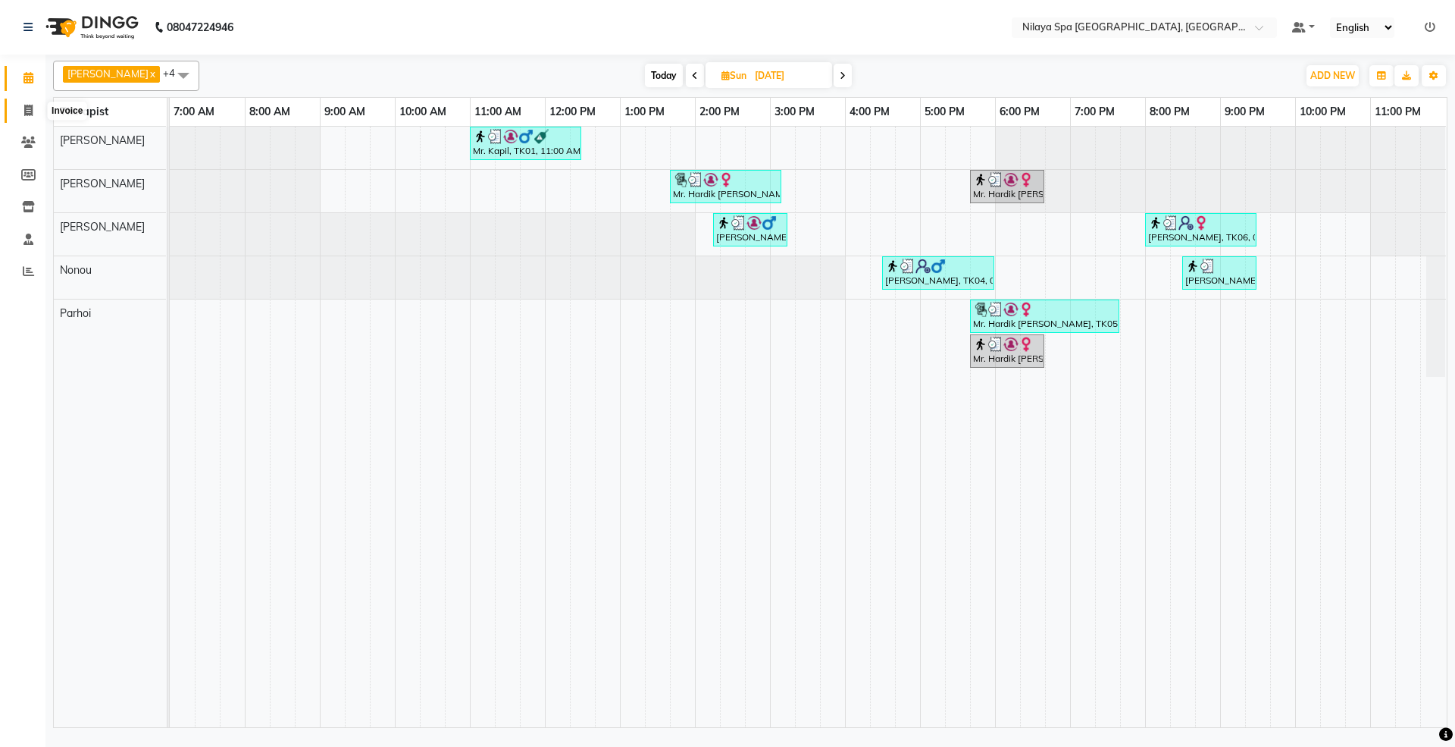
click at [27, 116] on icon at bounding box center [28, 110] width 8 height 11
select select "service"
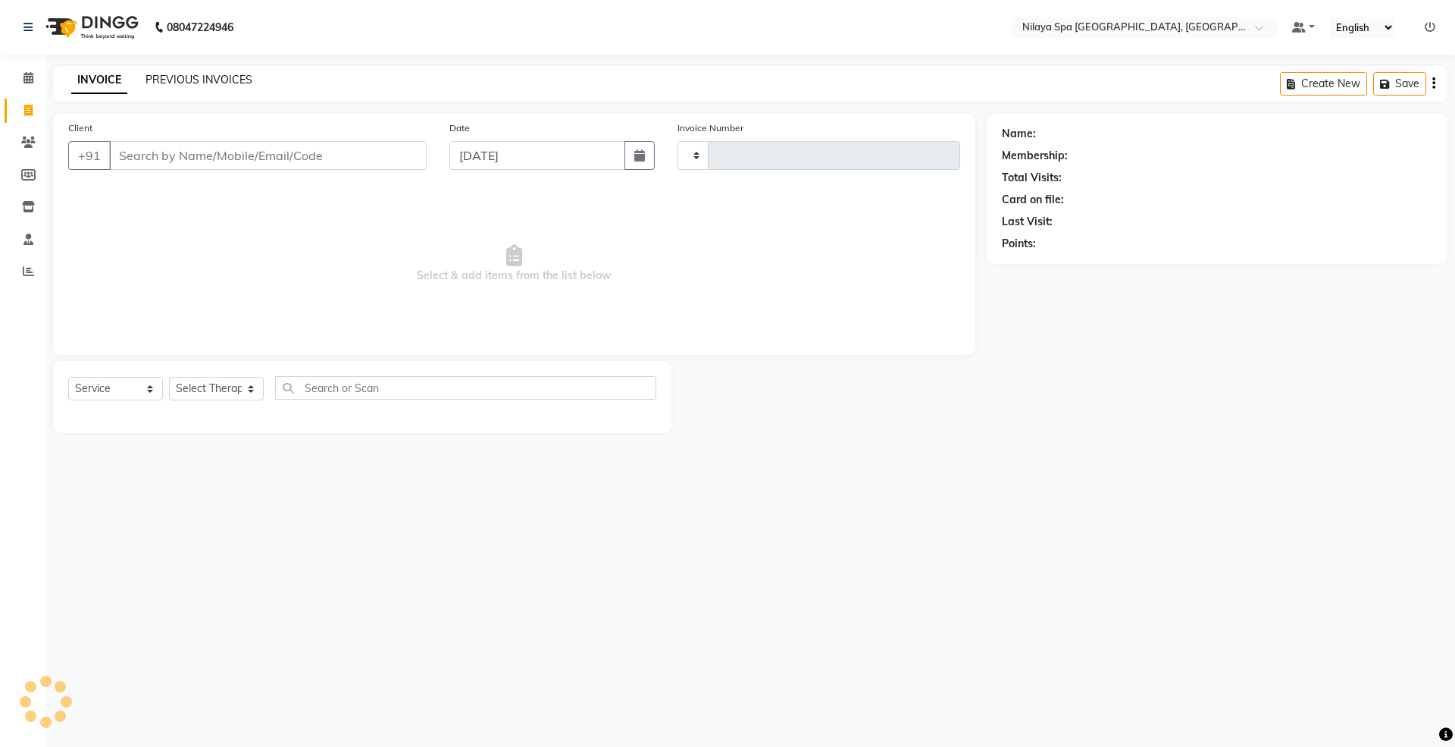
type input "1453"
select select "7950"
select select "package"
click at [171, 77] on link "PREVIOUS INVOICES" at bounding box center [199, 80] width 107 height 14
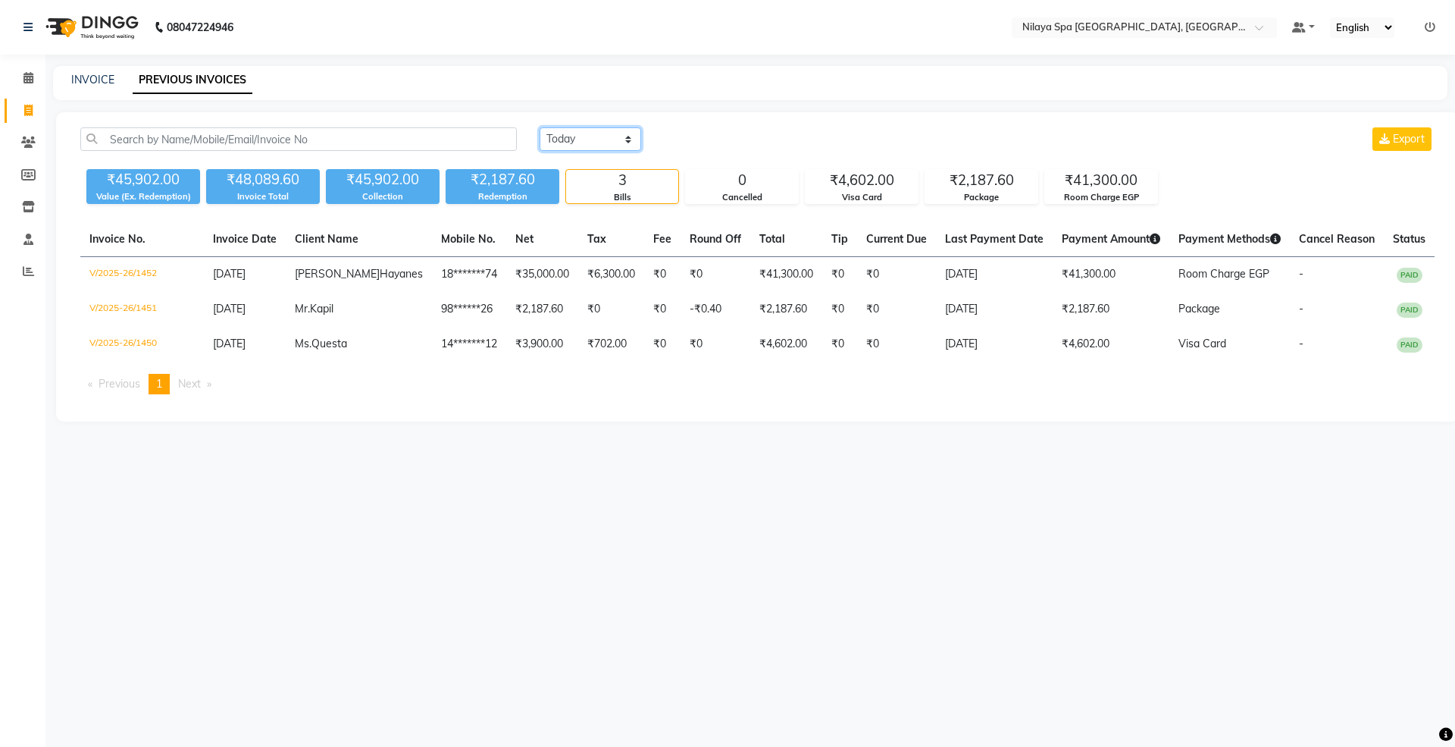
click at [585, 138] on select "Today Yesterday Custom Range" at bounding box center [591, 138] width 102 height 23
select select "yesterday"
click at [540, 127] on select "Today Yesterday Custom Range" at bounding box center [591, 138] width 102 height 23
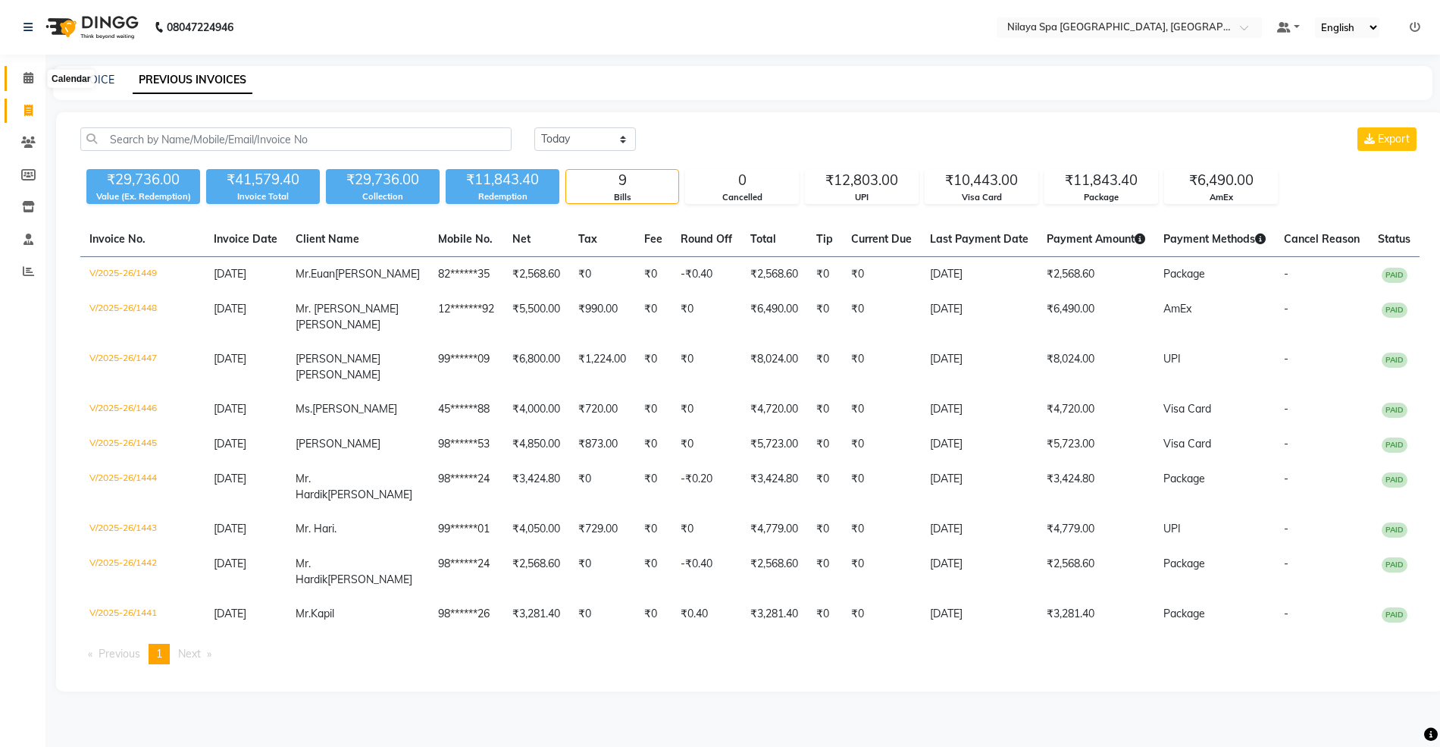
click at [28, 80] on icon at bounding box center [28, 77] width 10 height 11
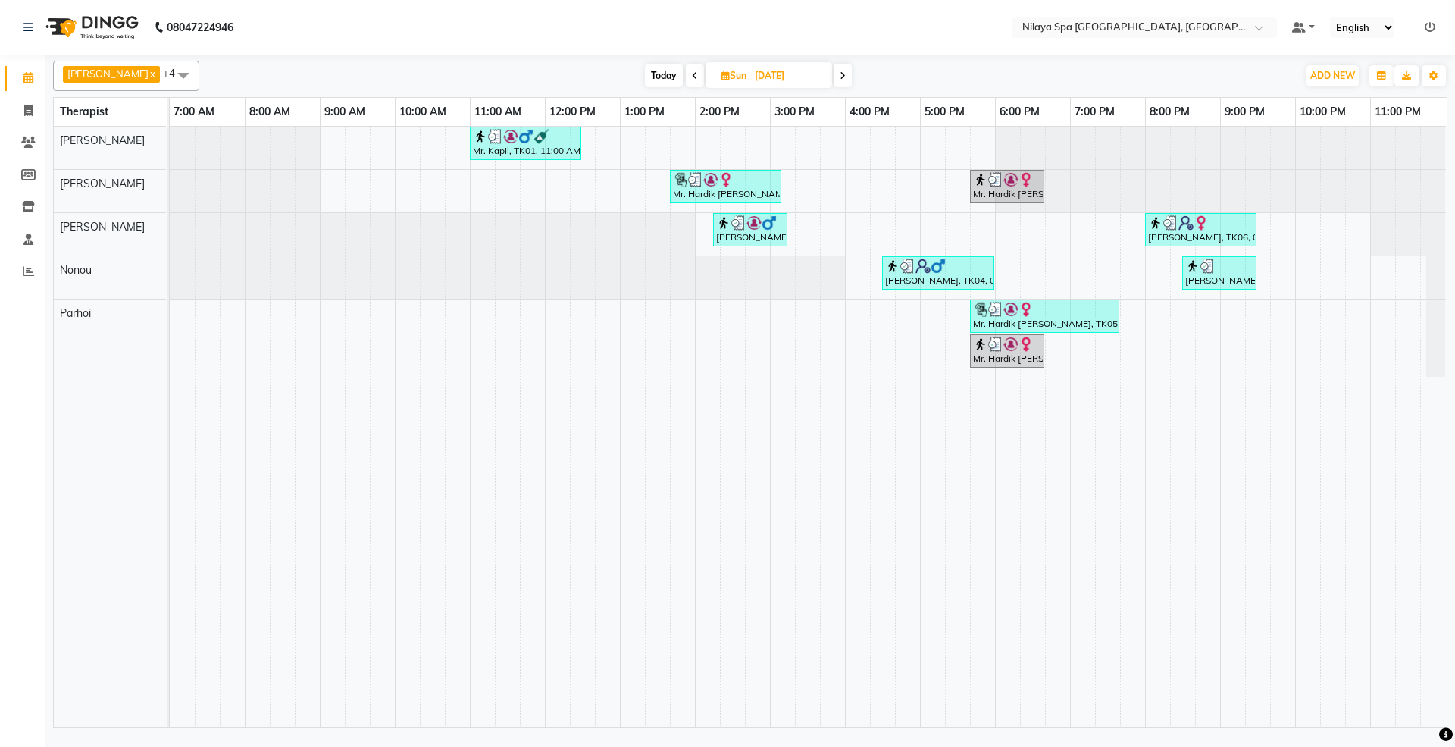
click at [834, 80] on span at bounding box center [843, 75] width 18 height 23
type input "[DATE]"
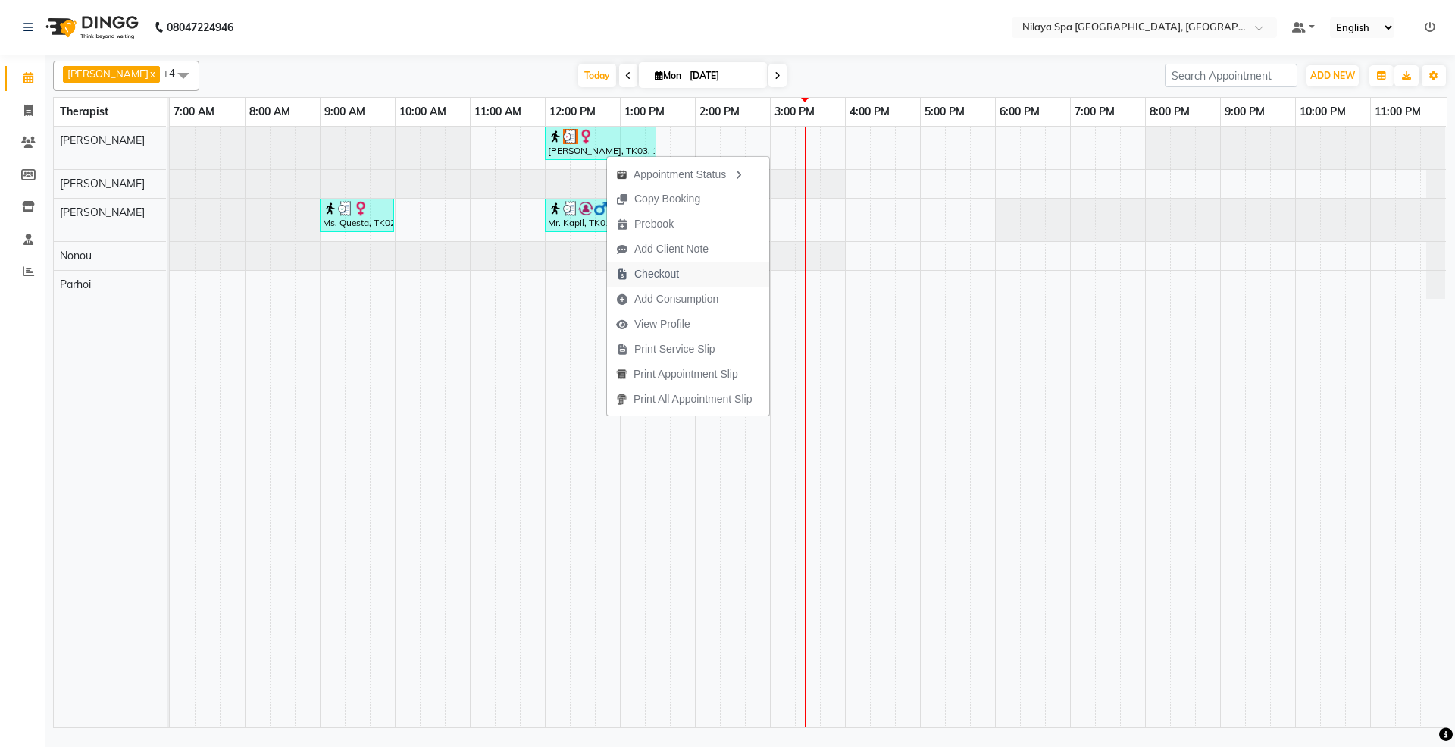
click at [653, 274] on span "Checkout" at bounding box center [656, 274] width 45 height 16
select select "7950"
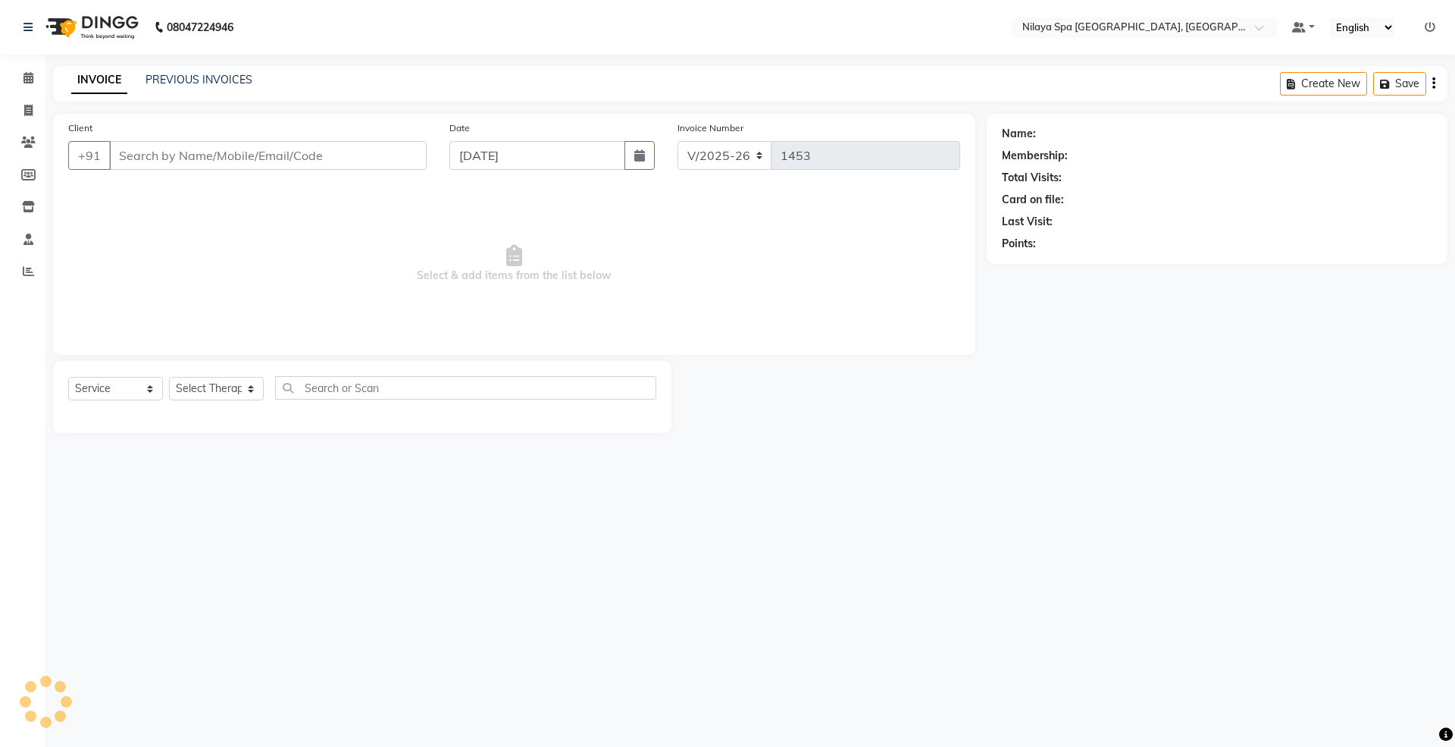
select select "package"
type input "18*******74"
select select "71645"
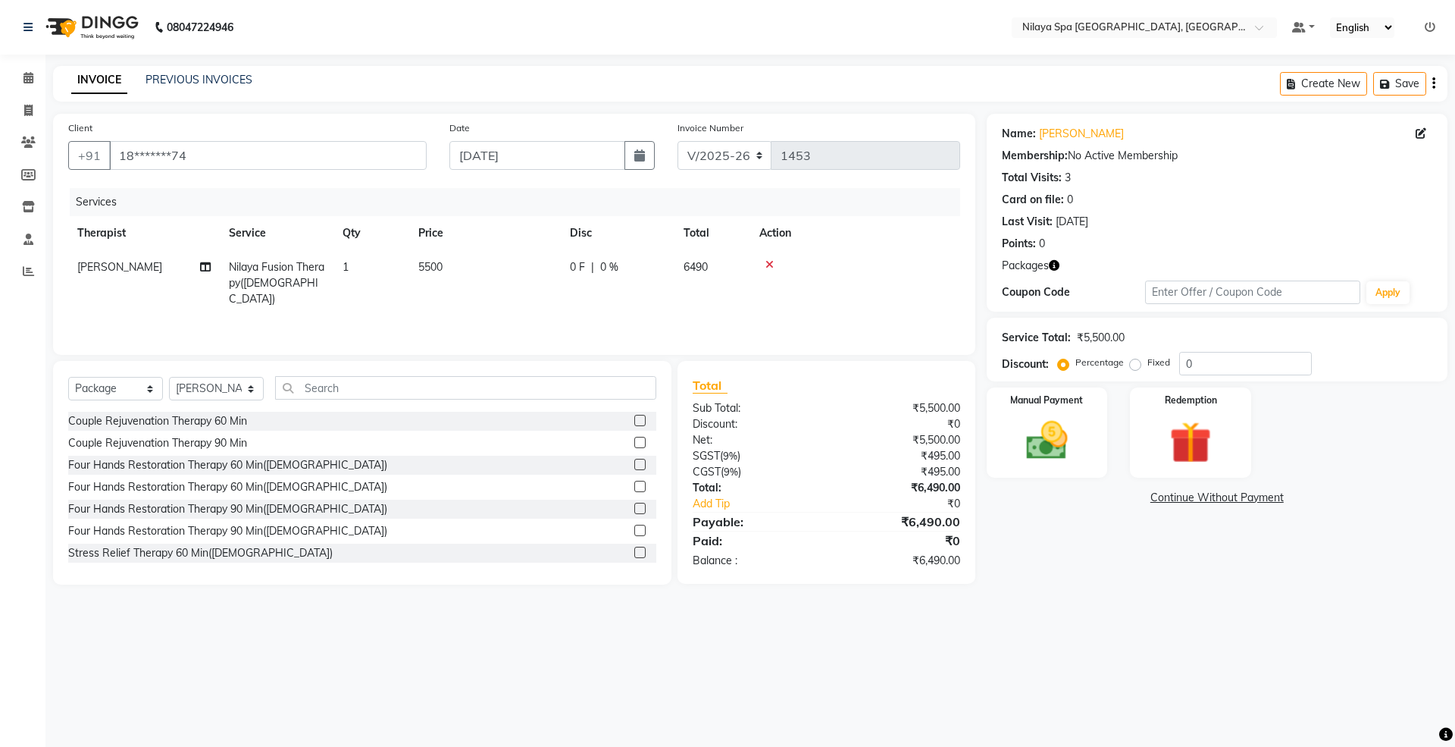
click at [769, 261] on icon at bounding box center [770, 264] width 8 height 11
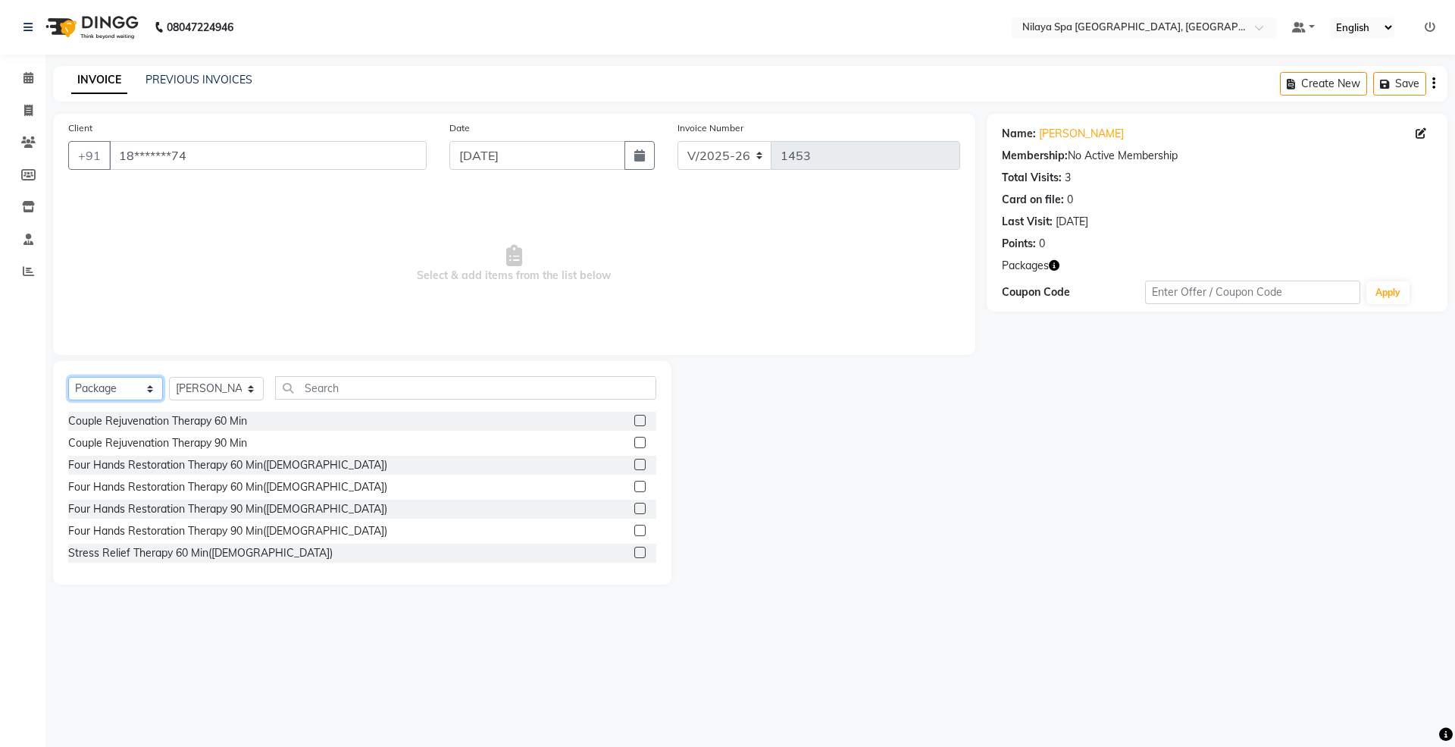
click at [94, 392] on select "Select Service Product Membership Package Voucher Prepaid Gift Card" at bounding box center [115, 388] width 95 height 23
select select "service"
click at [68, 377] on select "Select Service Product Membership Package Voucher Prepaid Gift Card" at bounding box center [115, 388] width 95 height 23
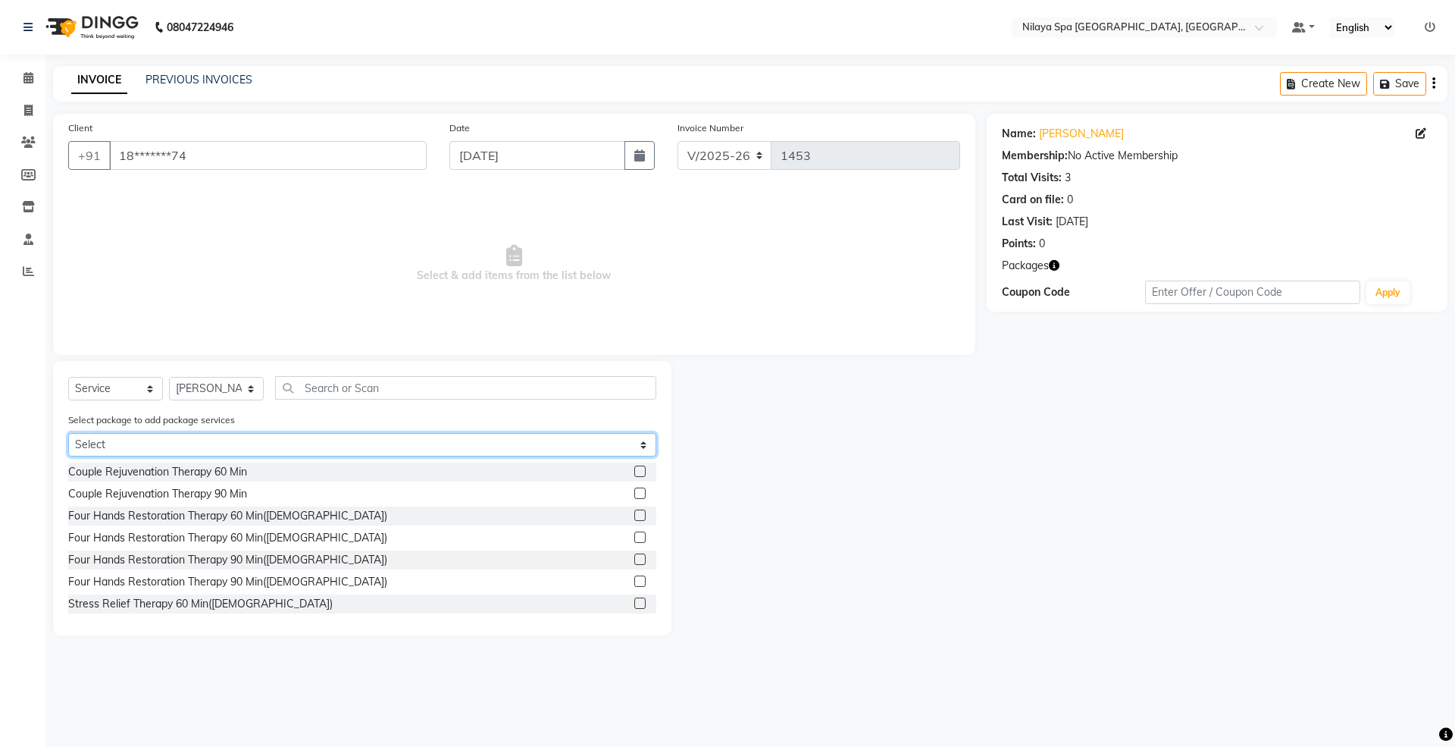
click at [142, 437] on select "Select Gold With Upgrades & Complimentary" at bounding box center [362, 444] width 588 height 23
select select "1: Object"
click at [68, 433] on select "Select Gold With Upgrades & Complimentary" at bounding box center [362, 444] width 588 height 23
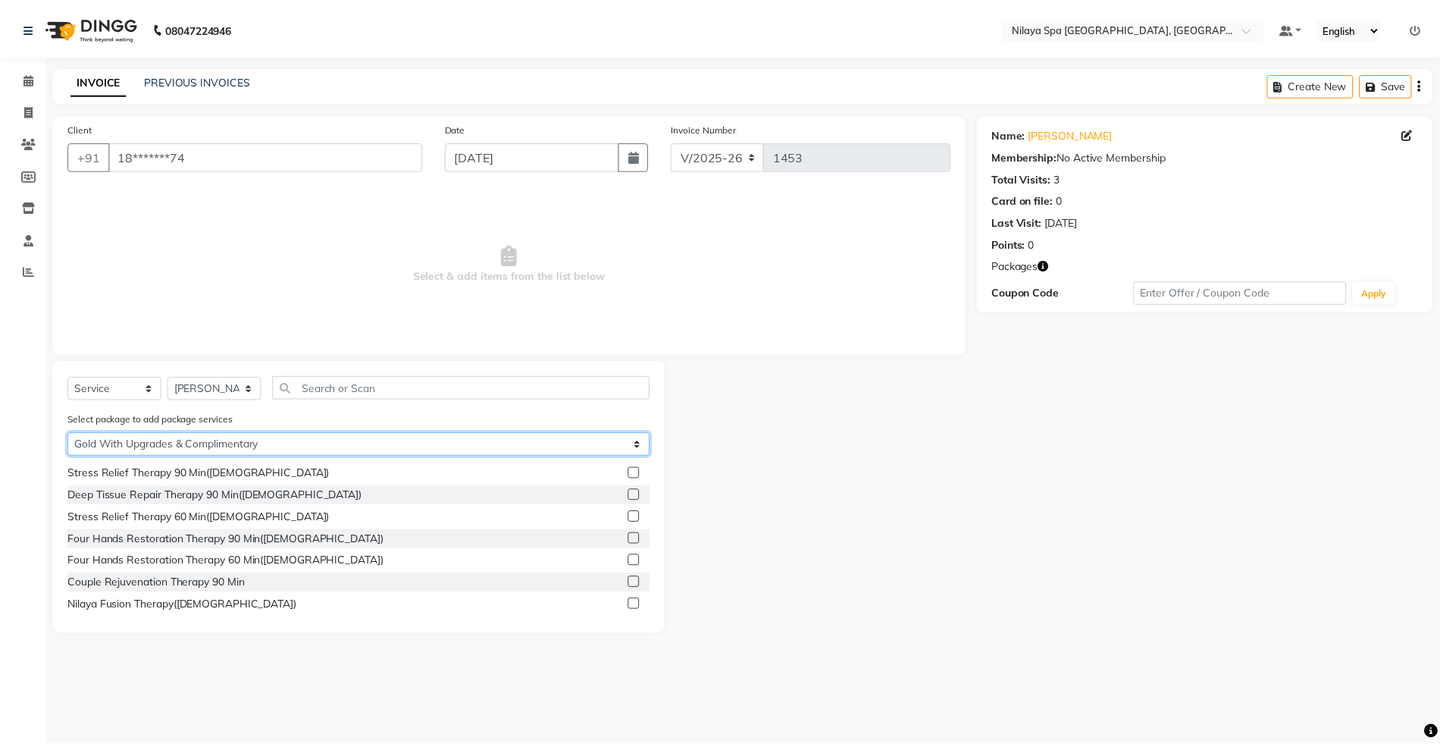
scroll to position [881, 0]
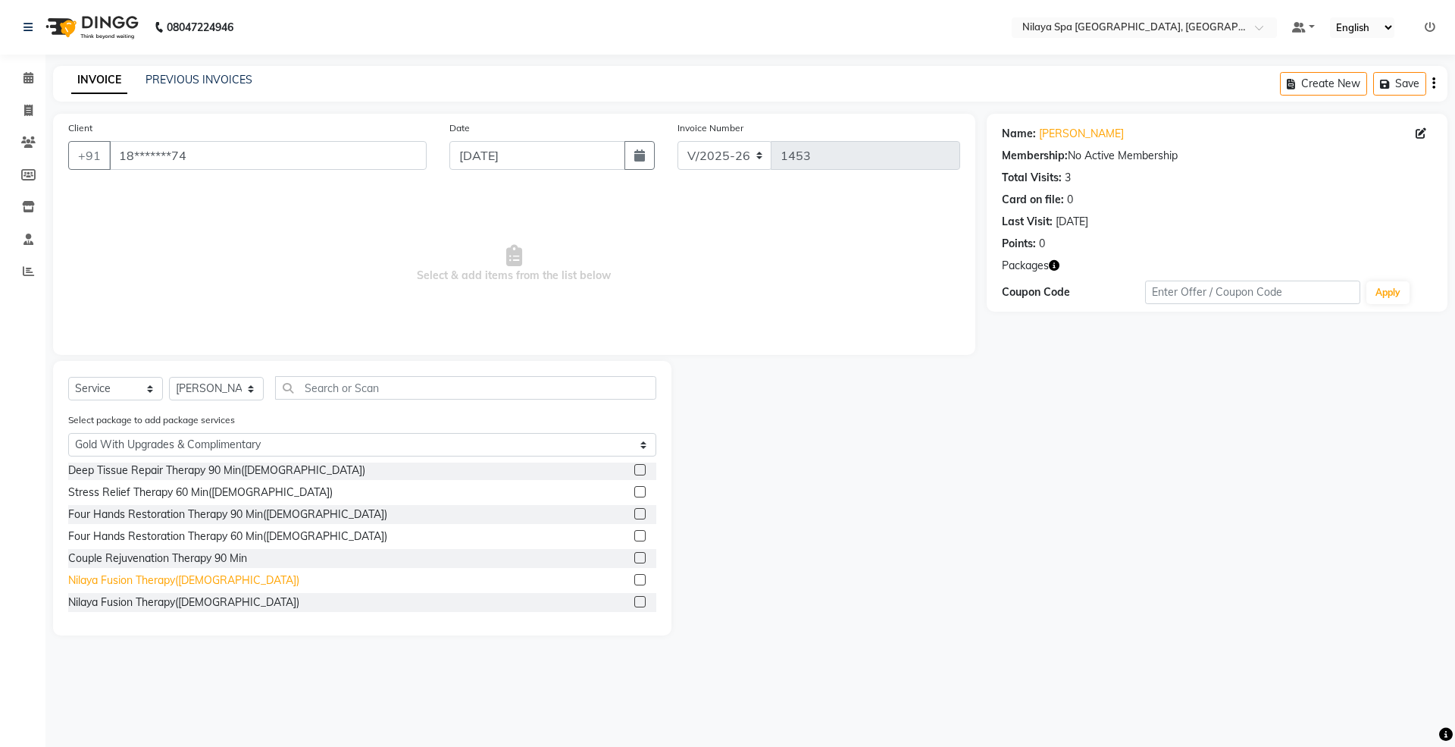
click at [158, 580] on div "Nilaya Fusion Therapy([DEMOGRAPHIC_DATA])" at bounding box center [183, 580] width 231 height 16
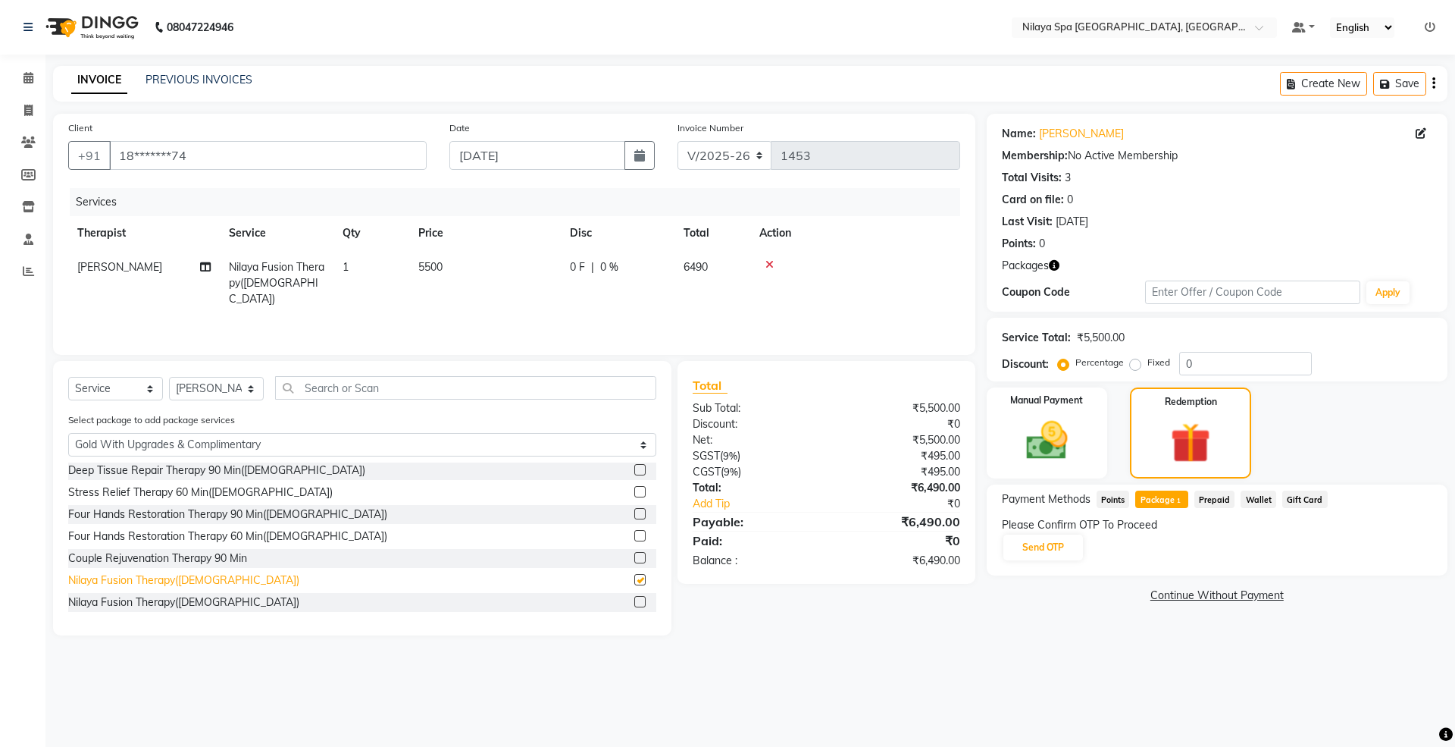
checkbox input "false"
click at [1049, 549] on button "Send OTP" at bounding box center [1044, 547] width 80 height 26
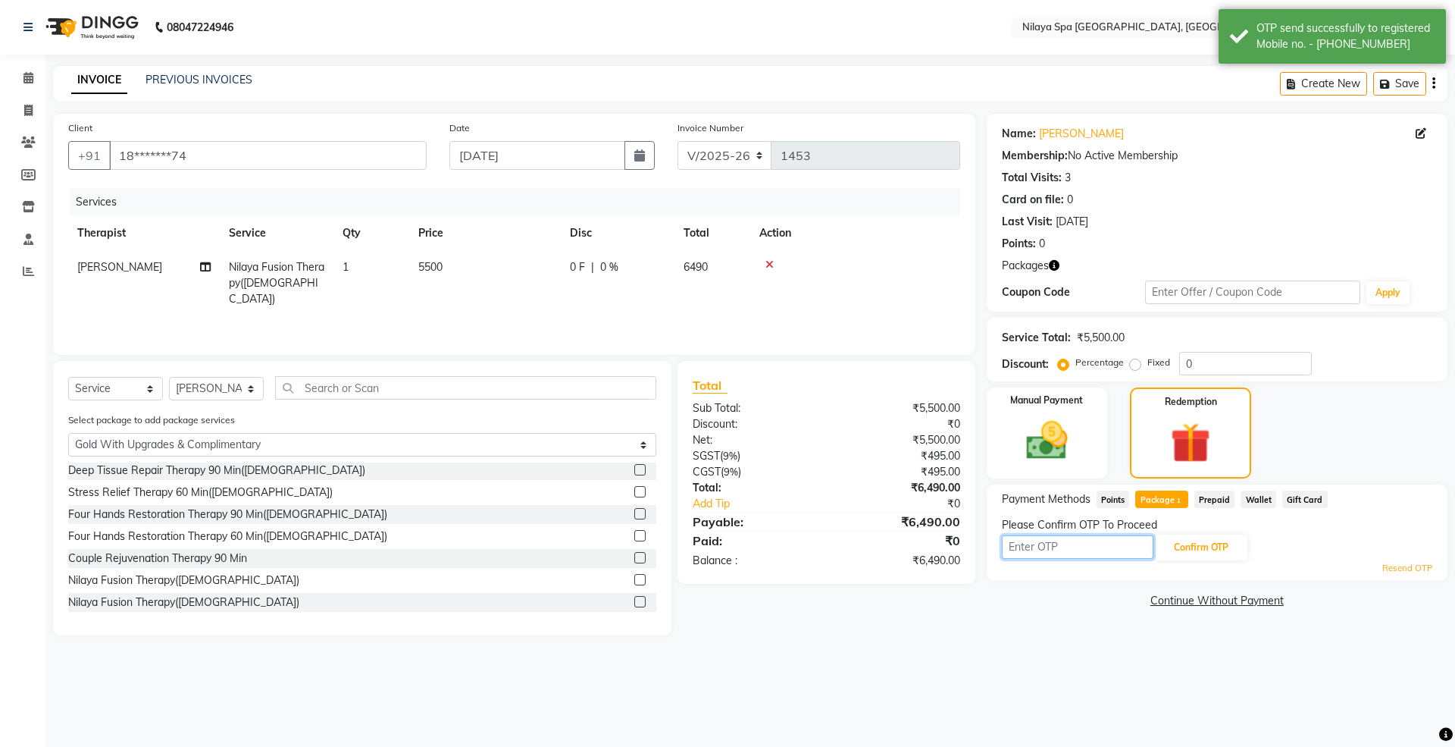
click at [1038, 549] on input "text" at bounding box center [1078, 546] width 152 height 23
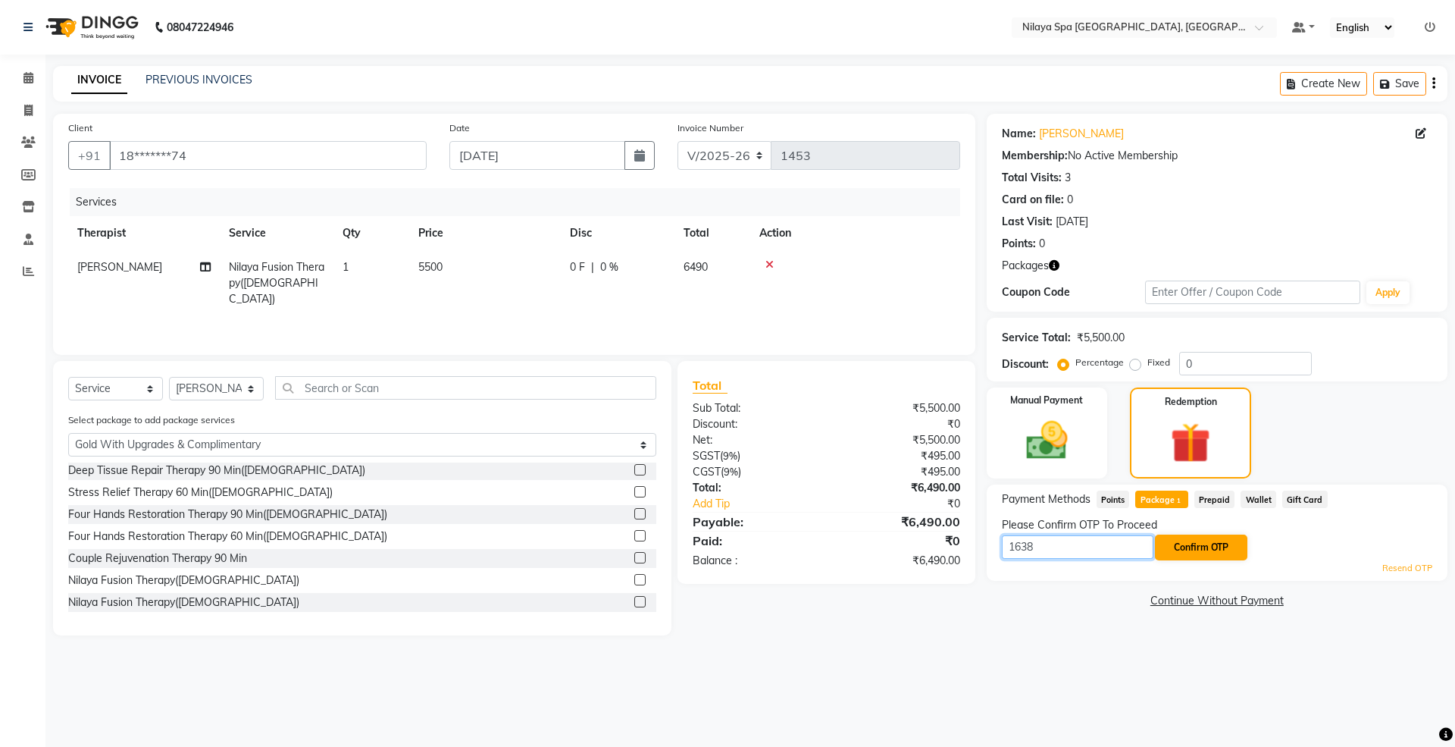
type input "1638"
click at [1207, 546] on button "Confirm OTP" at bounding box center [1201, 547] width 92 height 26
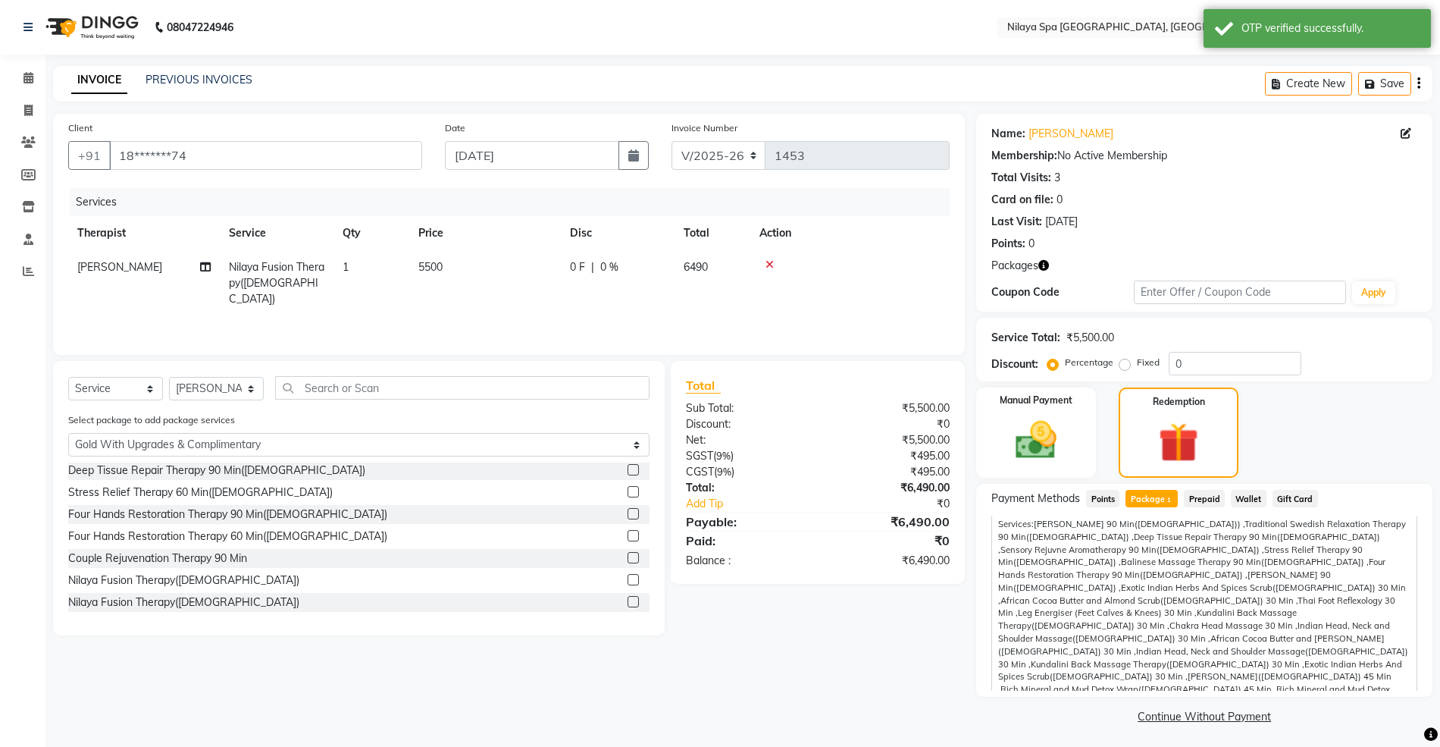
scroll to position [0, 0]
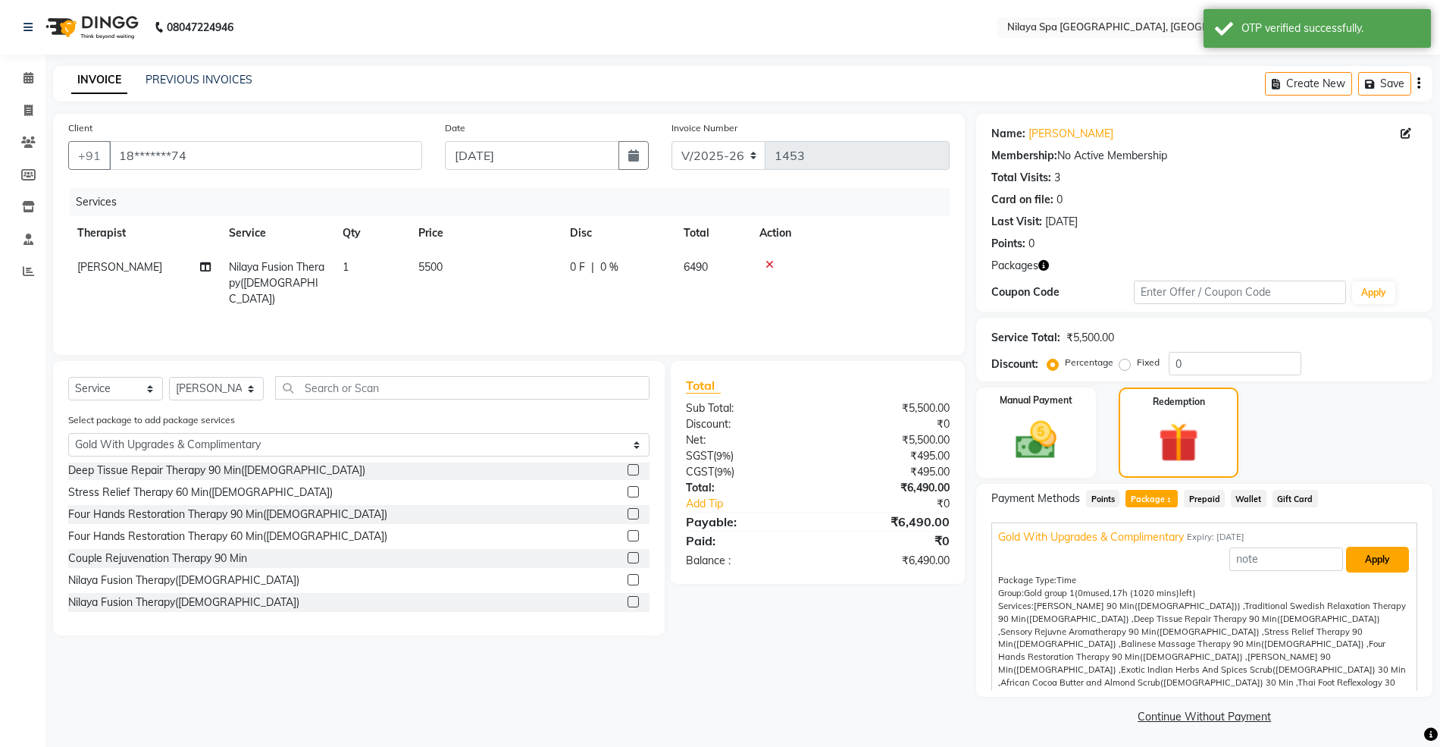
click at [1355, 559] on button "Apply" at bounding box center [1377, 559] width 63 height 26
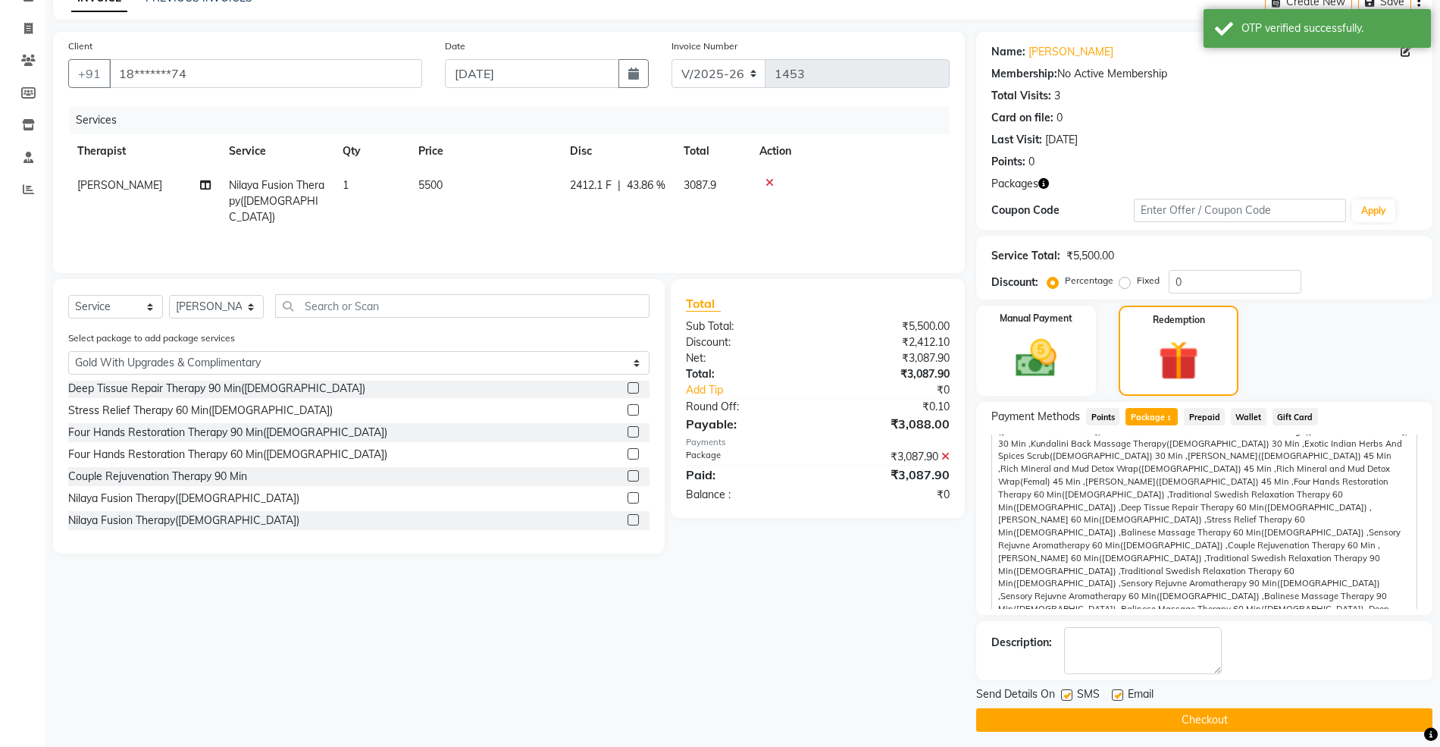
scroll to position [91, 0]
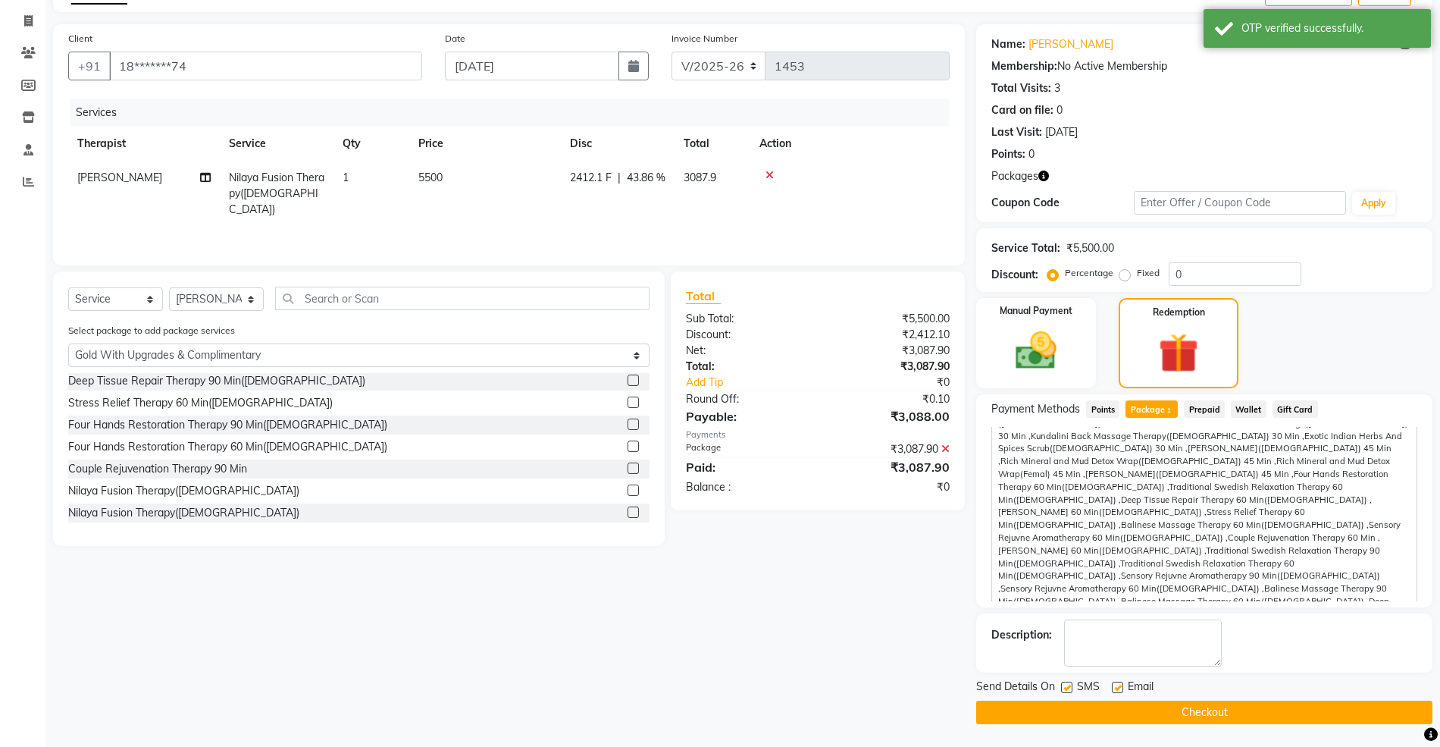
click at [1220, 714] on button "Checkout" at bounding box center [1204, 711] width 456 height 23
